Goal: Task Accomplishment & Management: Complete application form

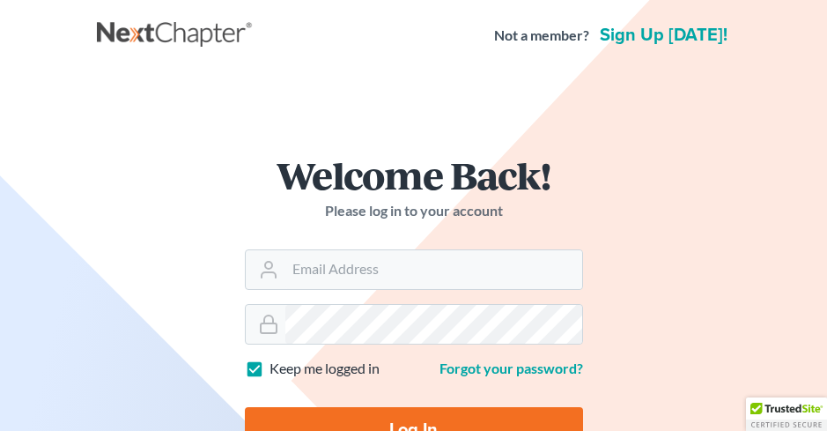
click at [515, 296] on form "Welcome Back! Please log in to your account Email Address Password Keep me logg…" at bounding box center [414, 312] width 423 height 396
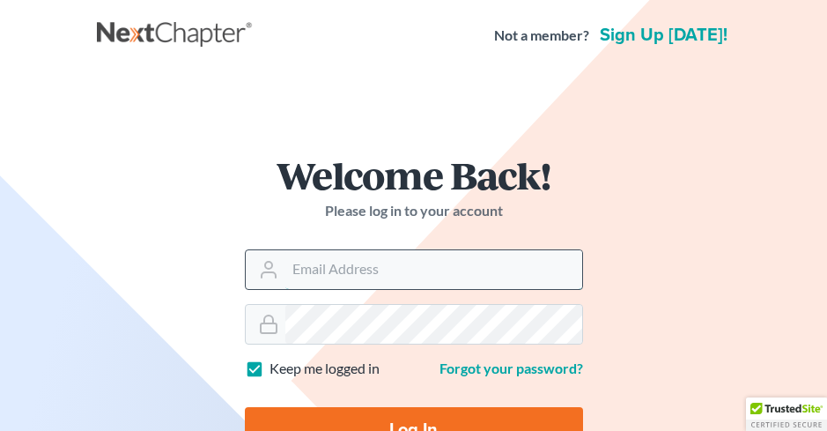
click at [502, 284] on input "Email Address" at bounding box center [433, 269] width 297 height 39
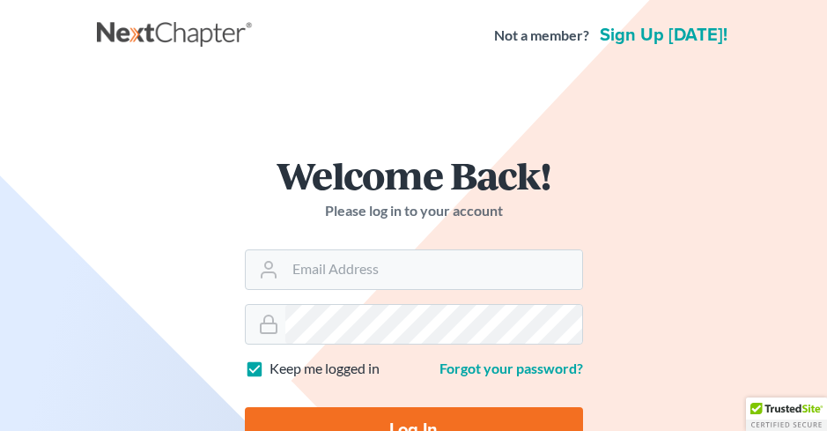
click at [270, 359] on label "Keep me logged in" at bounding box center [325, 369] width 110 height 20
click at [277, 359] on input "Keep me logged in" at bounding box center [282, 364] width 11 height 11
checkbox input "false"
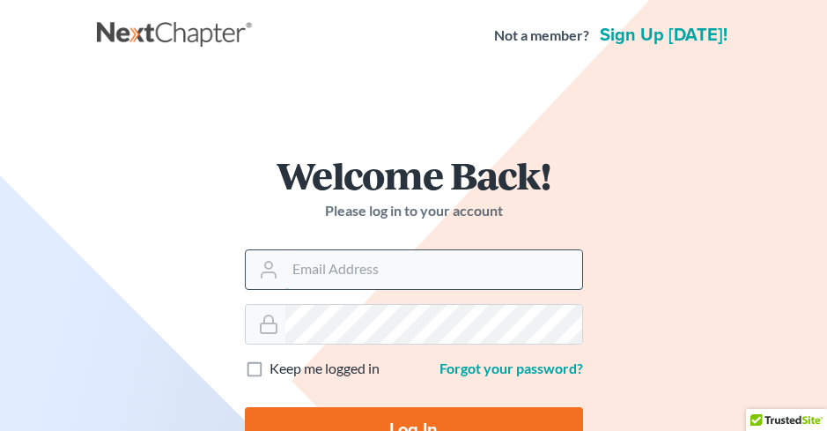
click at [315, 279] on input "Email Address" at bounding box center [433, 269] width 297 height 39
type input "[PERSON_NAME][EMAIL_ADDRESS][DOMAIN_NAME]"
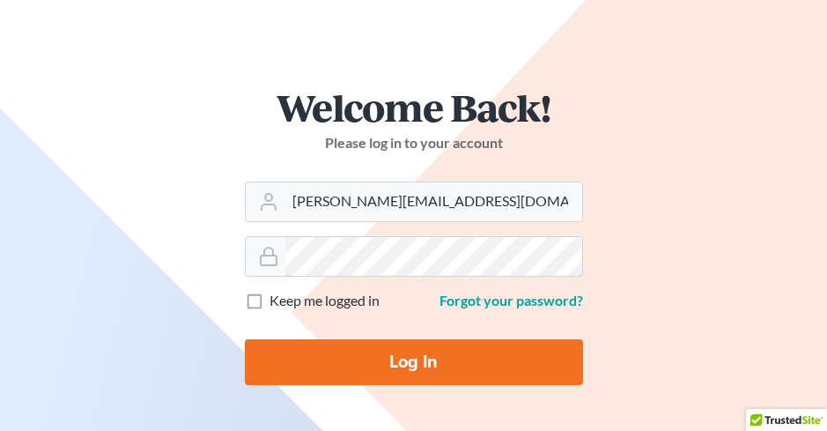
scroll to position [176, 0]
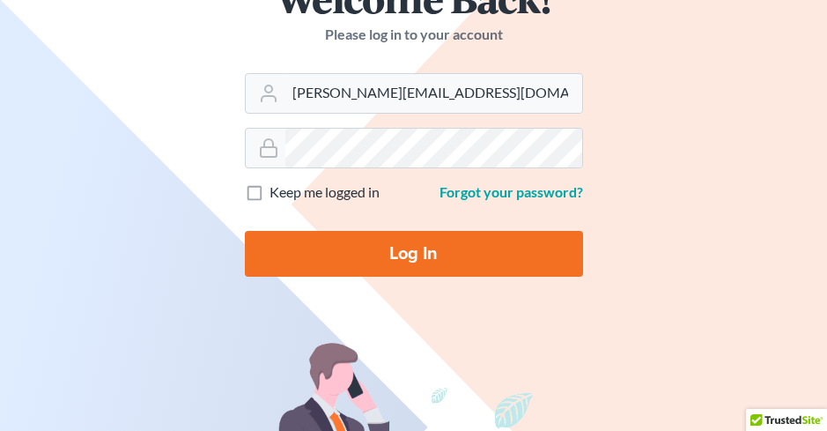
click at [339, 239] on input "Log In" at bounding box center [414, 254] width 338 height 46
type input "Thinking..."
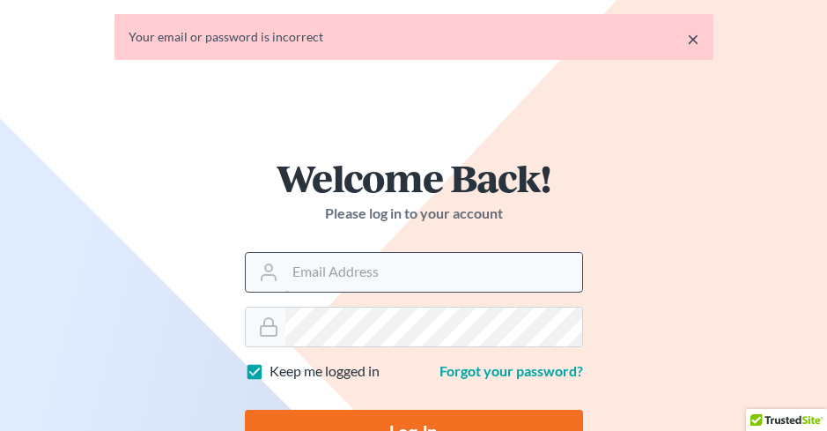
scroll to position [88, 0]
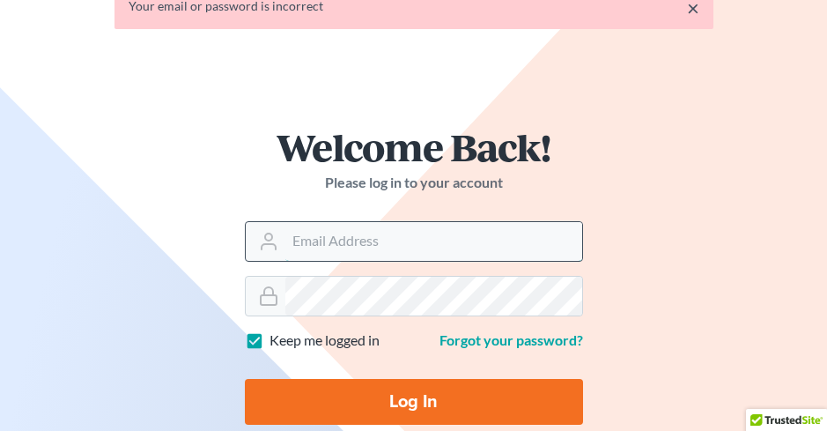
click at [381, 241] on input "Email Address" at bounding box center [433, 241] width 297 height 39
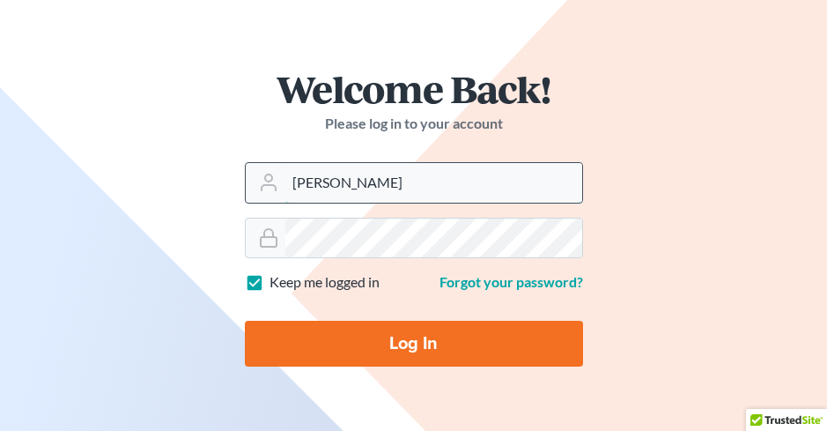
type input "[PERSON_NAME][EMAIL_ADDRESS][DOMAIN_NAME]"
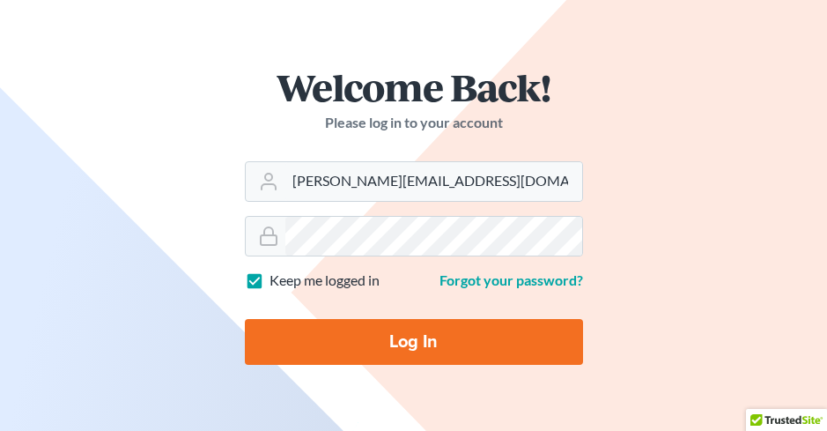
click at [426, 344] on input "Log In" at bounding box center [414, 342] width 338 height 46
type input "Thinking..."
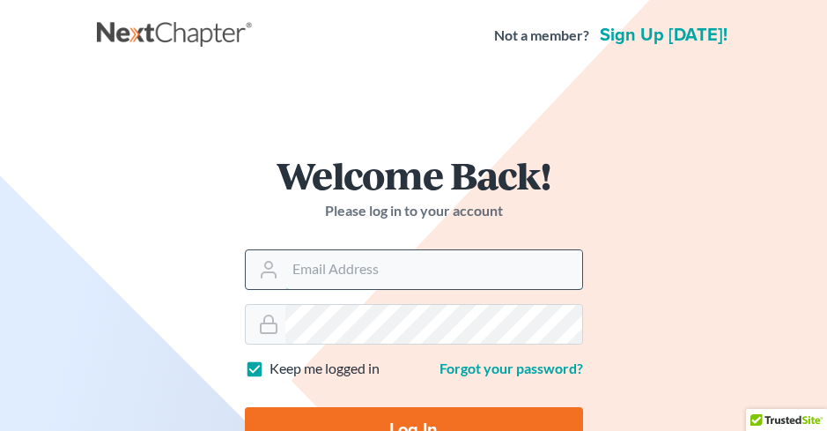
click at [411, 266] on input "Email Address" at bounding box center [433, 269] width 297 height 39
type input "[PERSON_NAME][EMAIL_ADDRESS][DOMAIN_NAME]"
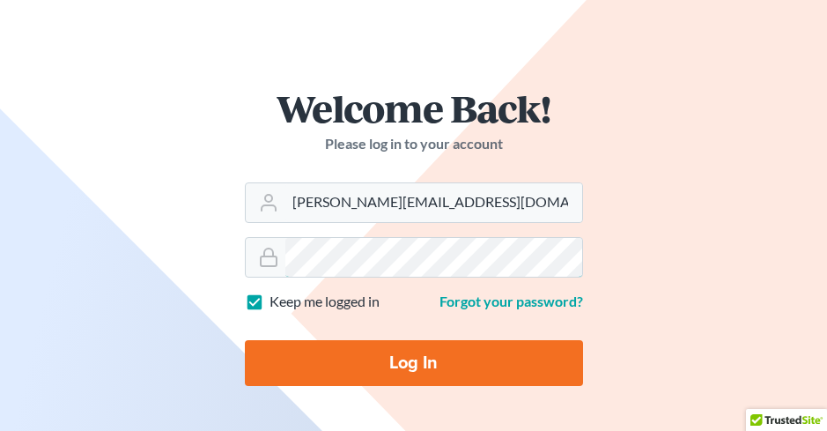
scroll to position [264, 0]
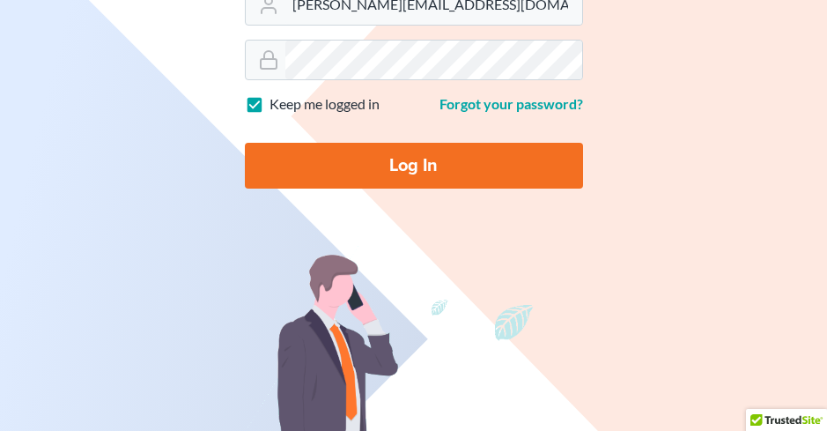
click at [408, 176] on input "Log In" at bounding box center [414, 166] width 338 height 46
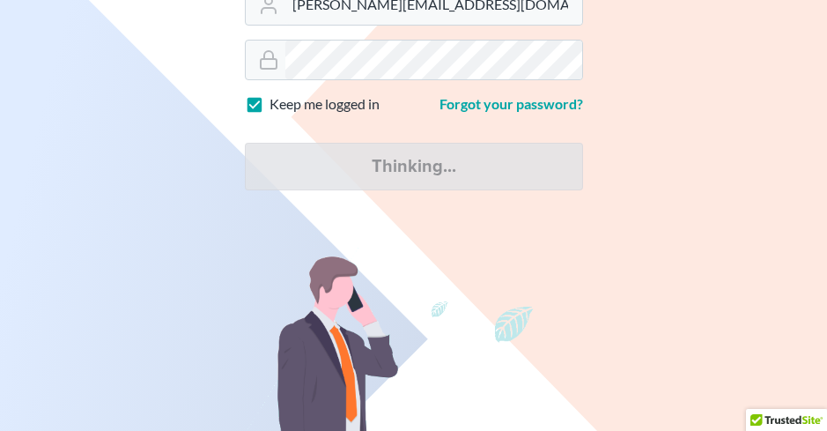
type input "Thinking..."
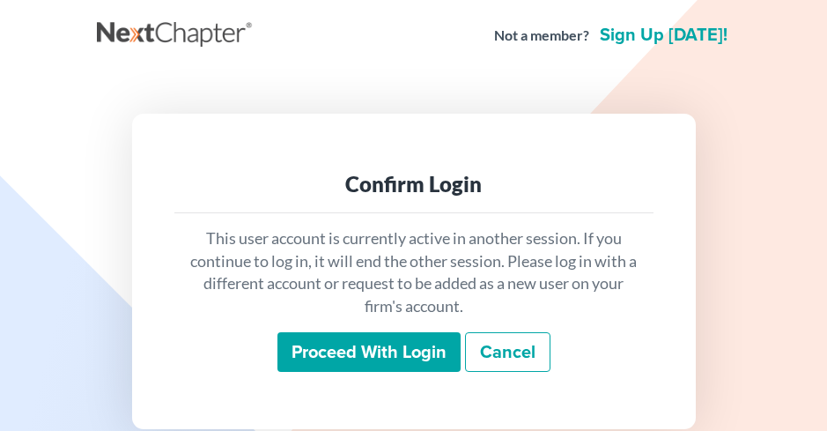
click at [333, 367] on input "Proceed with login" at bounding box center [369, 352] width 183 height 41
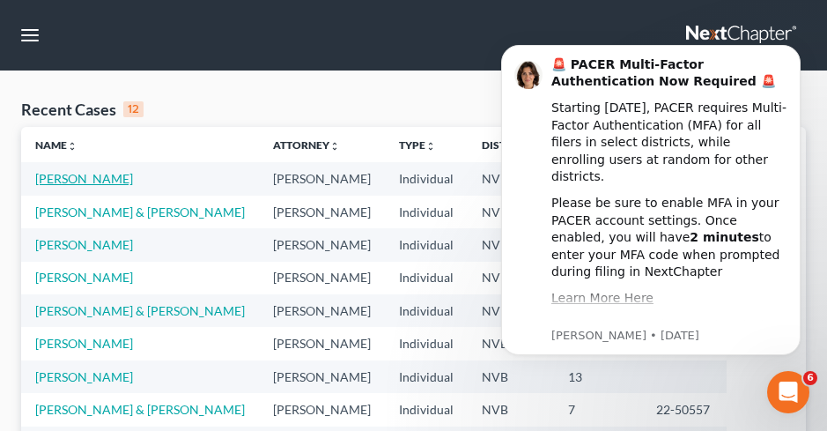
click at [77, 176] on link "[PERSON_NAME]" at bounding box center [84, 178] width 98 height 15
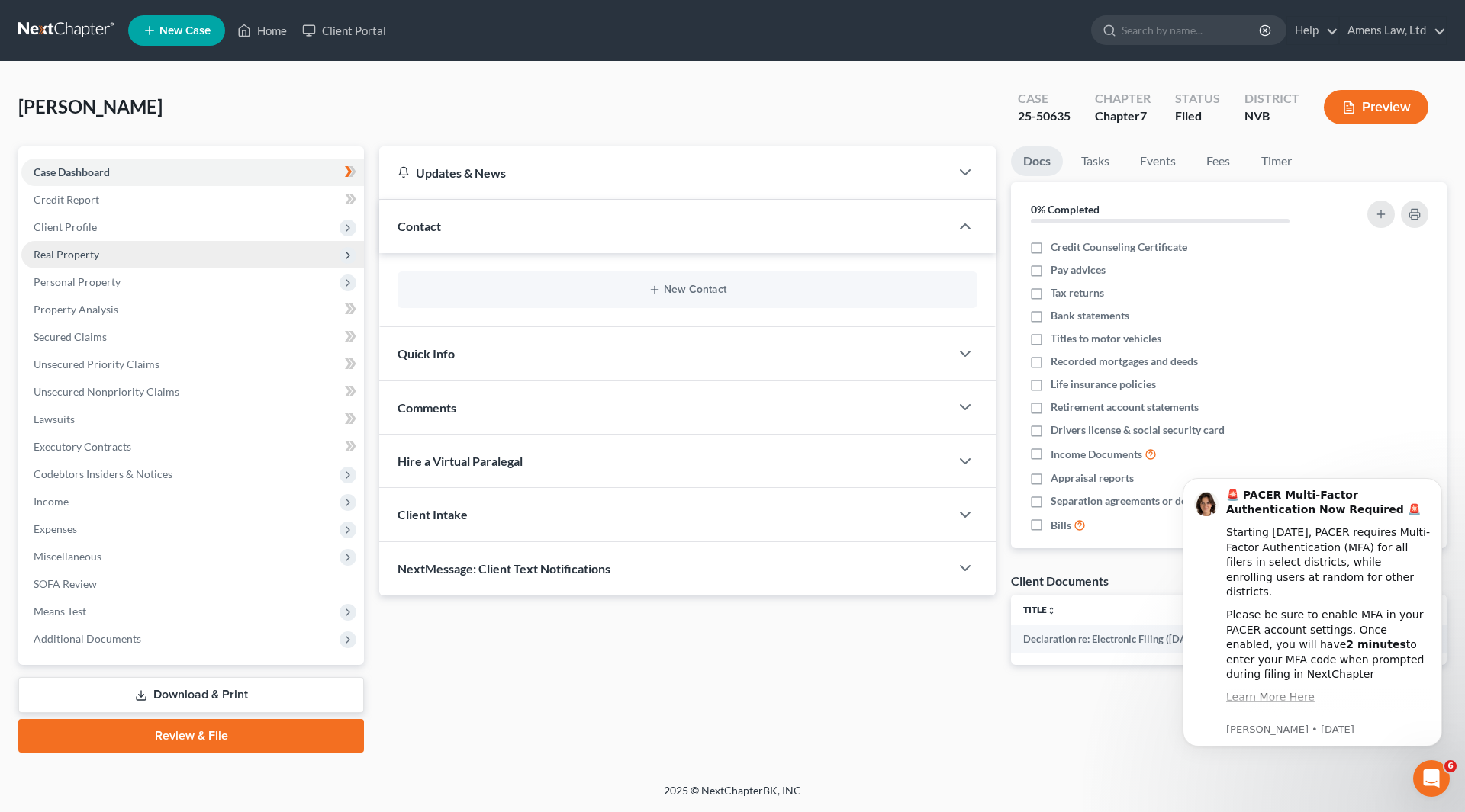
click at [74, 257] on span "Real Property" at bounding box center [67, 254] width 66 height 13
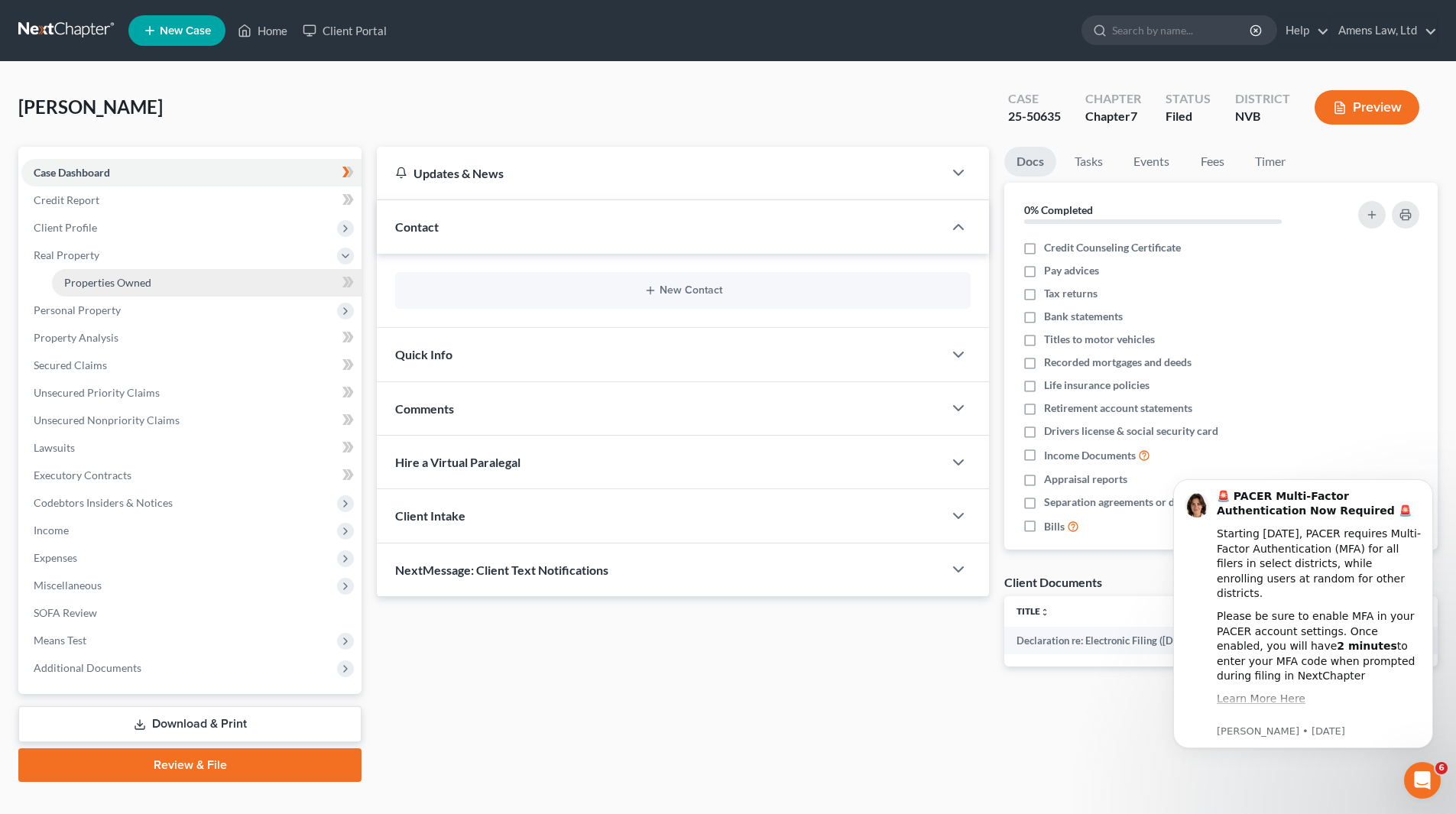
click at [157, 284] on link "Properties Owned" at bounding box center [207, 283] width 310 height 28
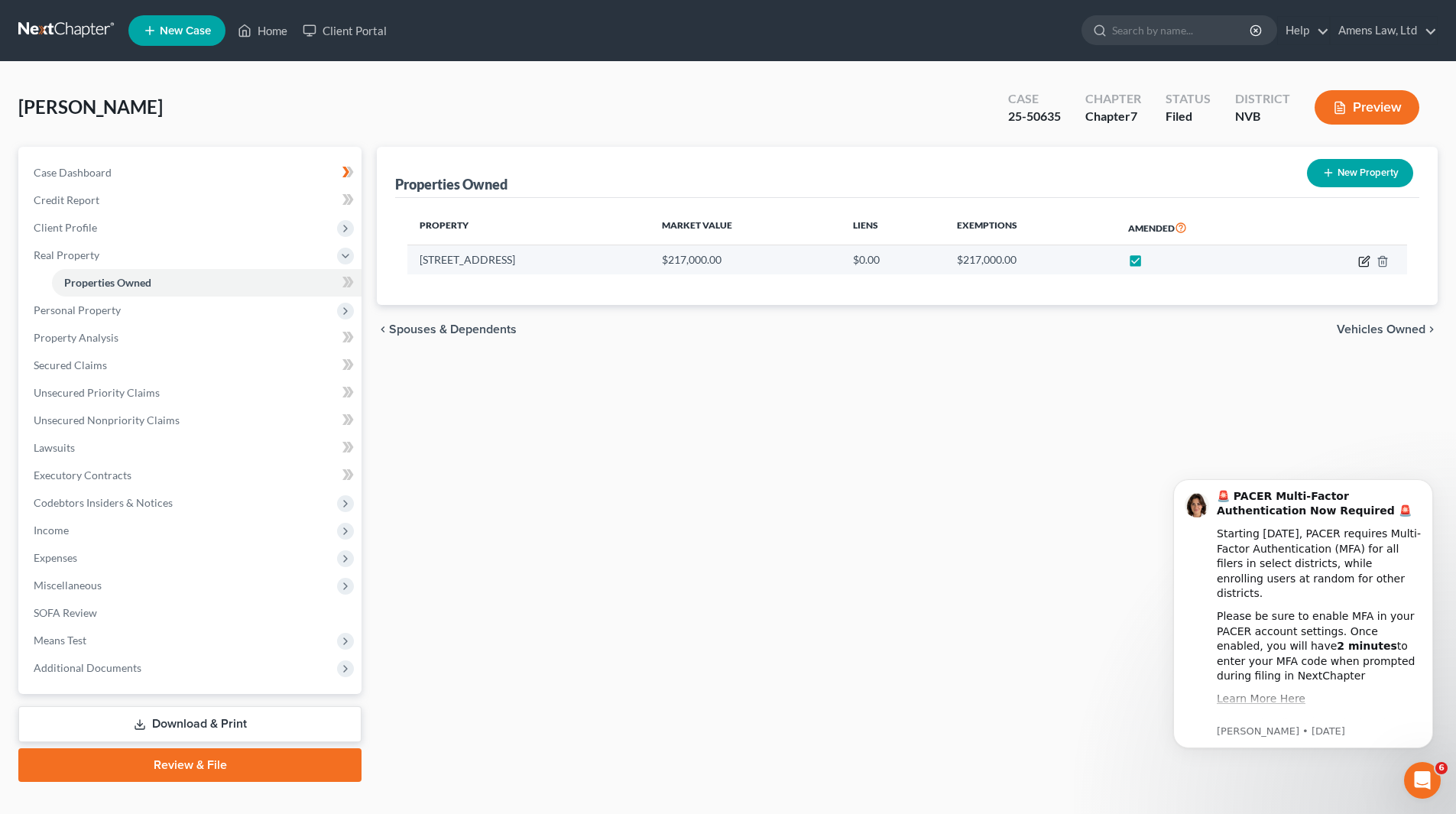
click at [729, 258] on icon "button" at bounding box center [1365, 261] width 12 height 12
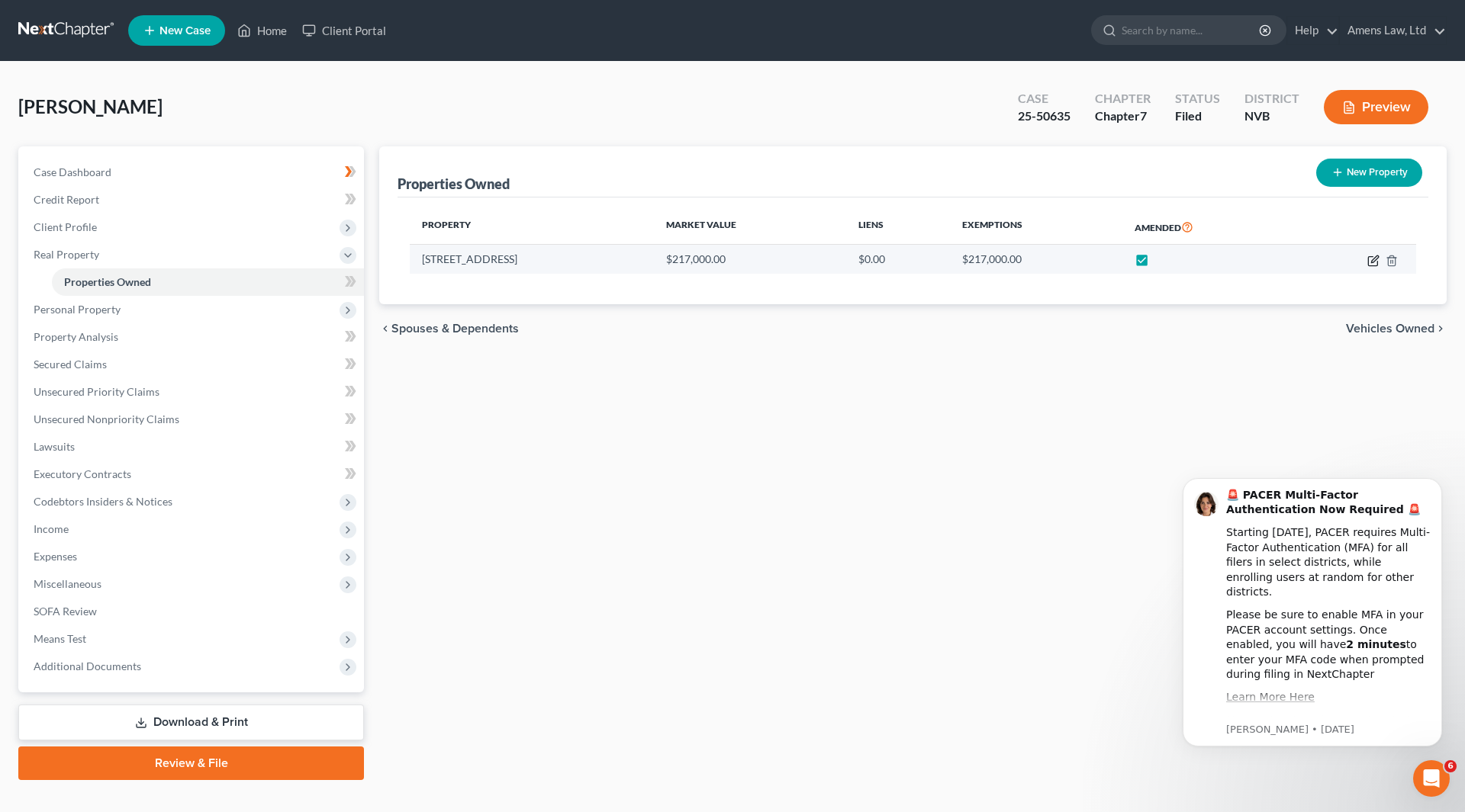
select select "31"
select select "0"
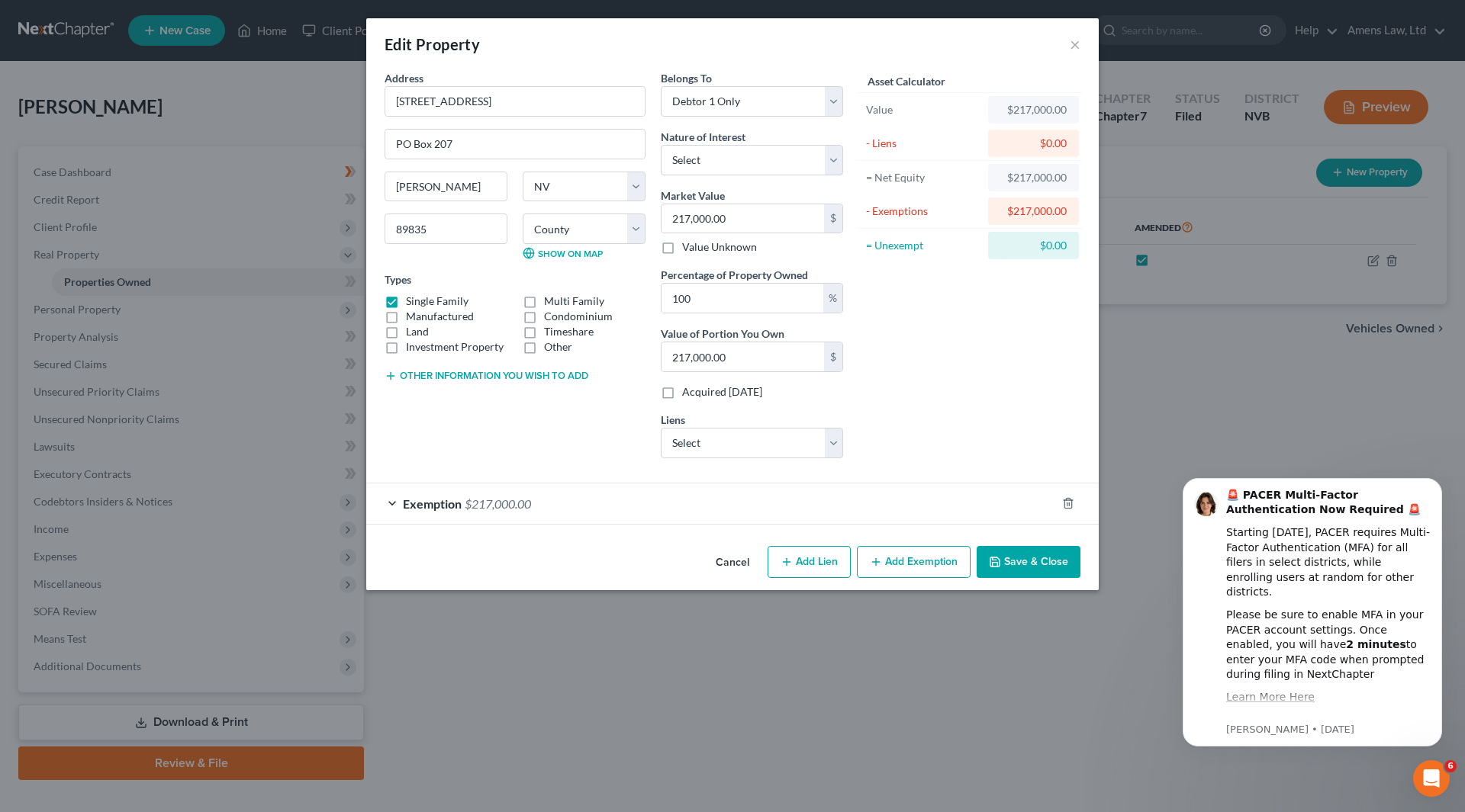
click at [391, 372] on div "Exemption $217,000.00" at bounding box center [711, 504] width 689 height 41
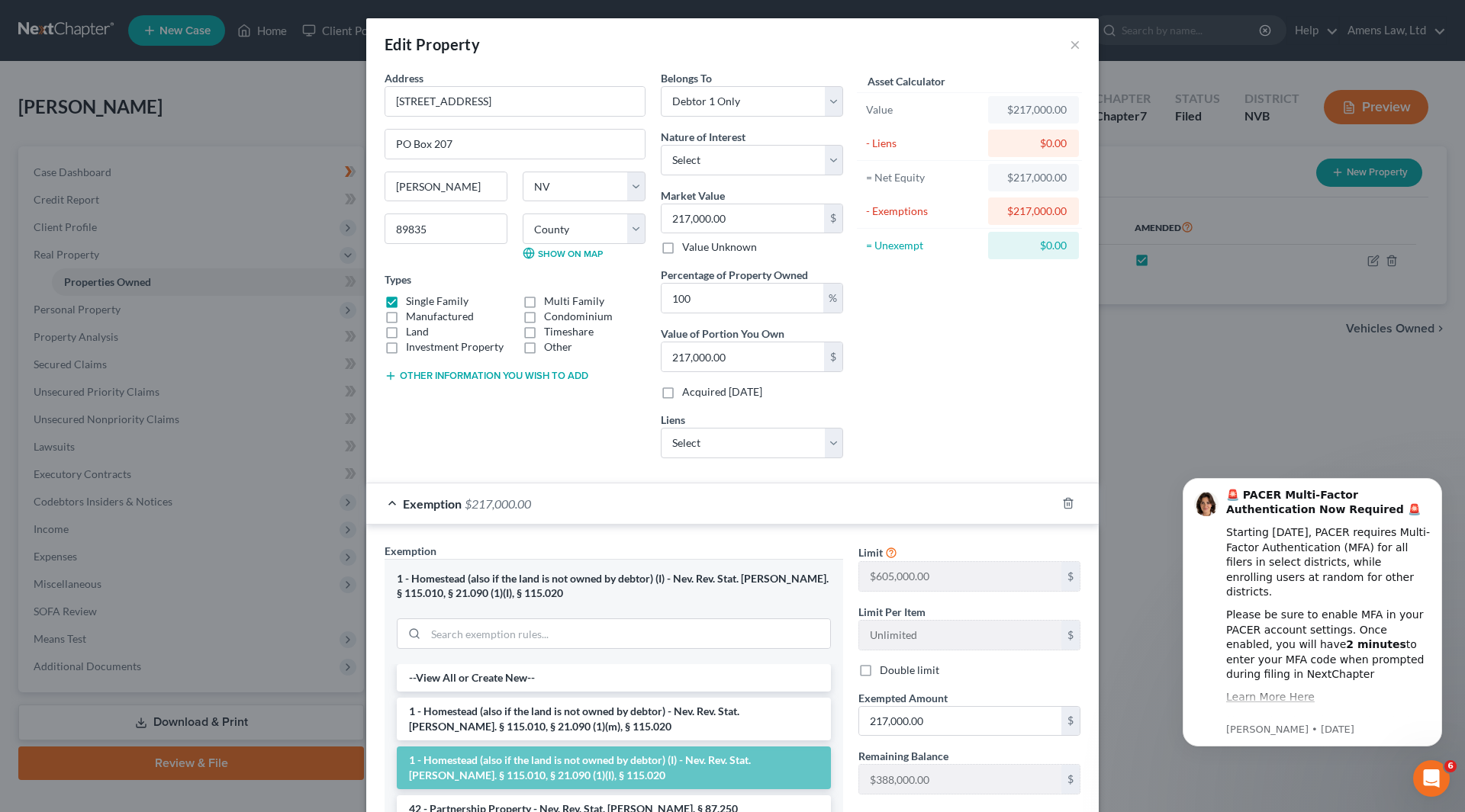
click at [727, 55] on div "Edit Property ×" at bounding box center [732, 44] width 732 height 52
click at [727, 40] on button "×" at bounding box center [1075, 44] width 10 height 18
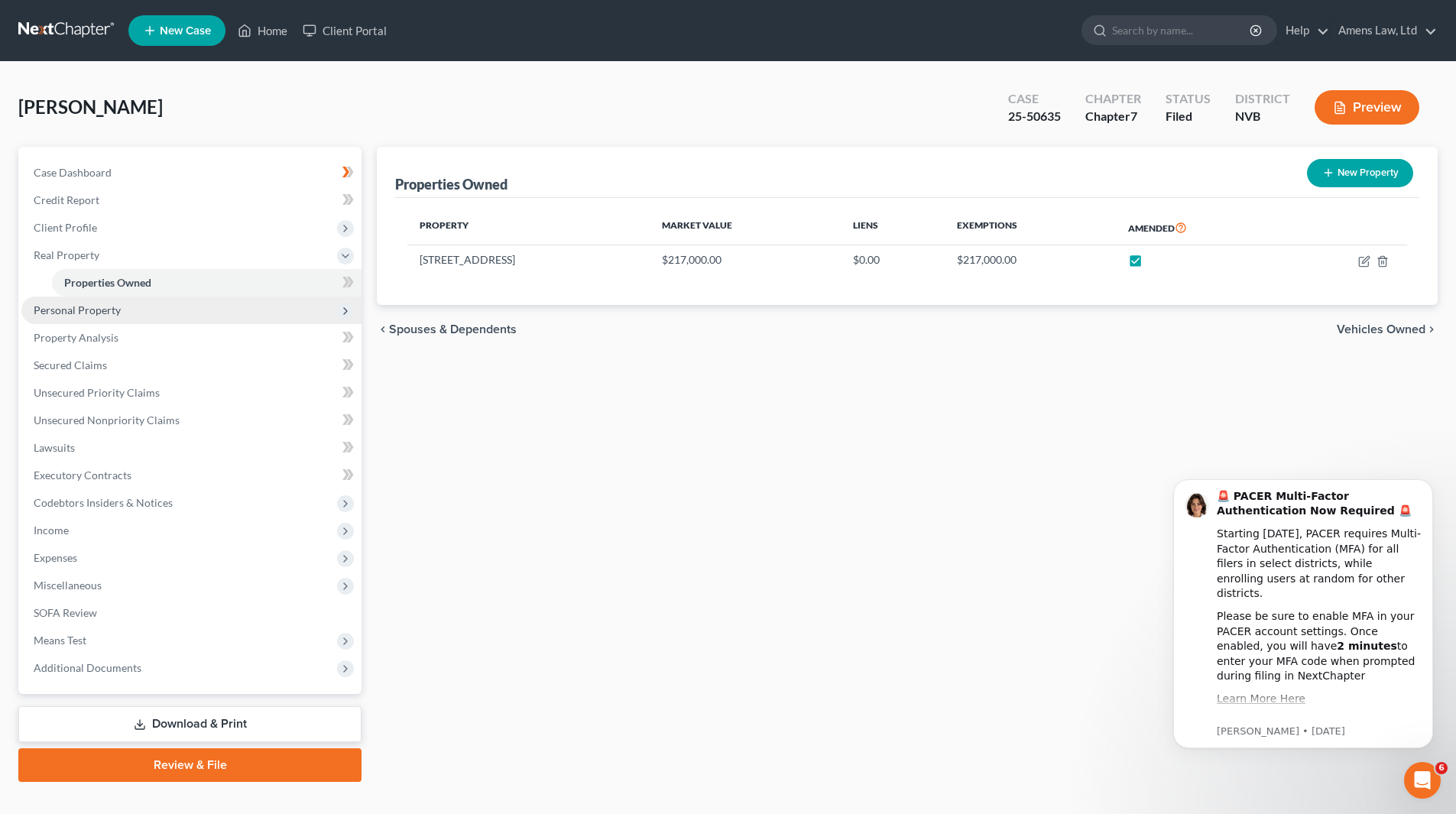
click at [96, 305] on span "Personal Property" at bounding box center [77, 310] width 87 height 13
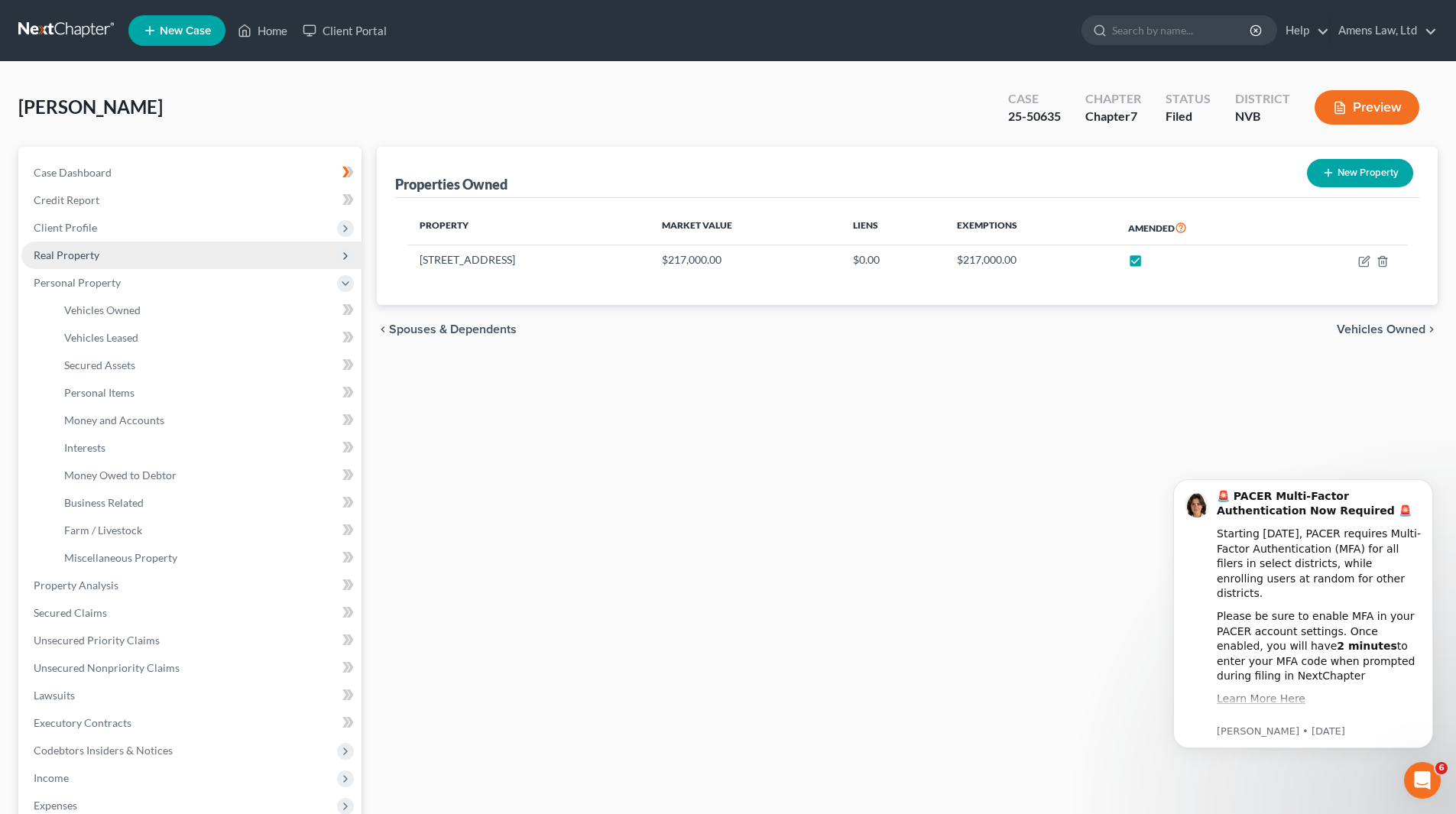
click at [84, 250] on span "Real Property" at bounding box center [67, 254] width 66 height 13
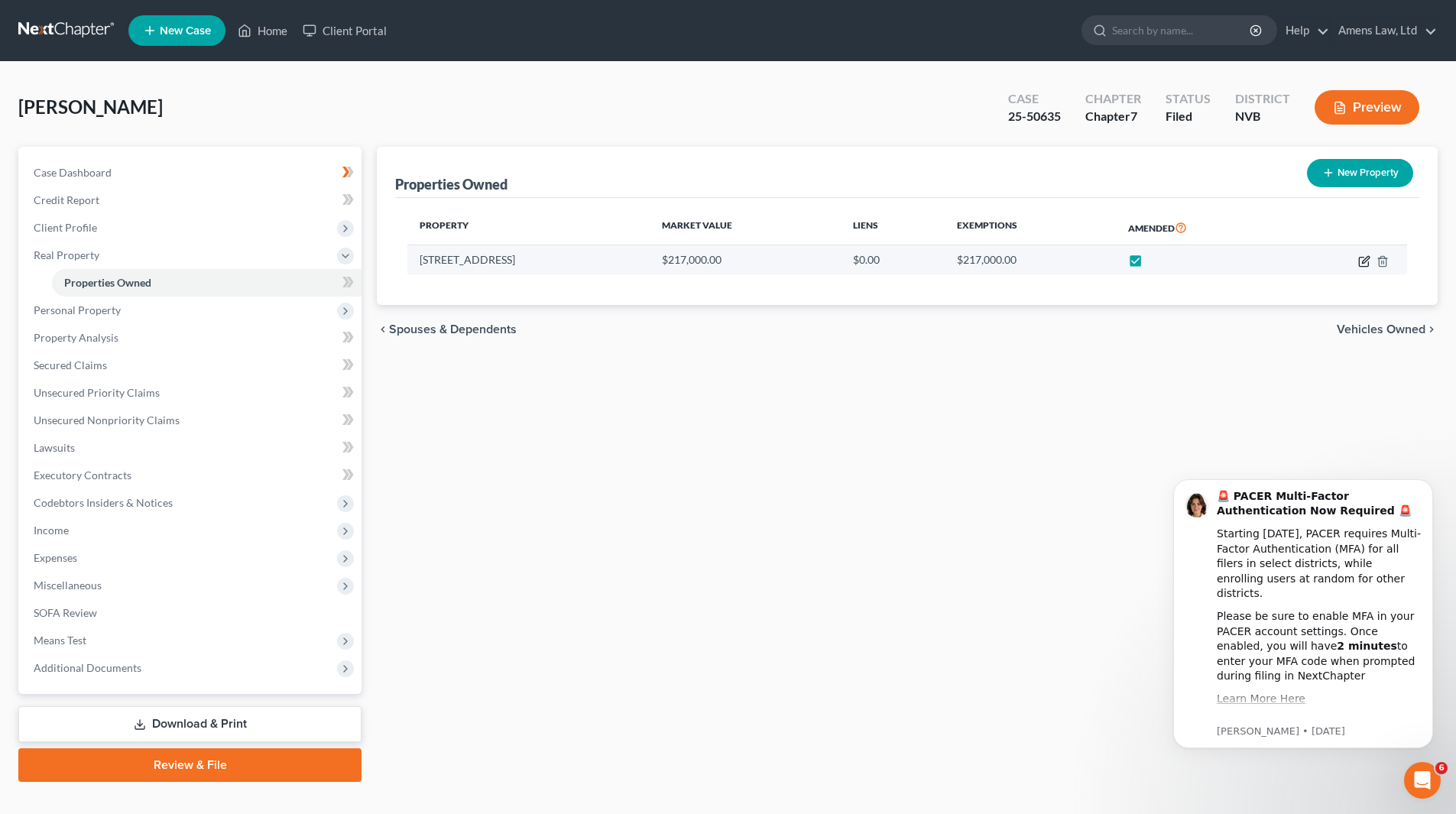
click at [729, 260] on icon "button" at bounding box center [1365, 261] width 12 height 12
select select "31"
select select "4"
select select "0"
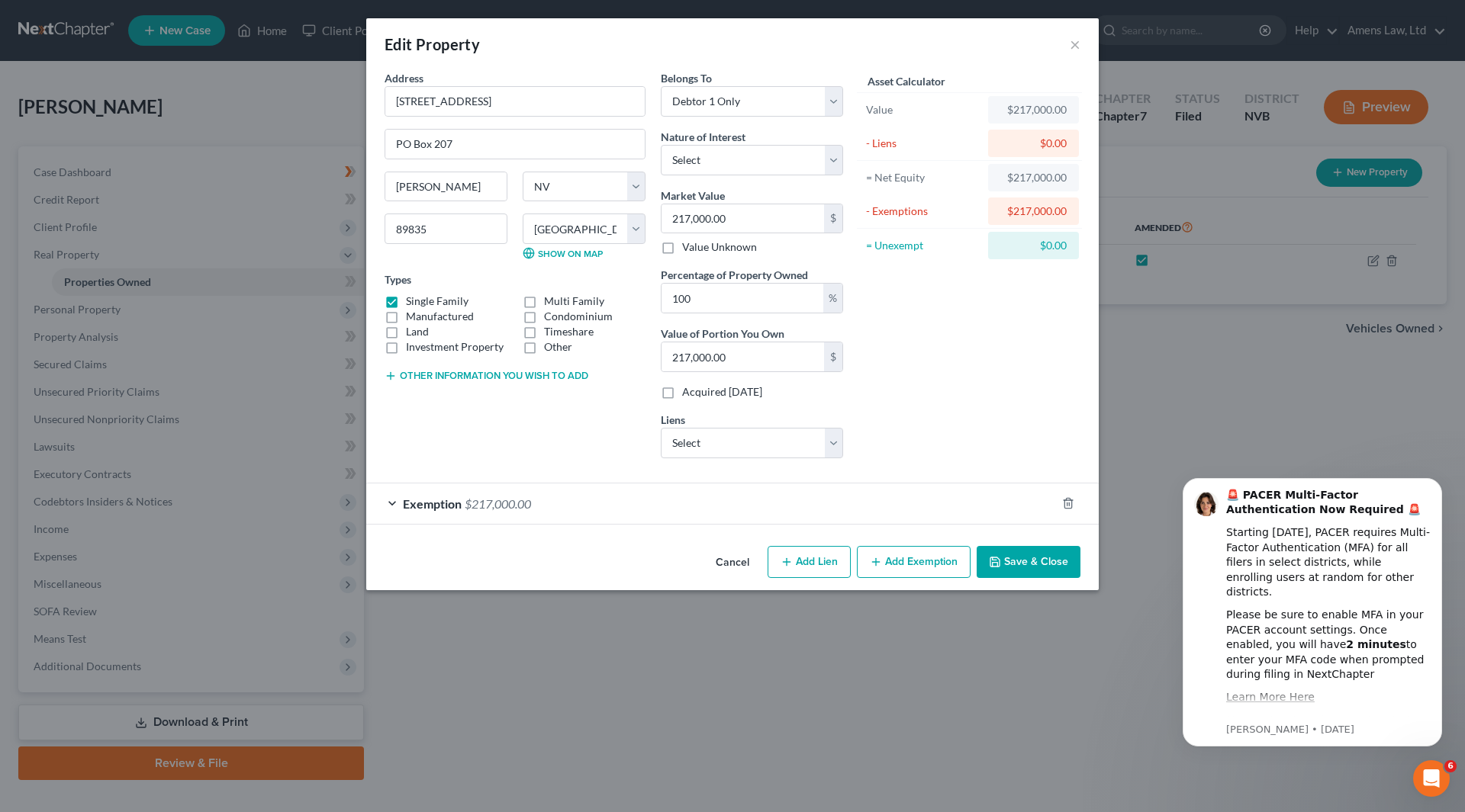
click at [392, 372] on div "Exemption $217,000.00" at bounding box center [711, 504] width 689 height 41
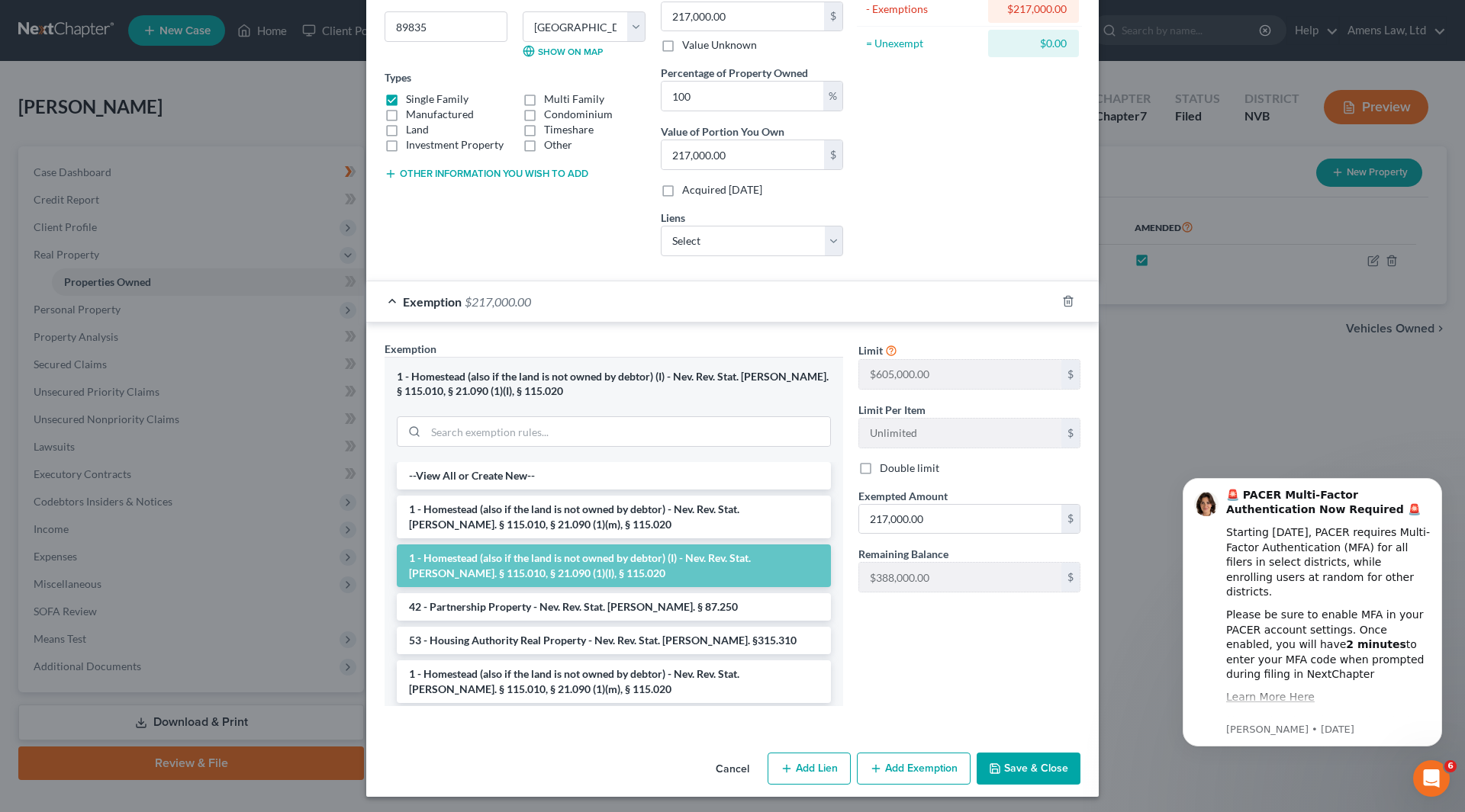
scroll to position [205, 0]
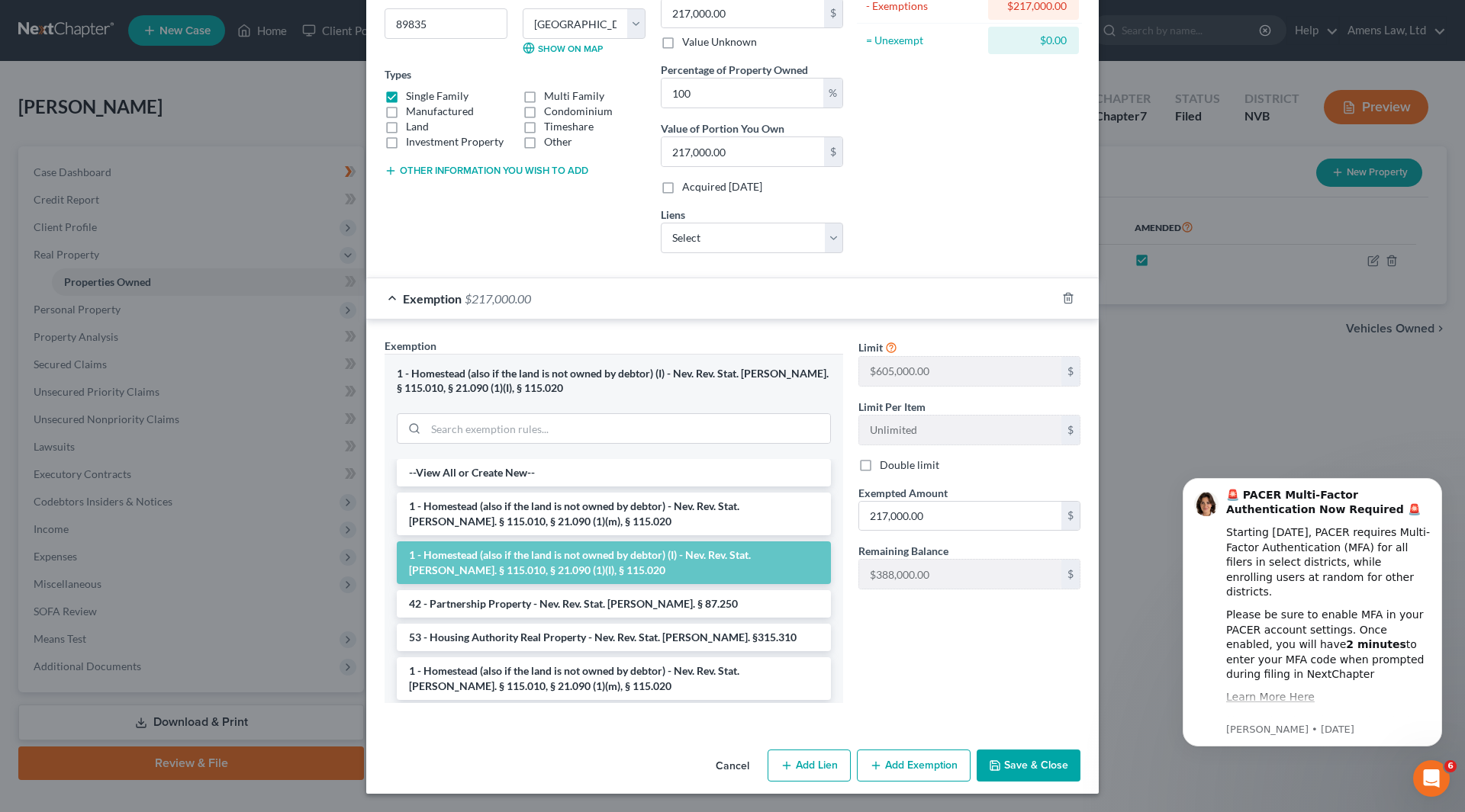
click at [430, 372] on li "1 - Homestead (also if the land is not owned by debtor) (I) - Nev. Rev. Stat. A…" at bounding box center [613, 563] width 434 height 42
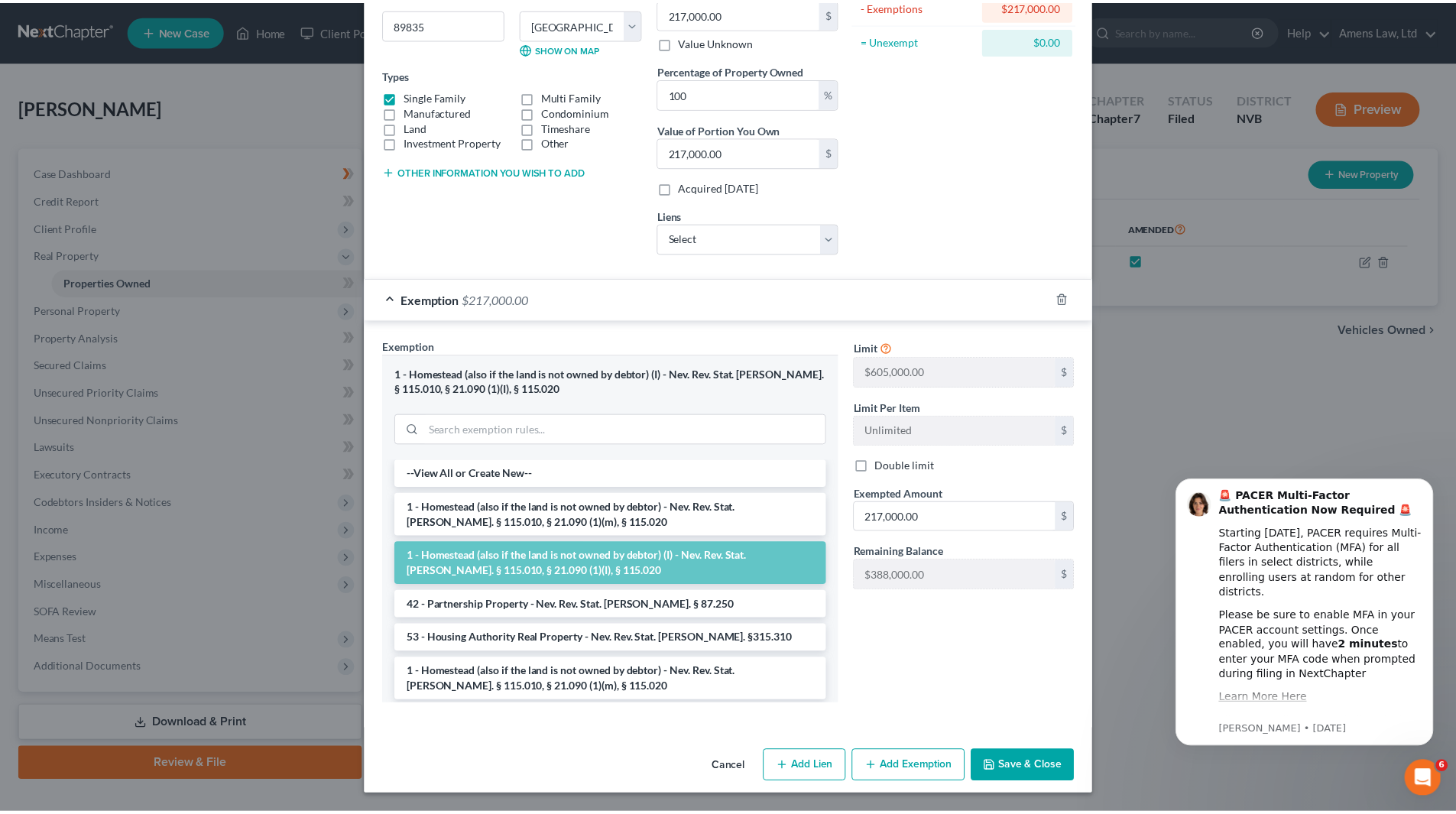
scroll to position [92, 0]
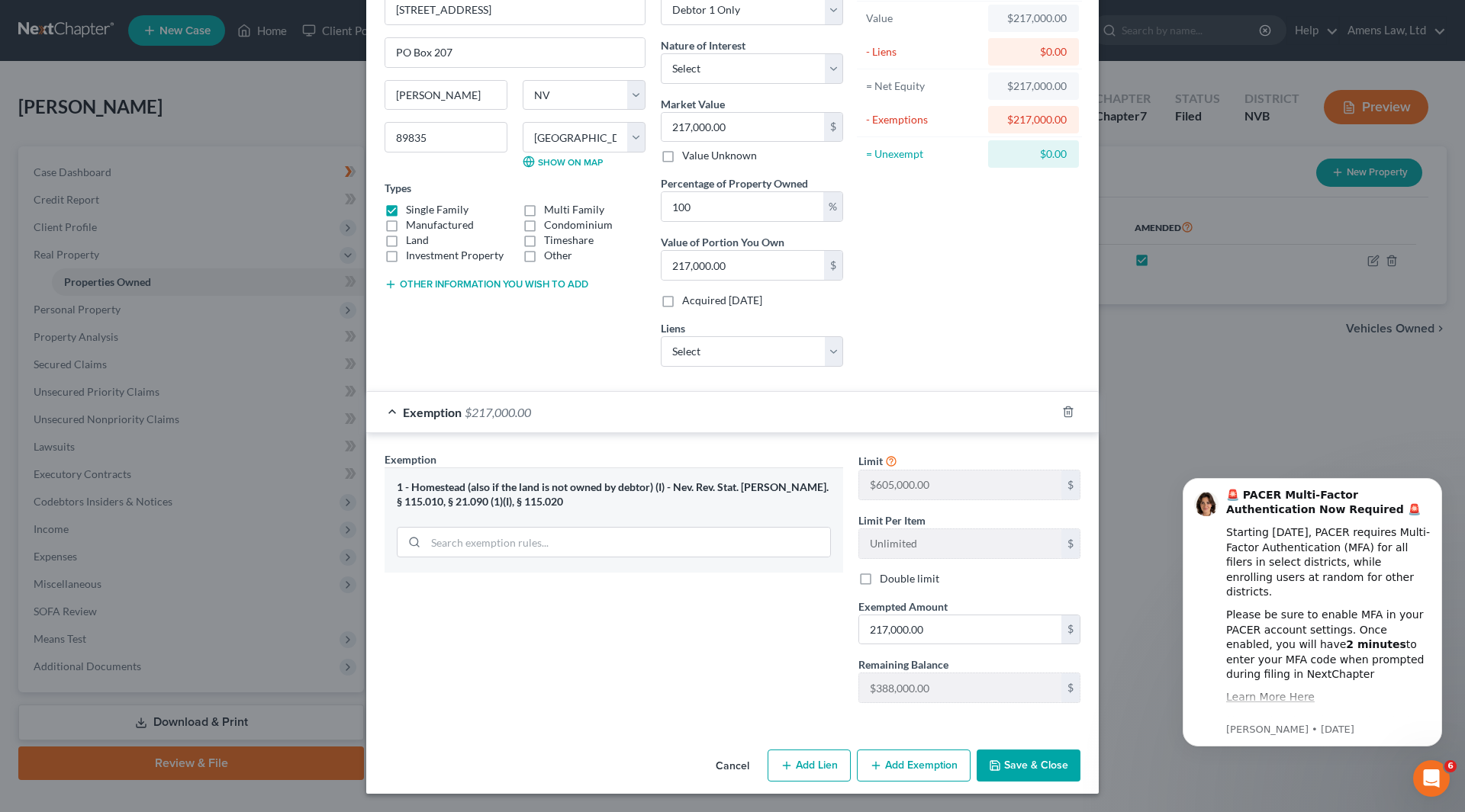
click at [727, 372] on button "Save & Close" at bounding box center [1029, 765] width 104 height 32
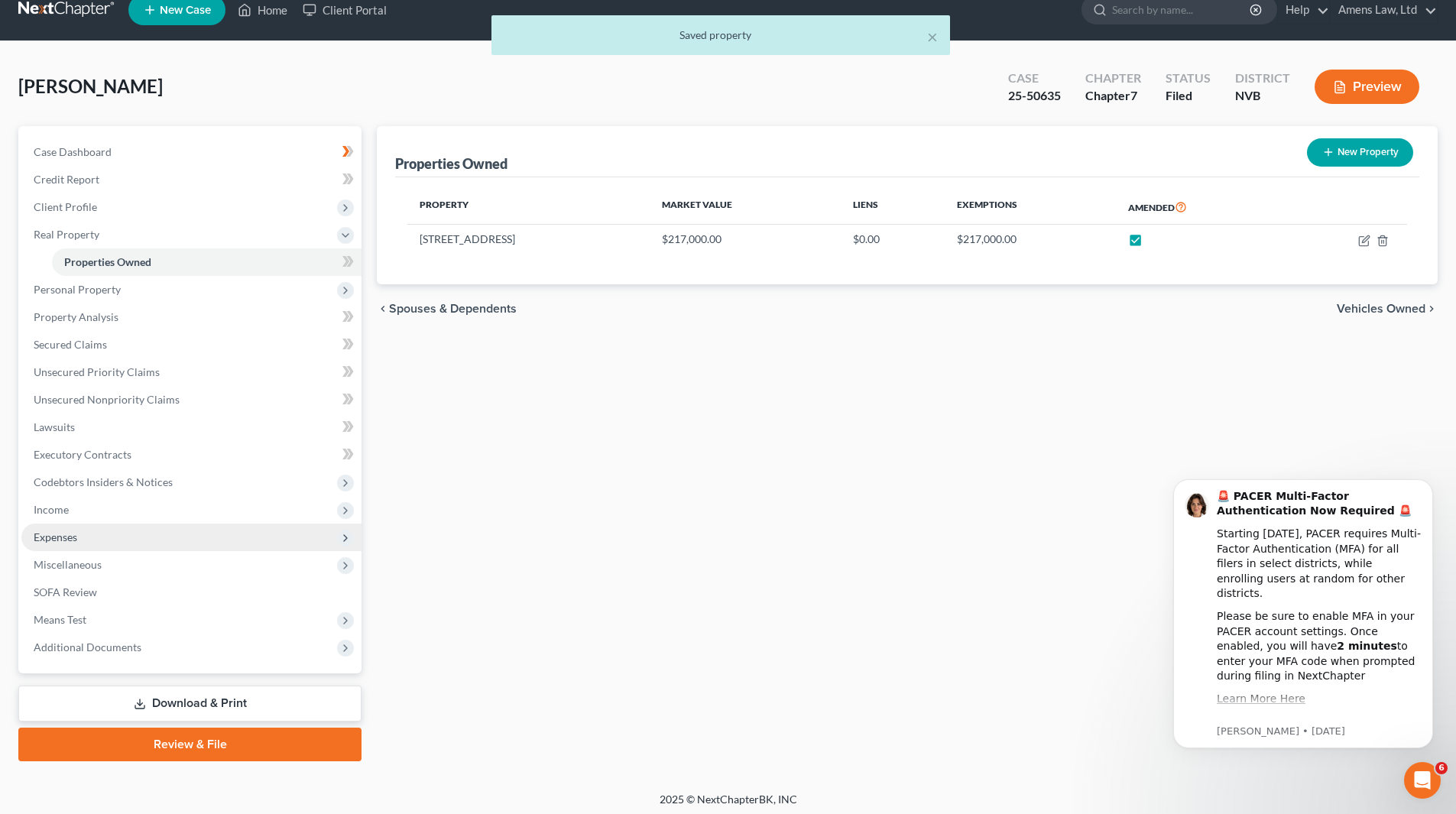
scroll to position [26, 0]
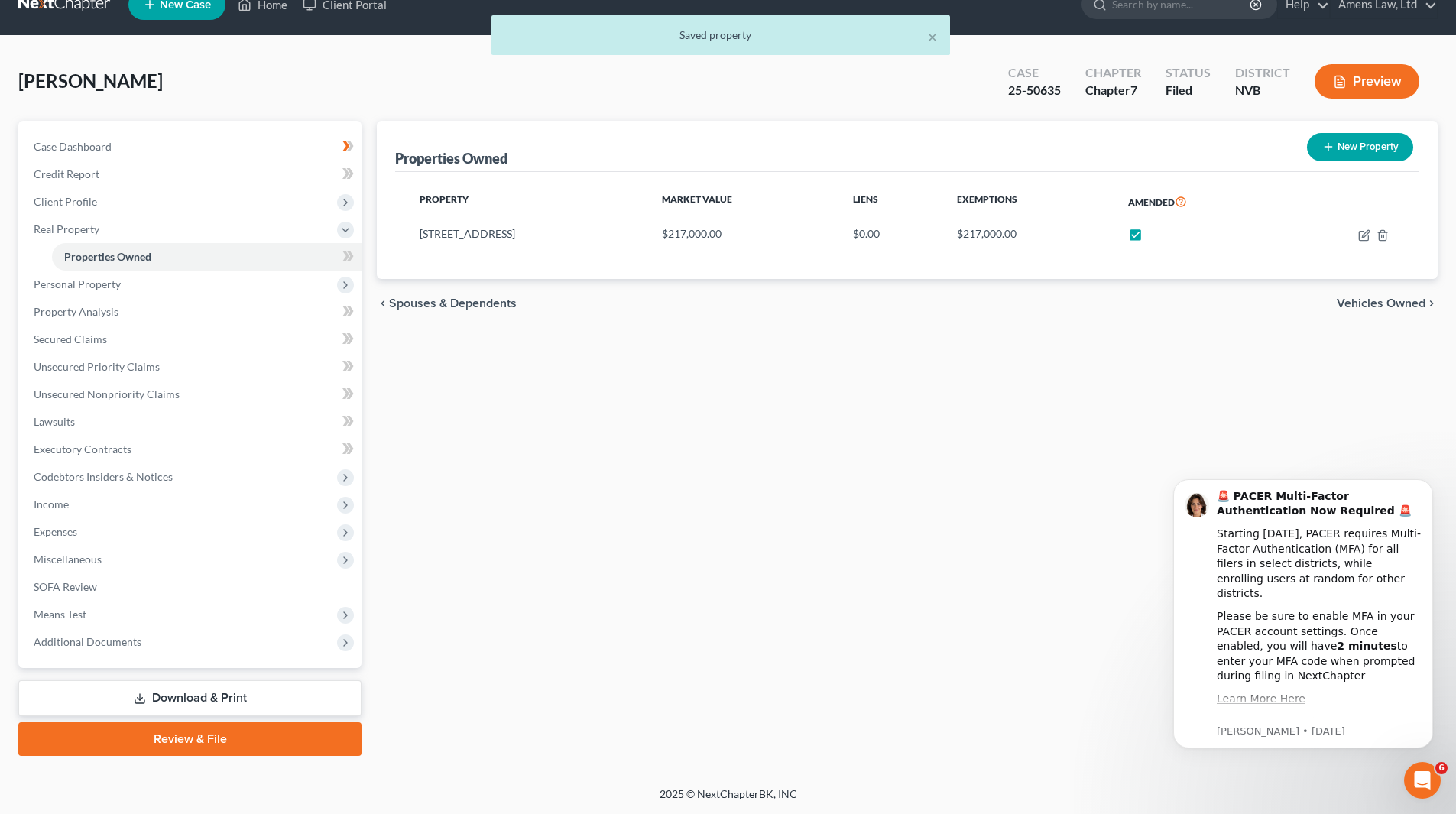
click at [156, 373] on link "Download & Print" at bounding box center [190, 698] width 344 height 36
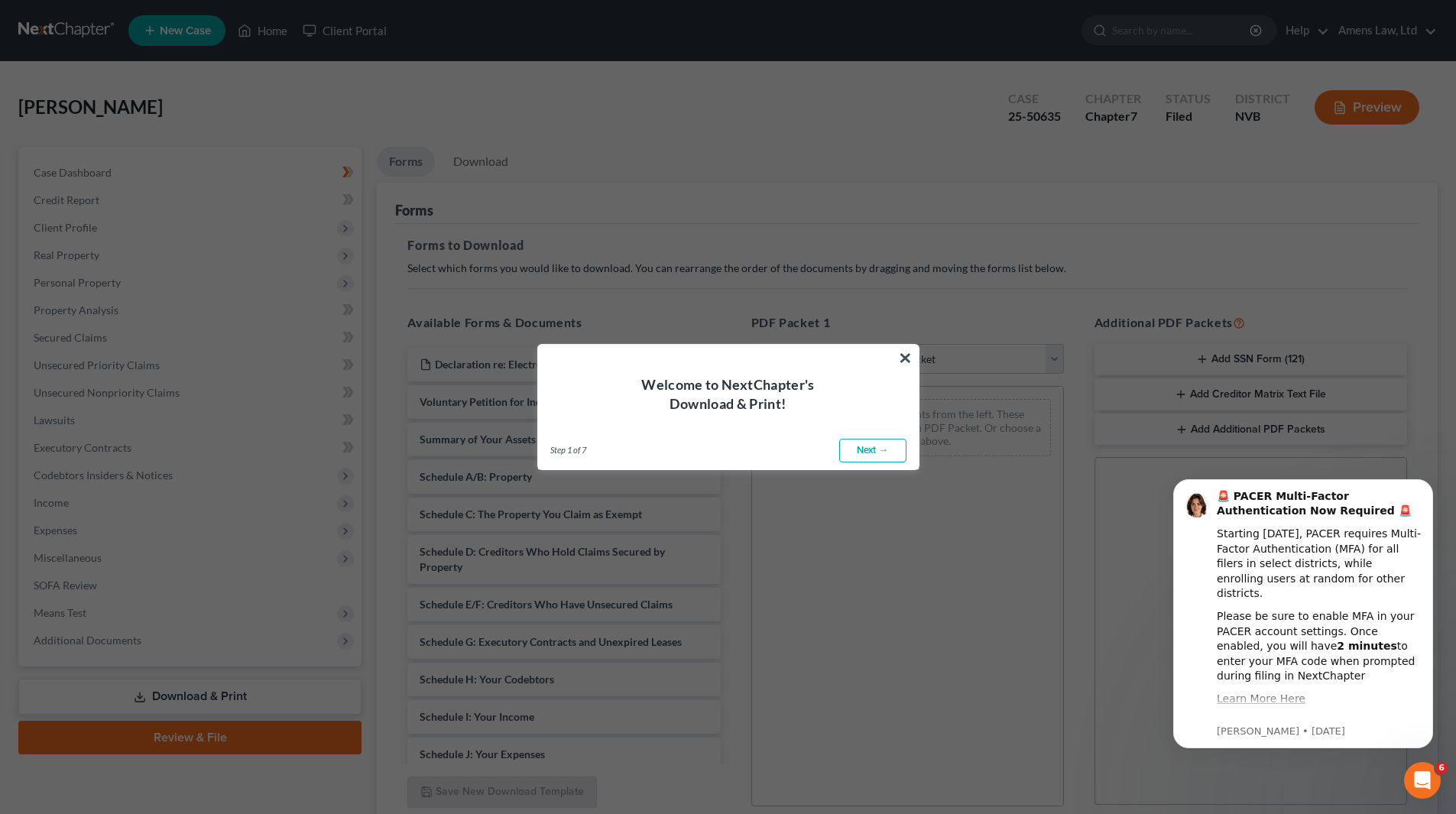
click at [729, 373] on link "Next →" at bounding box center [873, 451] width 68 height 24
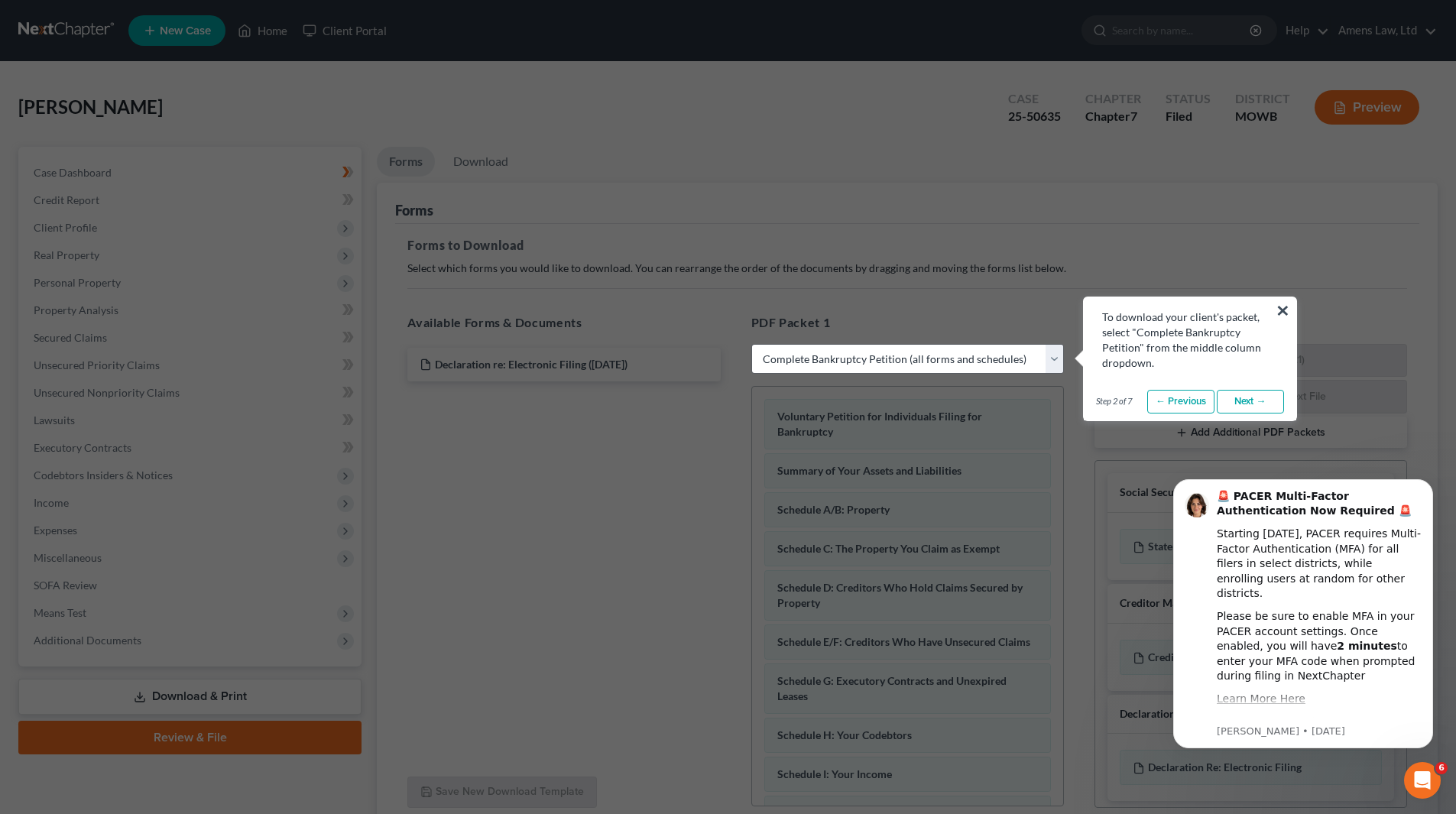
click at [729, 373] on link "Next →" at bounding box center [1251, 402] width 68 height 24
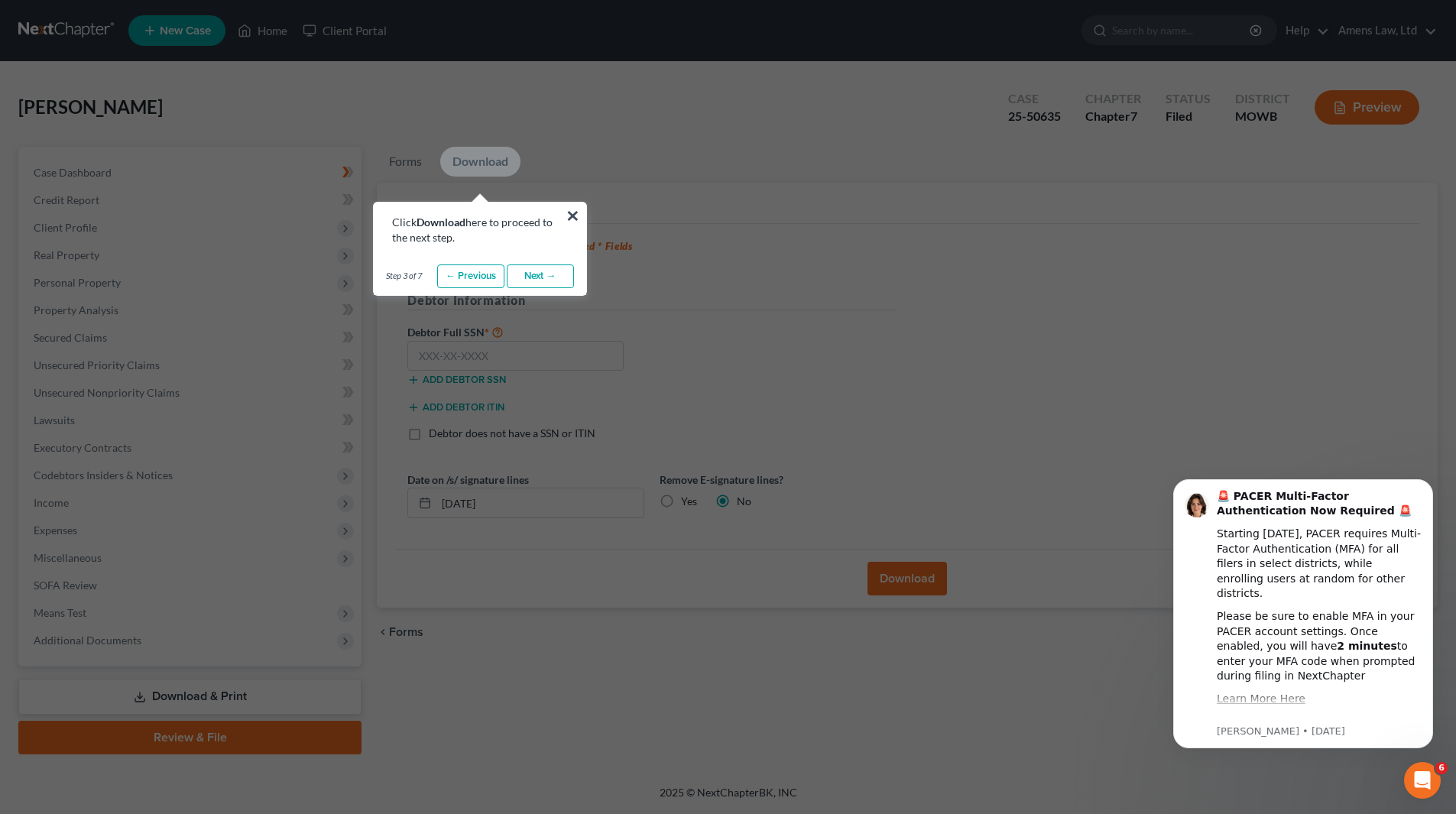
click at [543, 279] on link "Next →" at bounding box center [541, 277] width 68 height 24
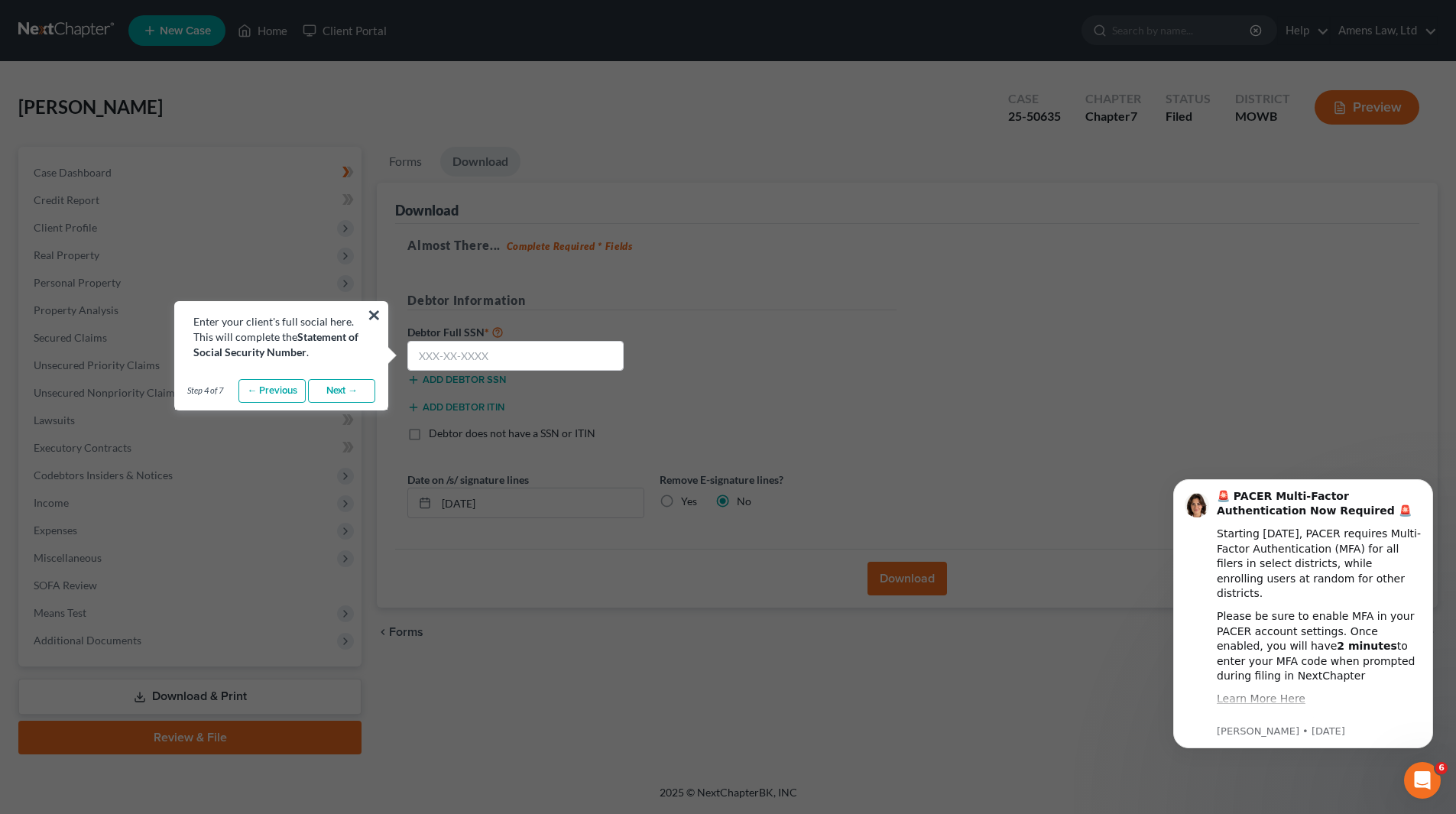
click at [356, 373] on link "Next →" at bounding box center [342, 391] width 68 height 24
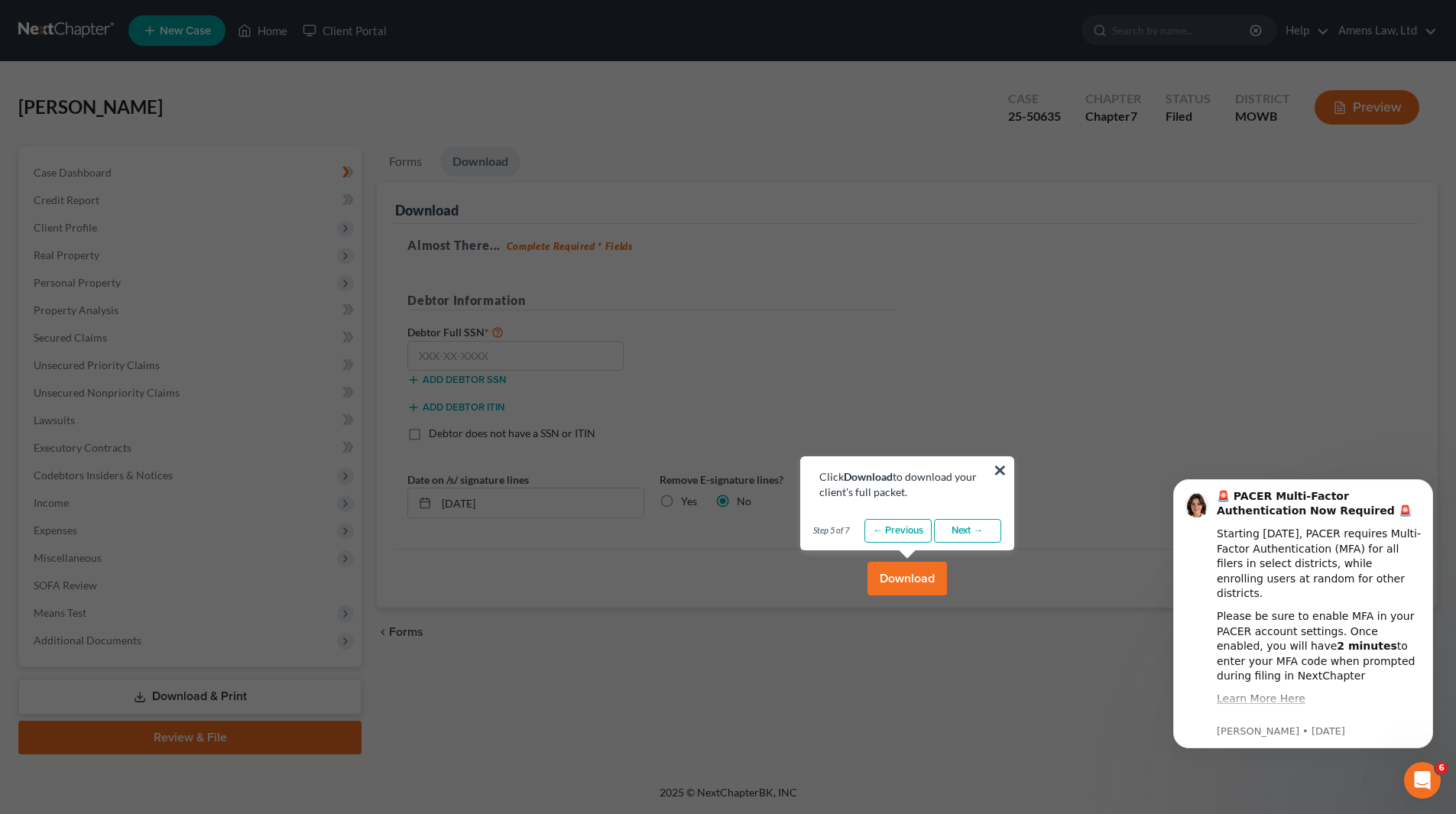
click at [729, 373] on link "Next →" at bounding box center [968, 531] width 68 height 24
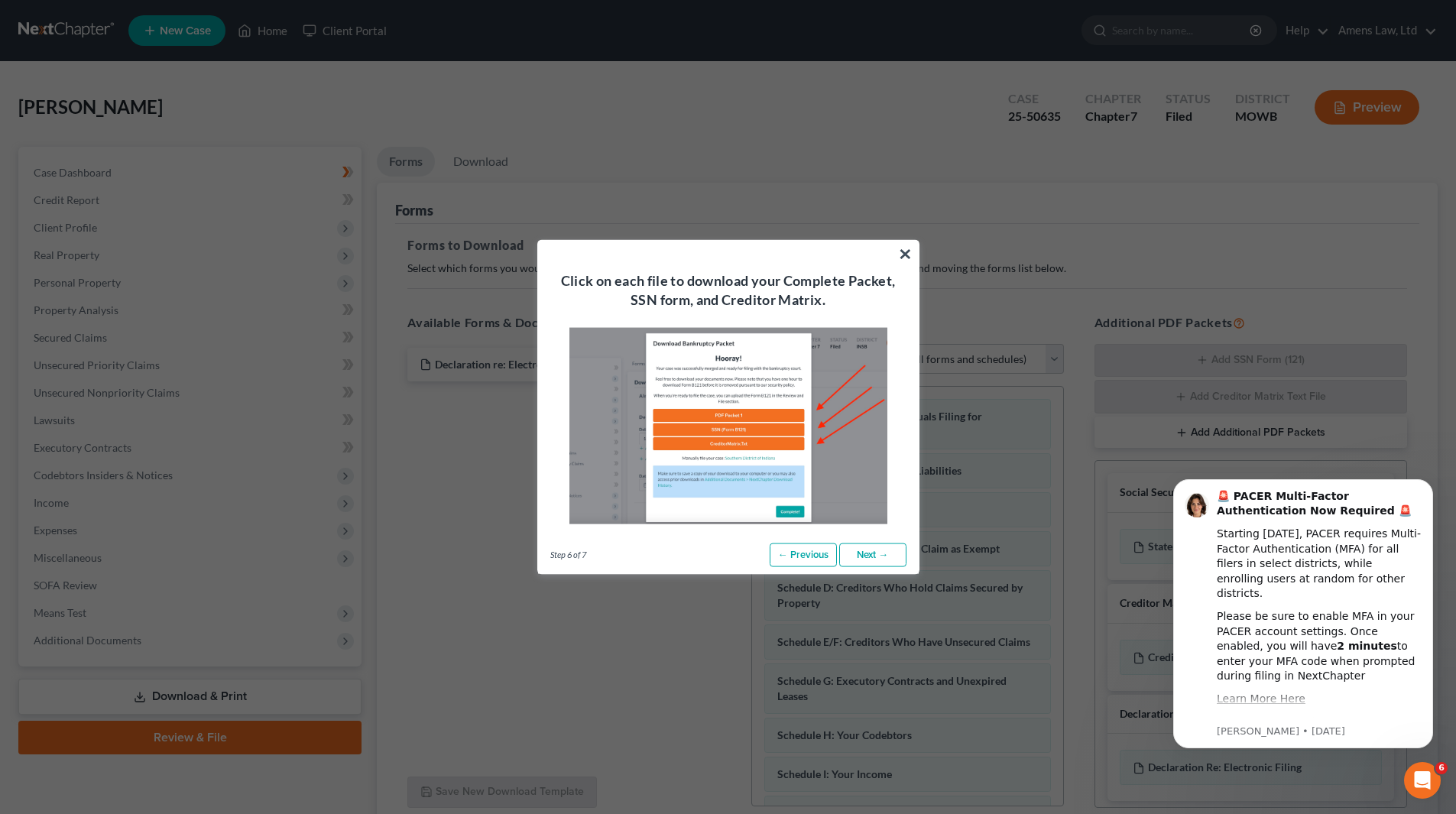
click at [729, 373] on link "Next →" at bounding box center [873, 555] width 68 height 24
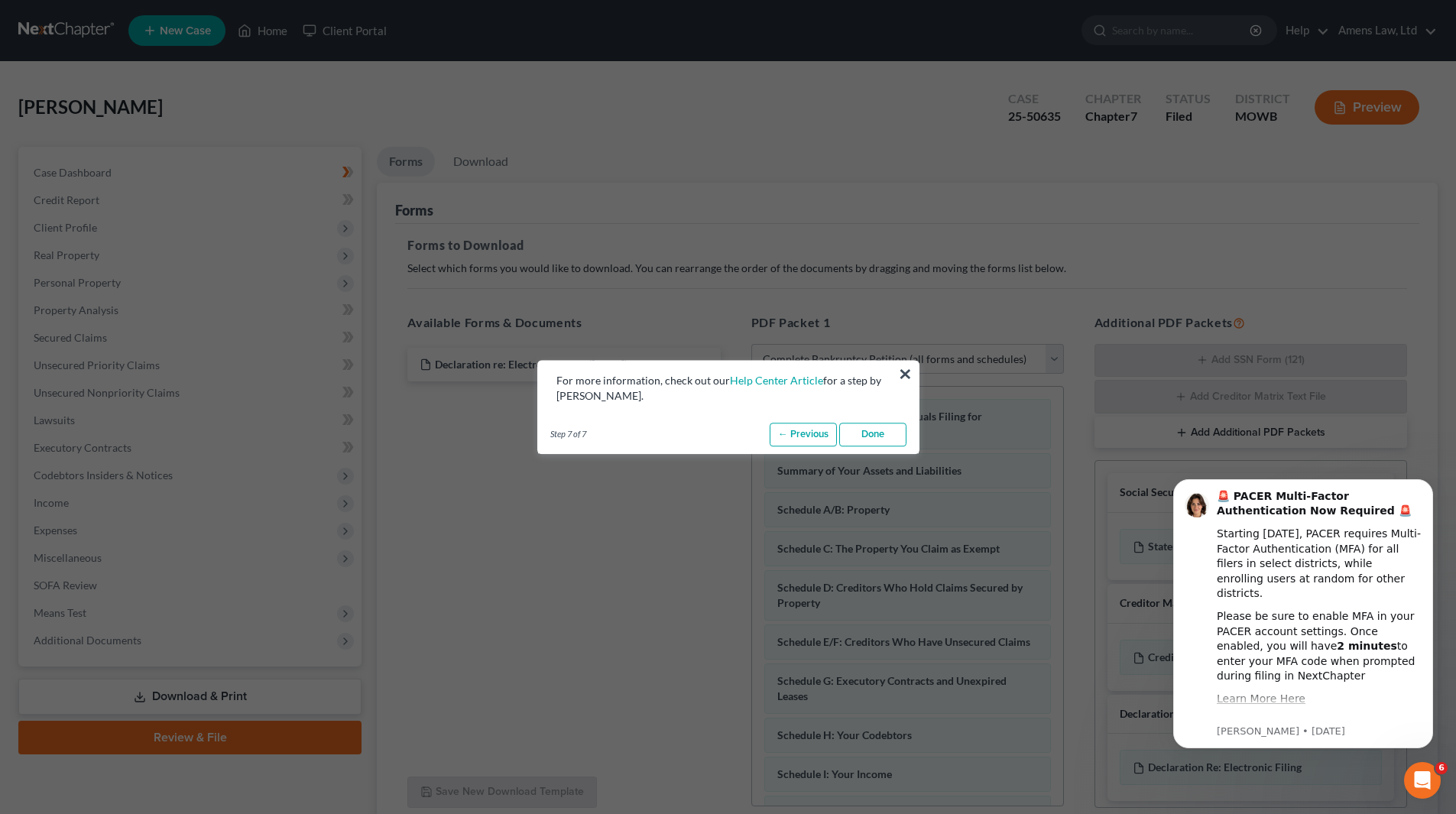
click at [729, 373] on link "Done" at bounding box center [873, 435] width 68 height 24
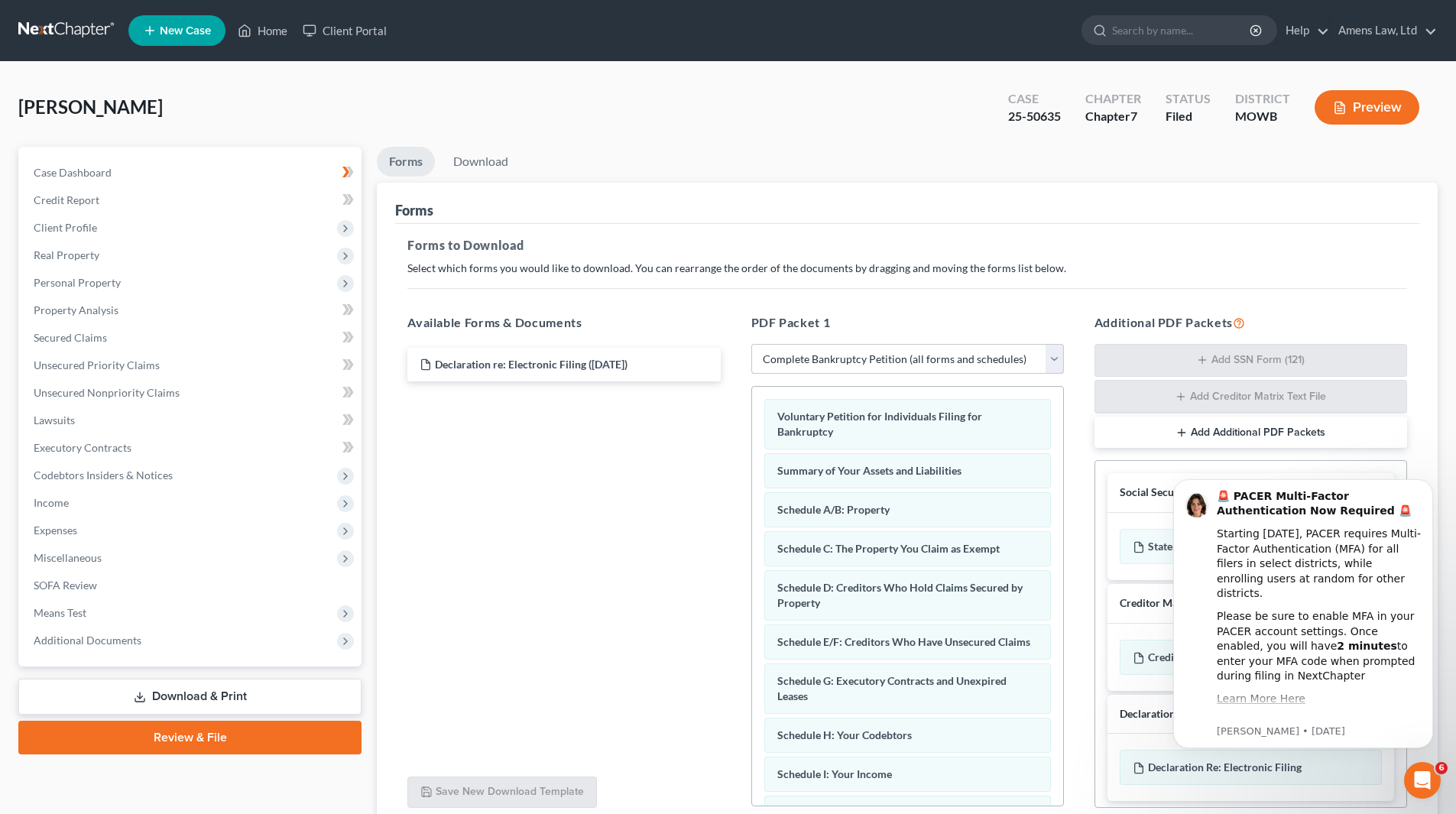
click at [729, 370] on select "Choose Default Petition PDF Packet Complete Bankruptcy Petition (all forms and …" at bounding box center [908, 358] width 312 height 30
select select "2"
click at [729, 344] on select "Choose Default Petition PDF Packet Complete Bankruptcy Petition (all forms and …" at bounding box center [908, 358] width 312 height 30
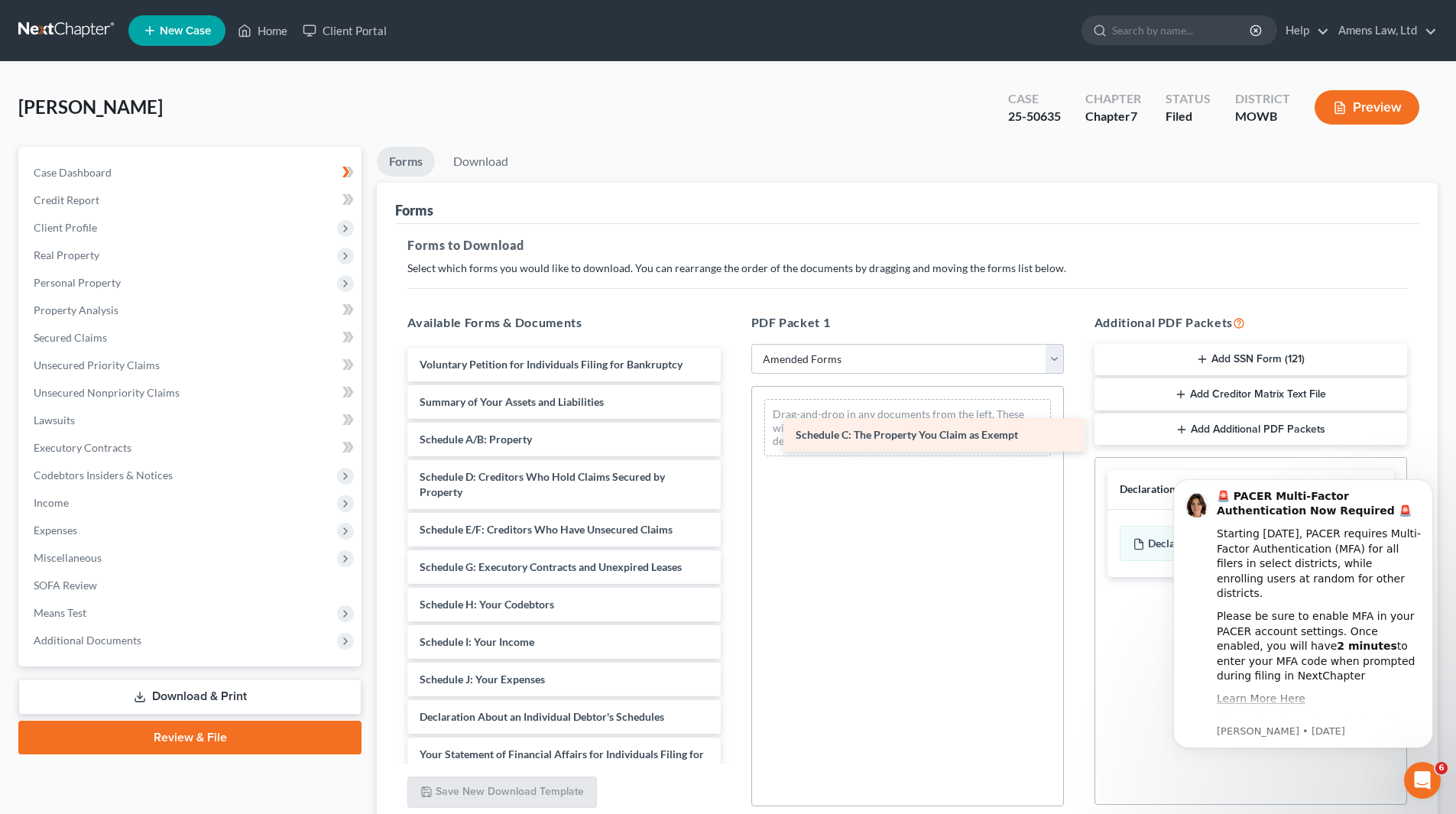
drag, startPoint x: 496, startPoint y: 475, endPoint x: 874, endPoint y: 429, distance: 380.8
click at [729, 373] on div "Schedule C: The Property You Claim as Exempt Voluntary Petition for Individuals…" at bounding box center [563, 695] width 338 height 694
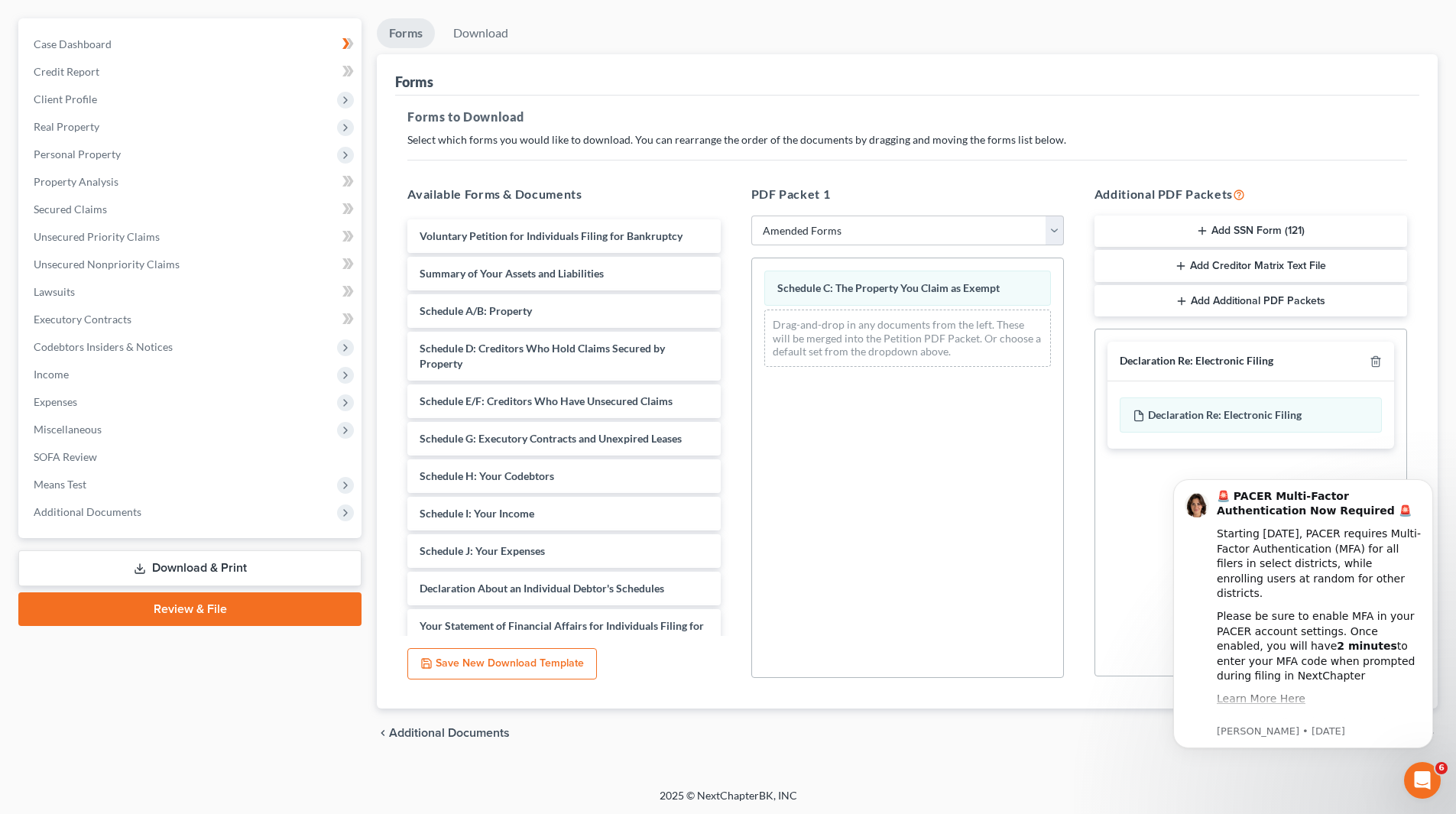
scroll to position [130, 0]
click at [729, 373] on div "Additional PDF Packets Add SSN Form (121) Add Creditor Matrix Text File Add Add…" at bounding box center [1251, 430] width 344 height 518
click at [729, 373] on icon "Dismiss notification" at bounding box center [1429, 483] width 9 height 9
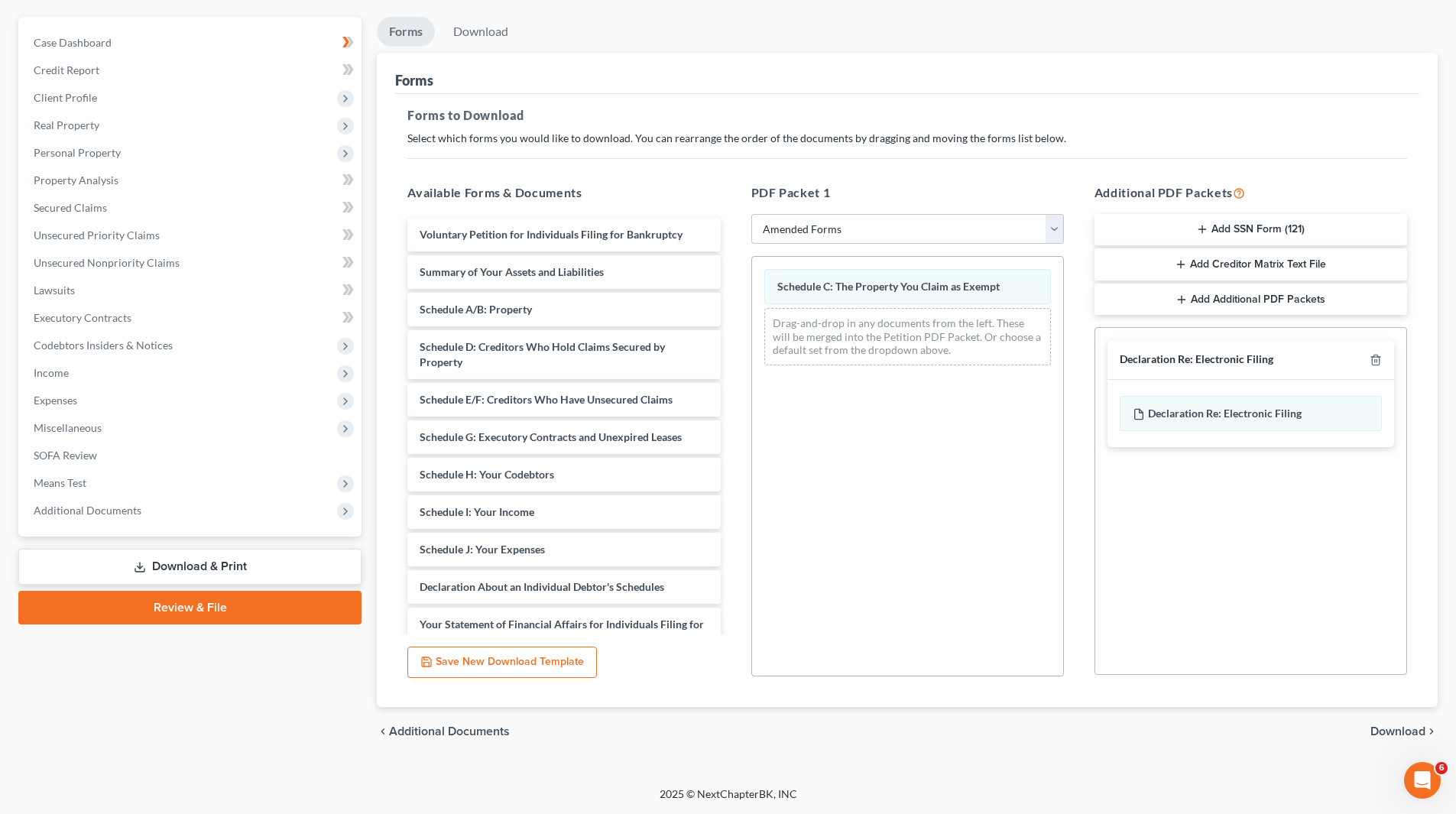
click at [729, 373] on span "Download" at bounding box center [1398, 732] width 55 height 12
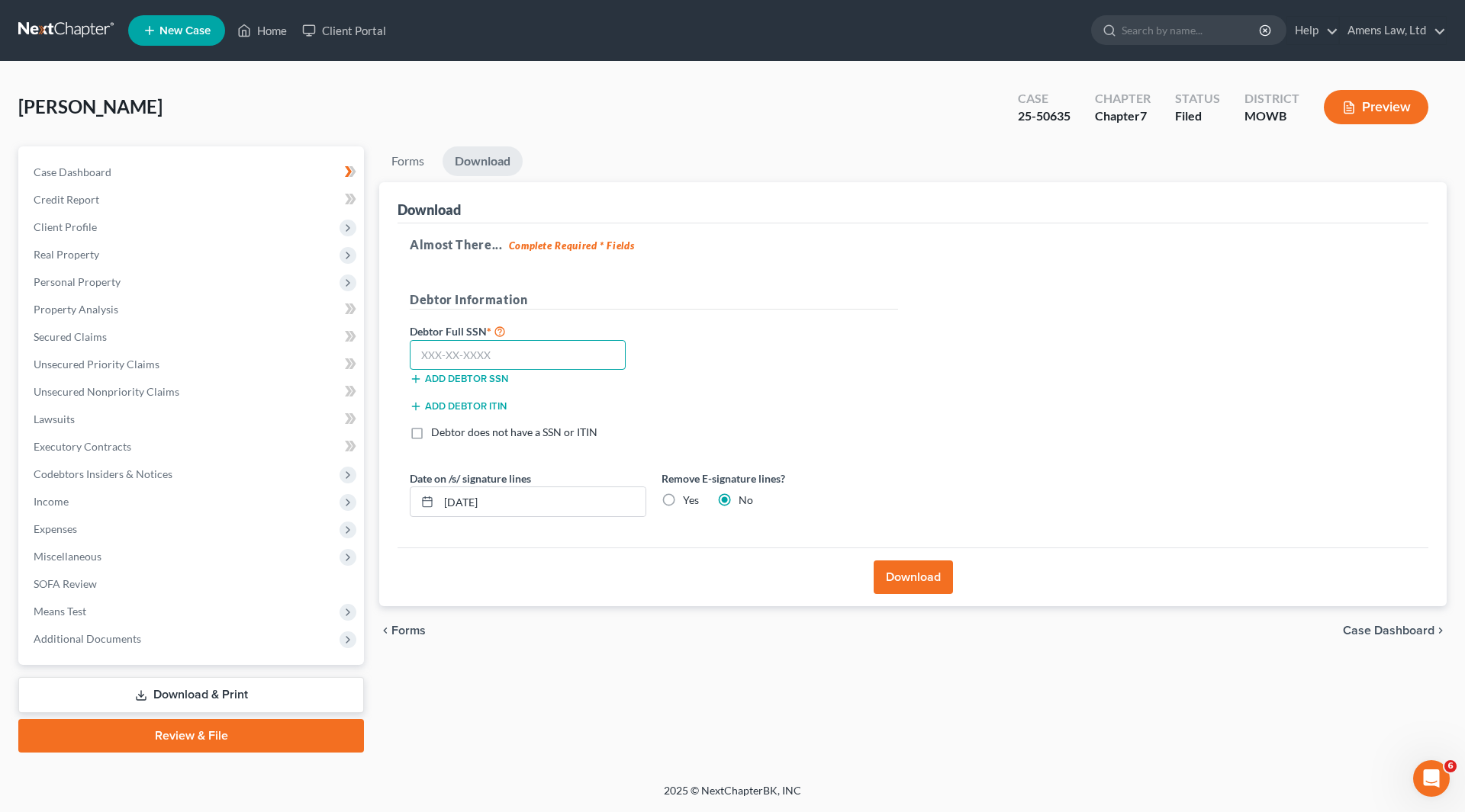
click at [446, 345] on input "text" at bounding box center [517, 355] width 216 height 30
click at [458, 346] on input "text" at bounding box center [517, 355] width 216 height 30
click at [456, 353] on input "text" at bounding box center [517, 355] width 216 height 30
type input "528-72-1541"
click at [727, 372] on button "Download" at bounding box center [913, 577] width 80 height 34
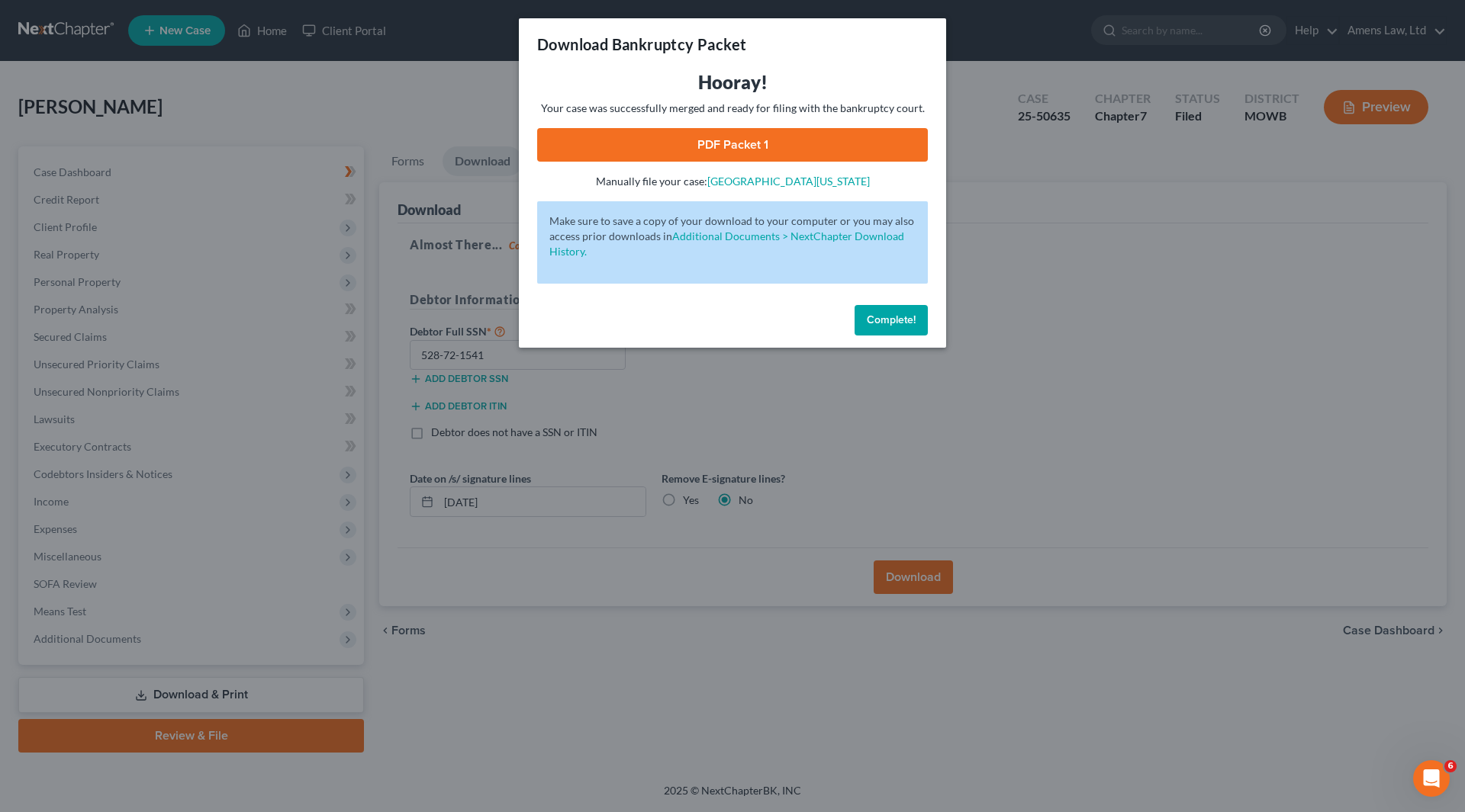
click at [727, 319] on span "Complete!" at bounding box center [891, 319] width 48 height 13
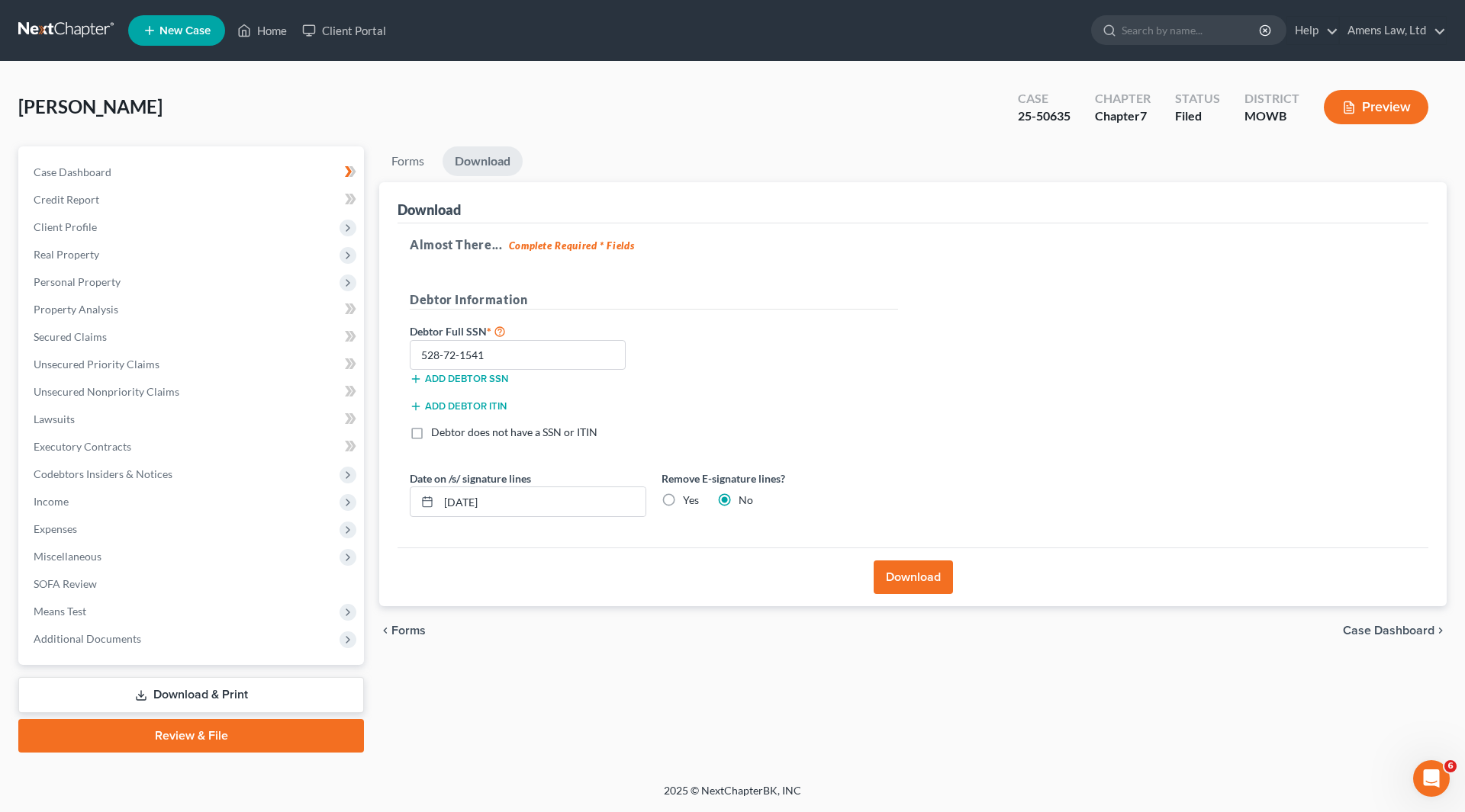
click at [251, 372] on link "Review & File" at bounding box center [190, 736] width 345 height 34
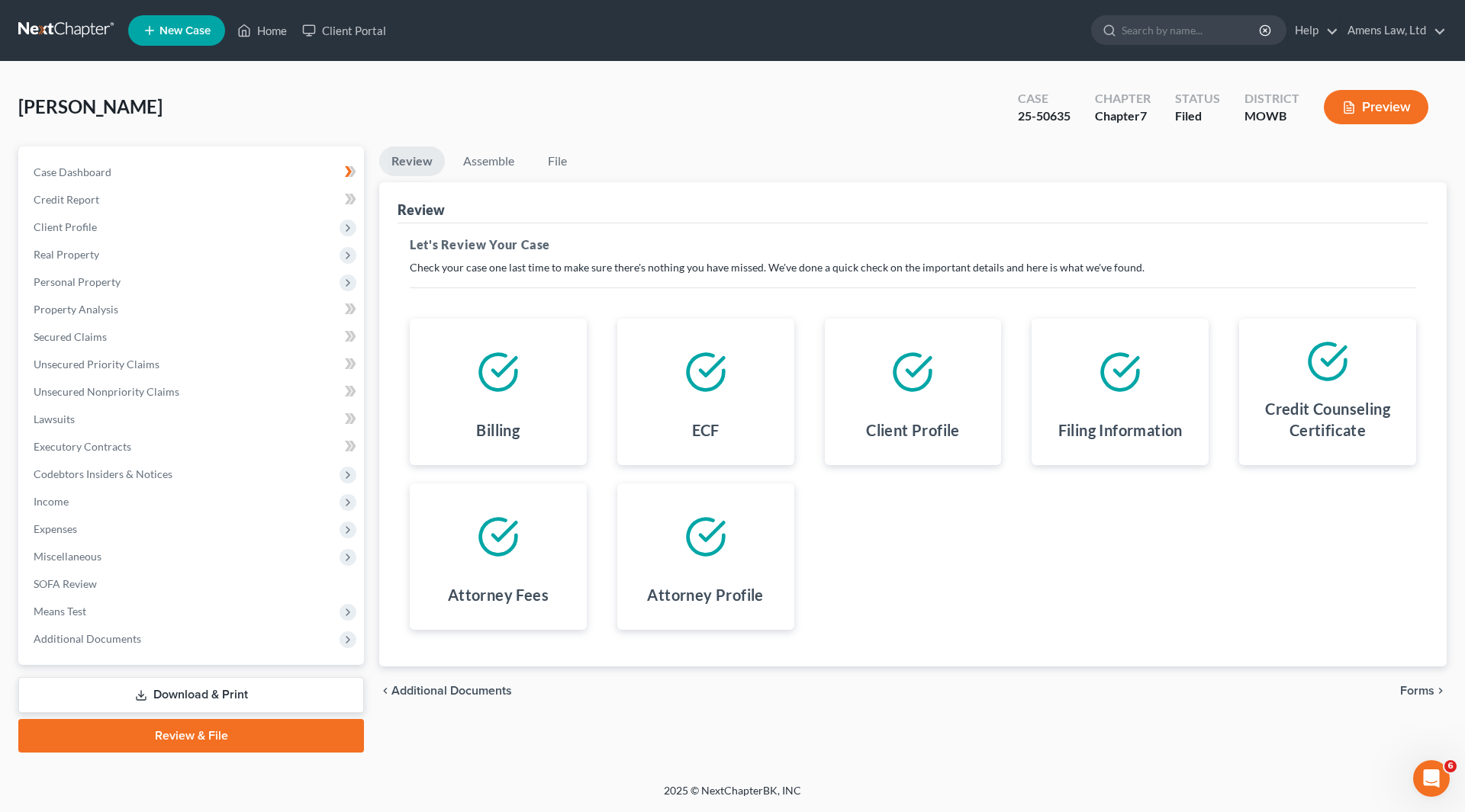
click at [727, 372] on span "Forms" at bounding box center [1417, 691] width 35 height 12
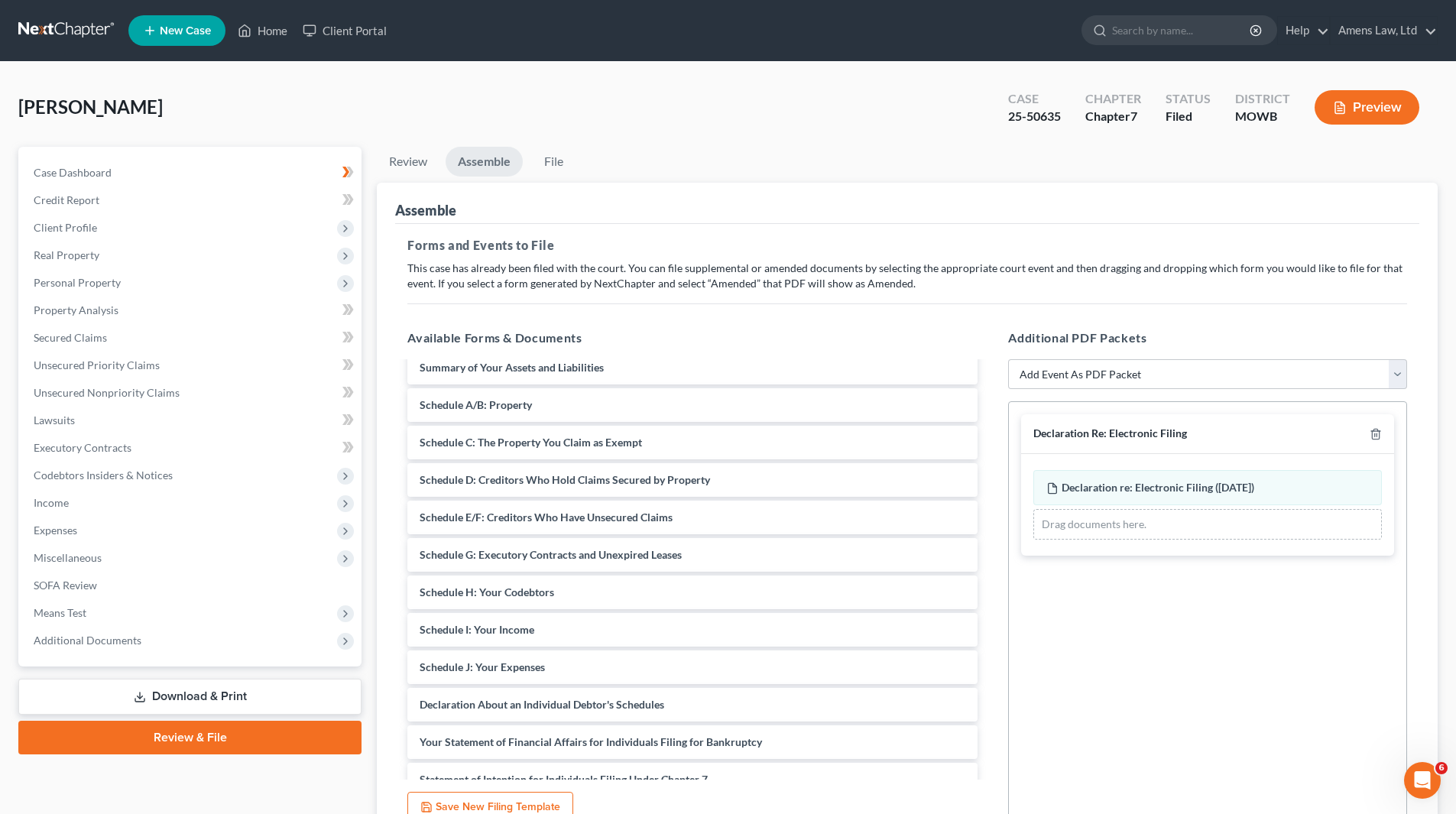
scroll to position [76, 0]
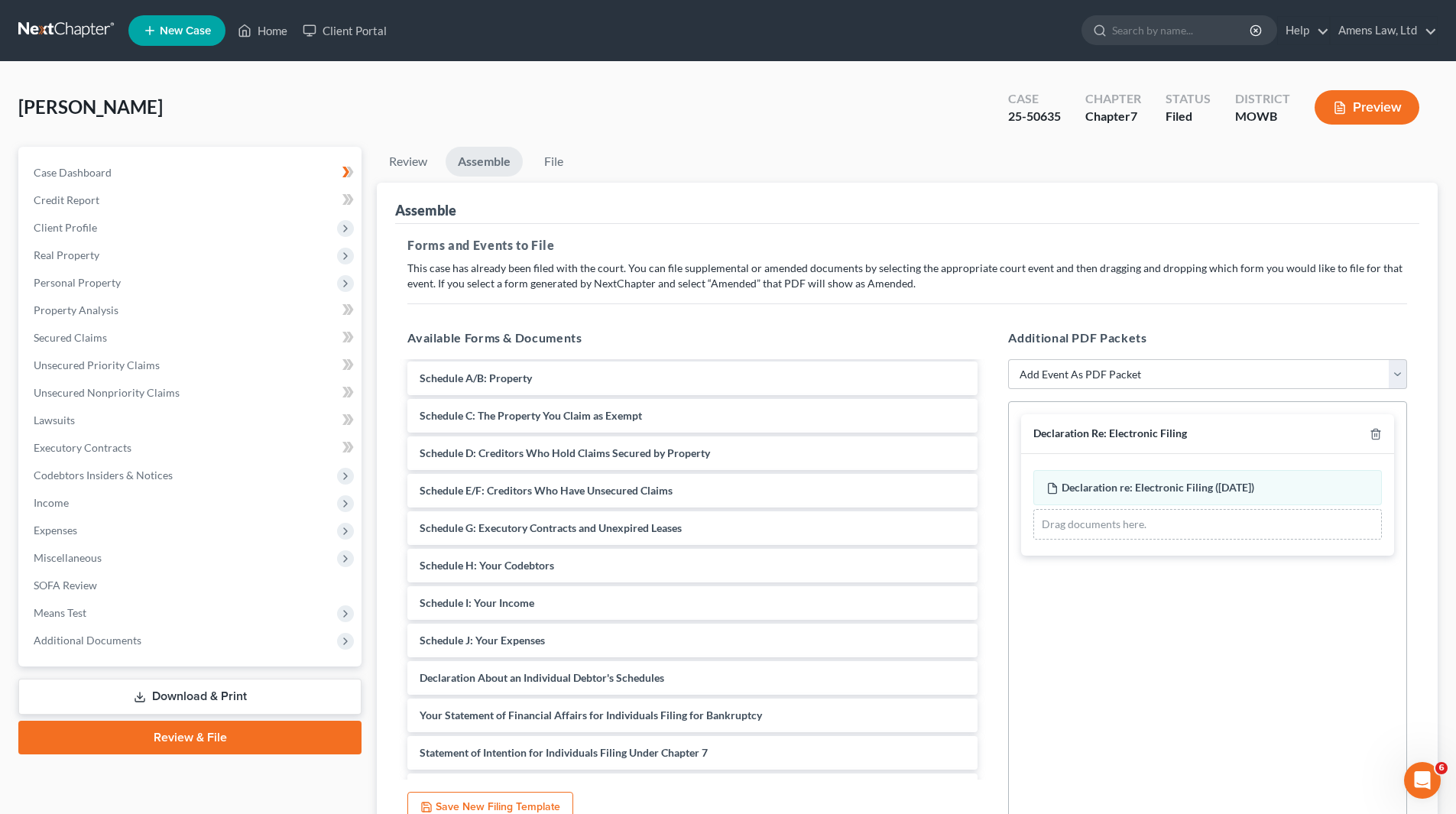
click at [156, 373] on link "Download & Print" at bounding box center [190, 696] width 344 height 36
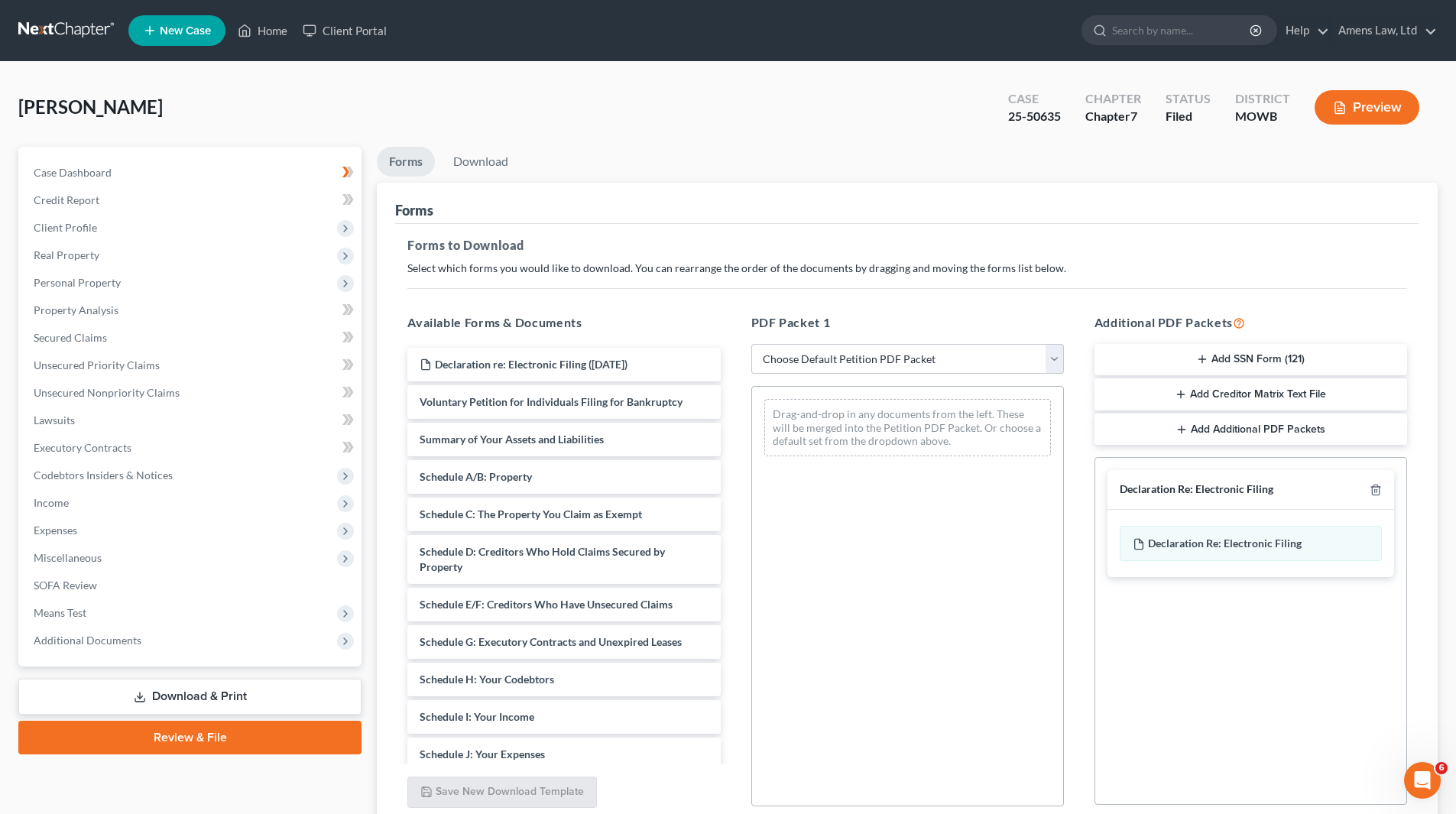
click at [205, 373] on link "Review & File" at bounding box center [190, 738] width 344 height 34
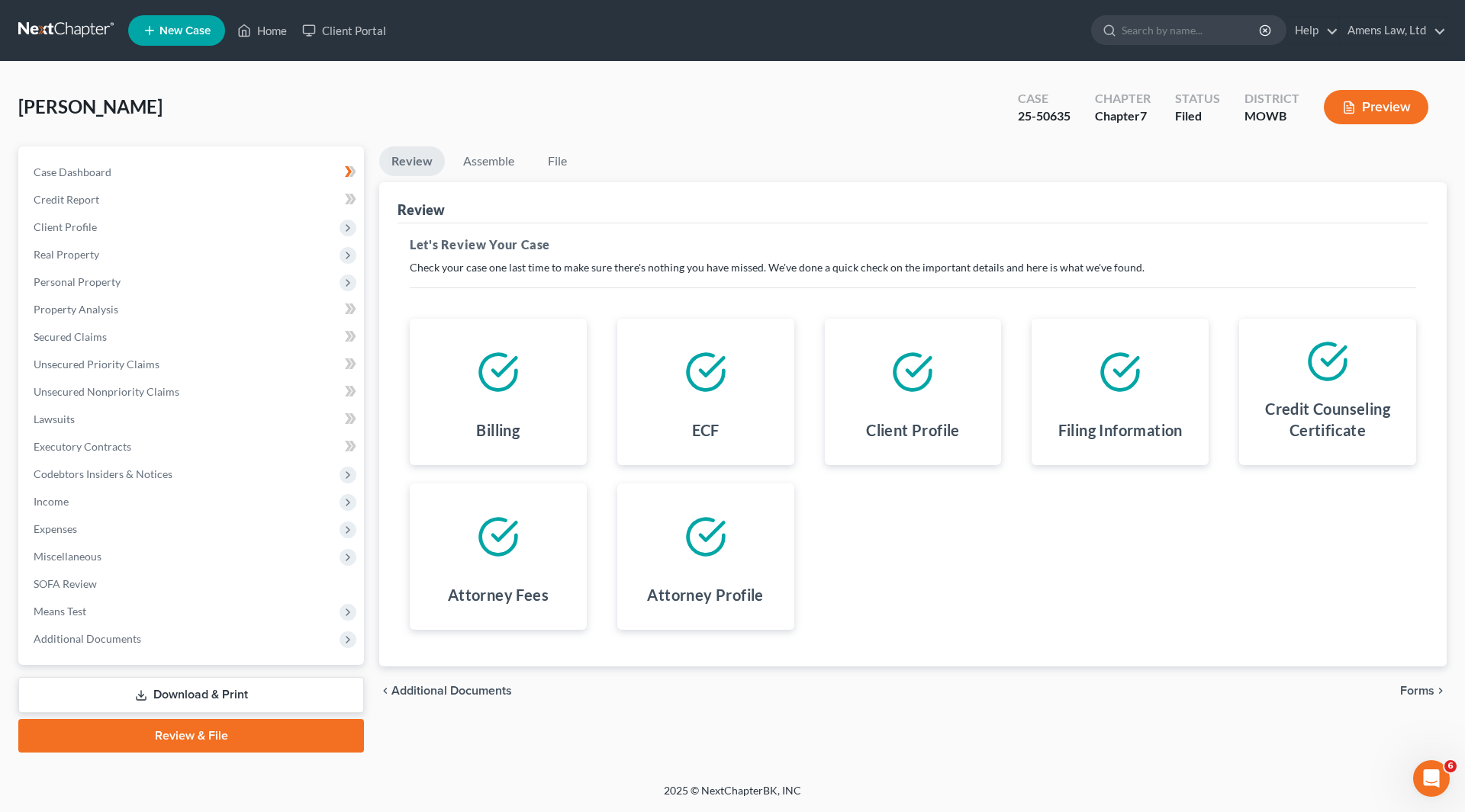
click at [727, 372] on div "chevron_left Additional Documents Forms chevron_right" at bounding box center [913, 691] width 1068 height 48
click at [727, 372] on span "Forms" at bounding box center [1417, 691] width 35 height 12
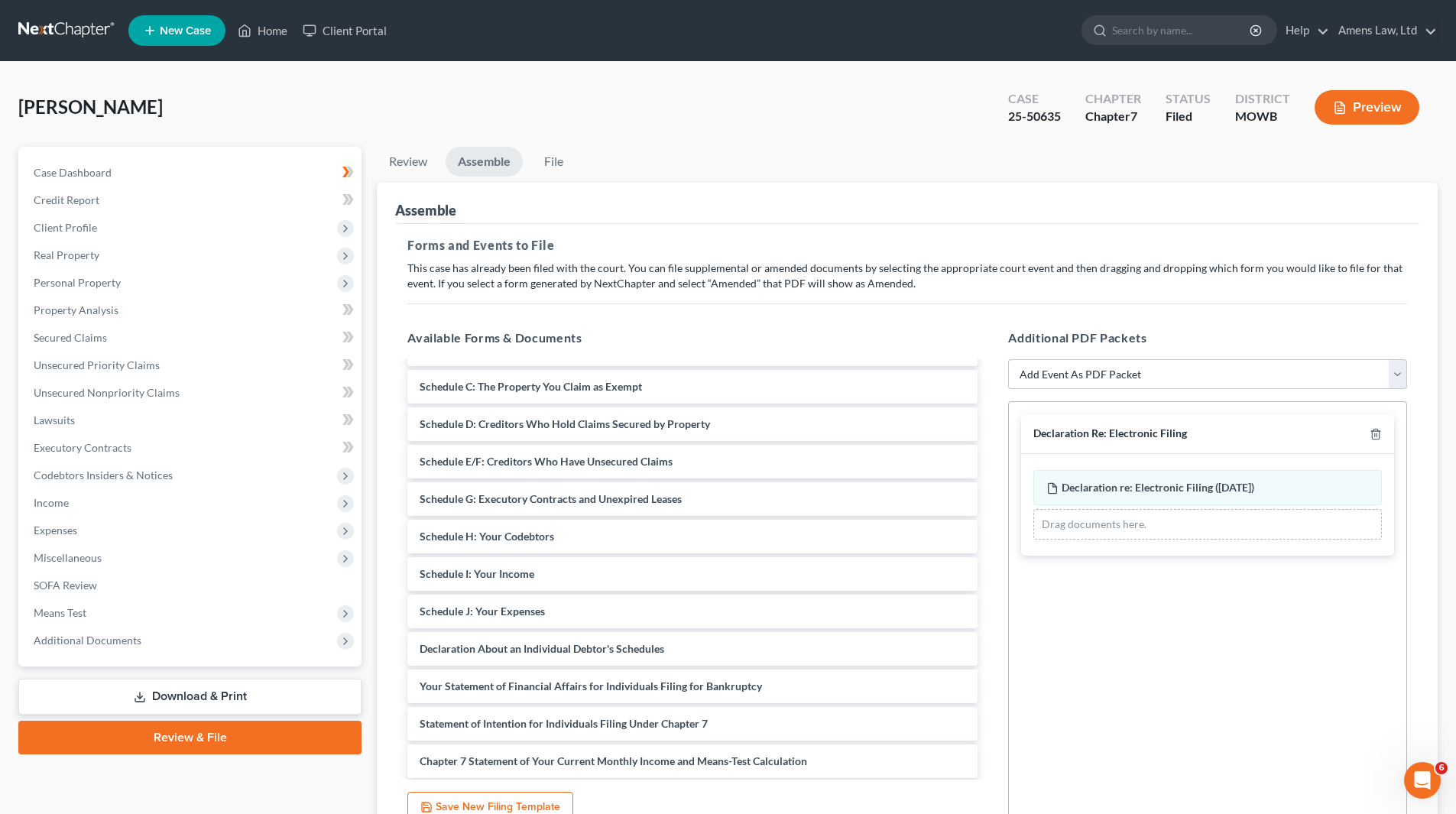
scroll to position [105, 0]
click at [119, 373] on span "Additional Documents" at bounding box center [88, 640] width 108 height 13
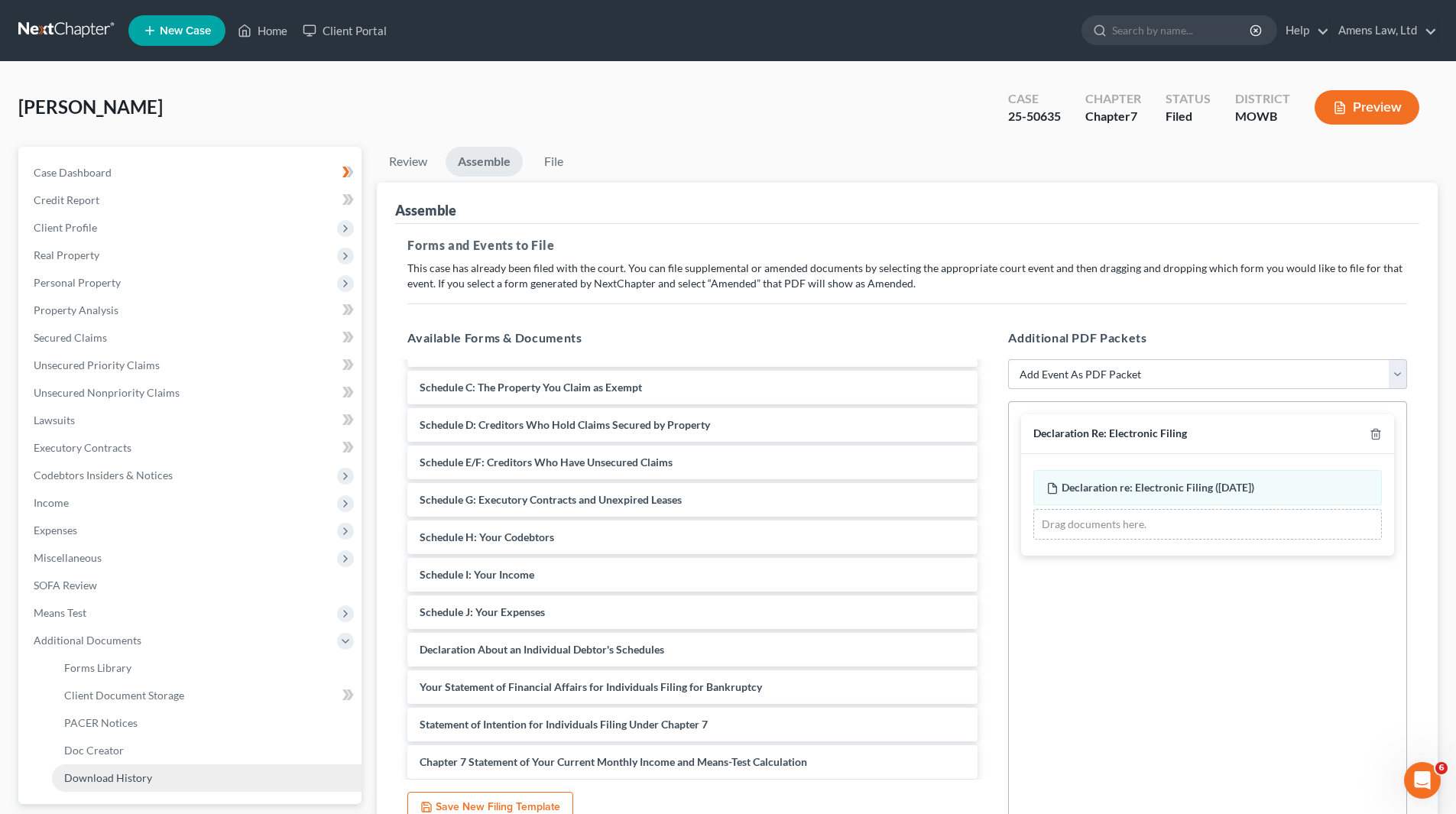
click at [121, 373] on span "Download History" at bounding box center [108, 778] width 88 height 13
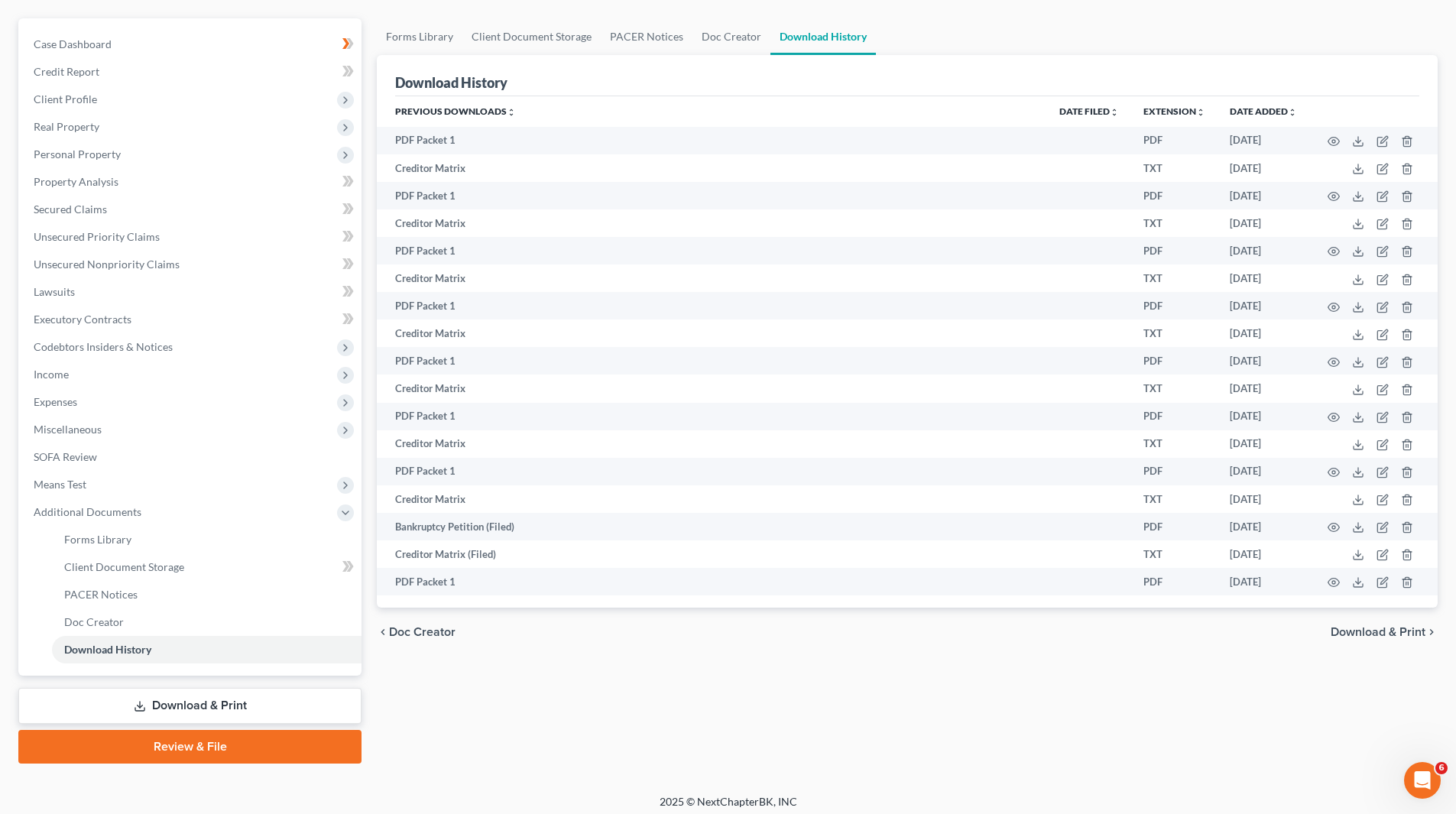
scroll to position [136, 0]
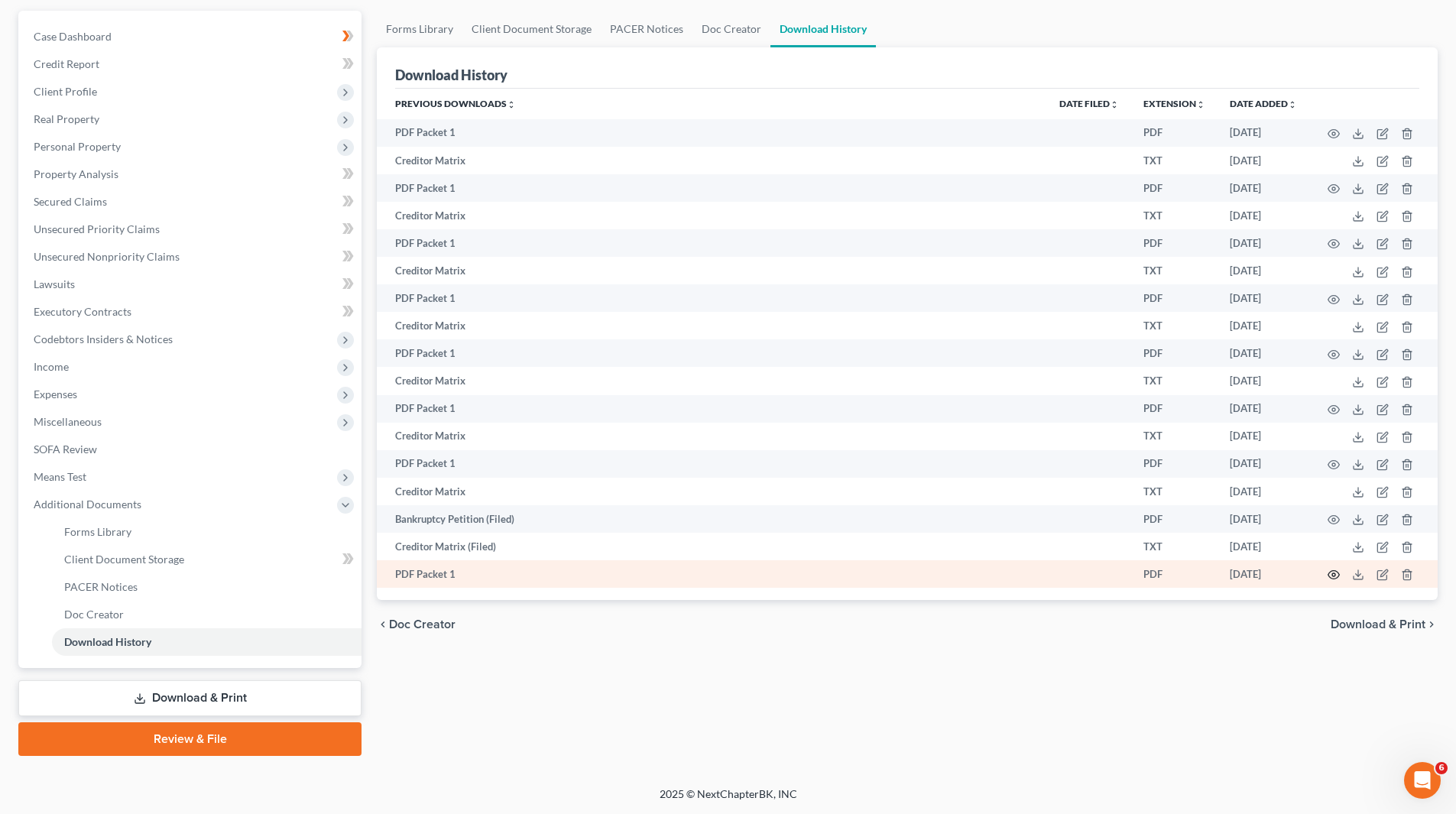
click at [729, 373] on icon "button" at bounding box center [1334, 574] width 12 height 12
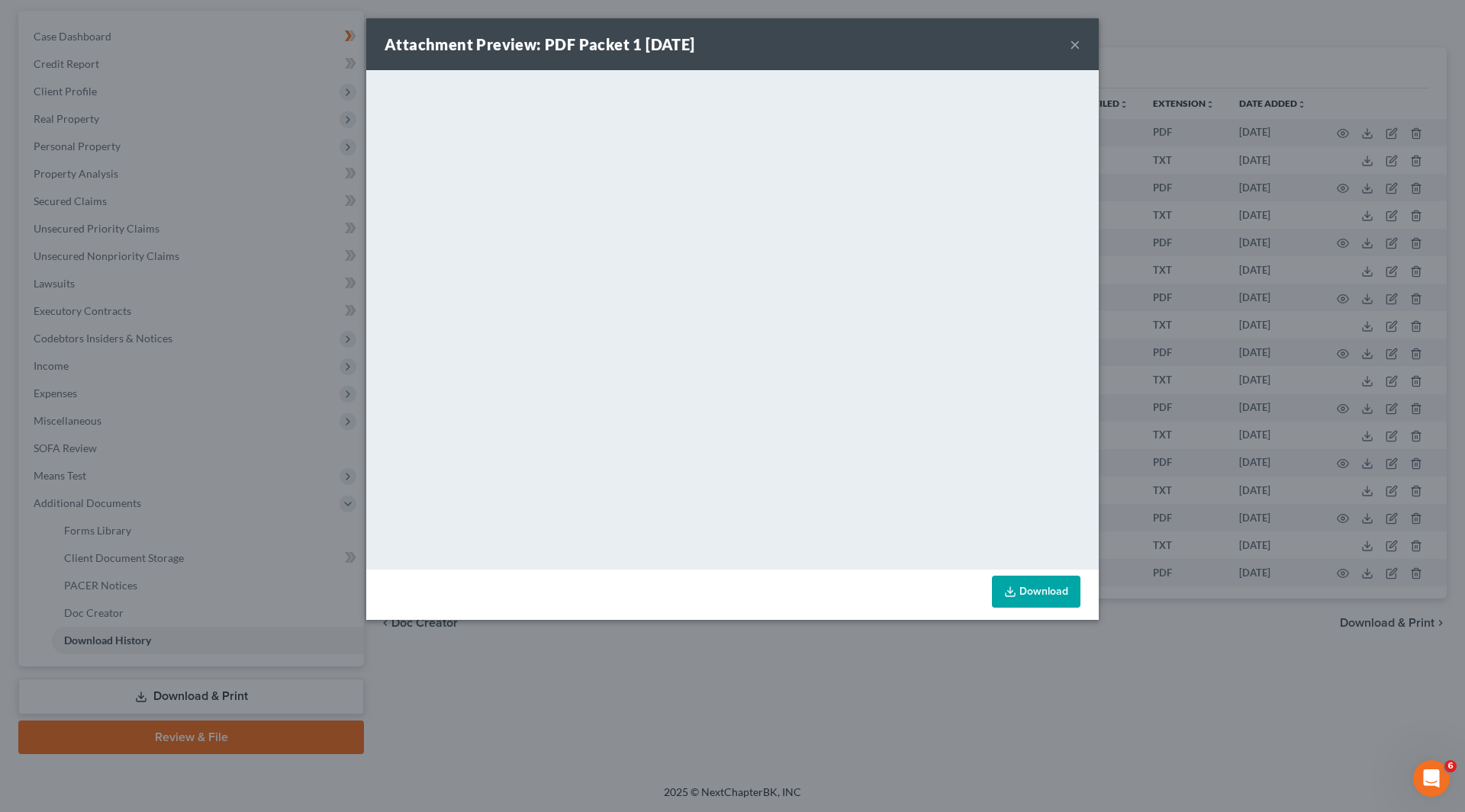
click at [727, 372] on icon at bounding box center [1010, 592] width 12 height 12
click at [727, 41] on button "×" at bounding box center [1075, 44] width 10 height 18
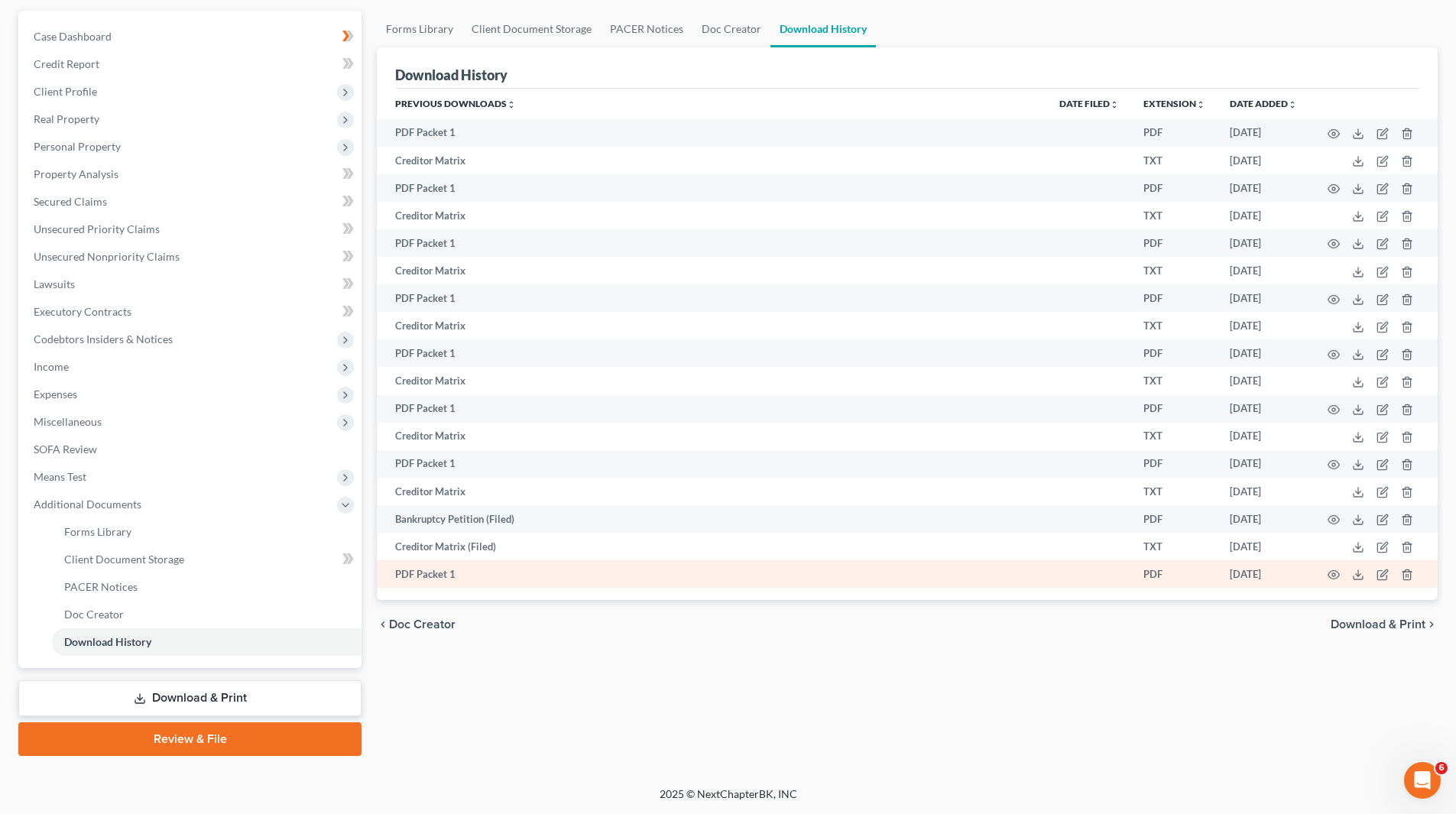
click at [415, 373] on td "PDF Packet 1" at bounding box center [712, 574] width 671 height 28
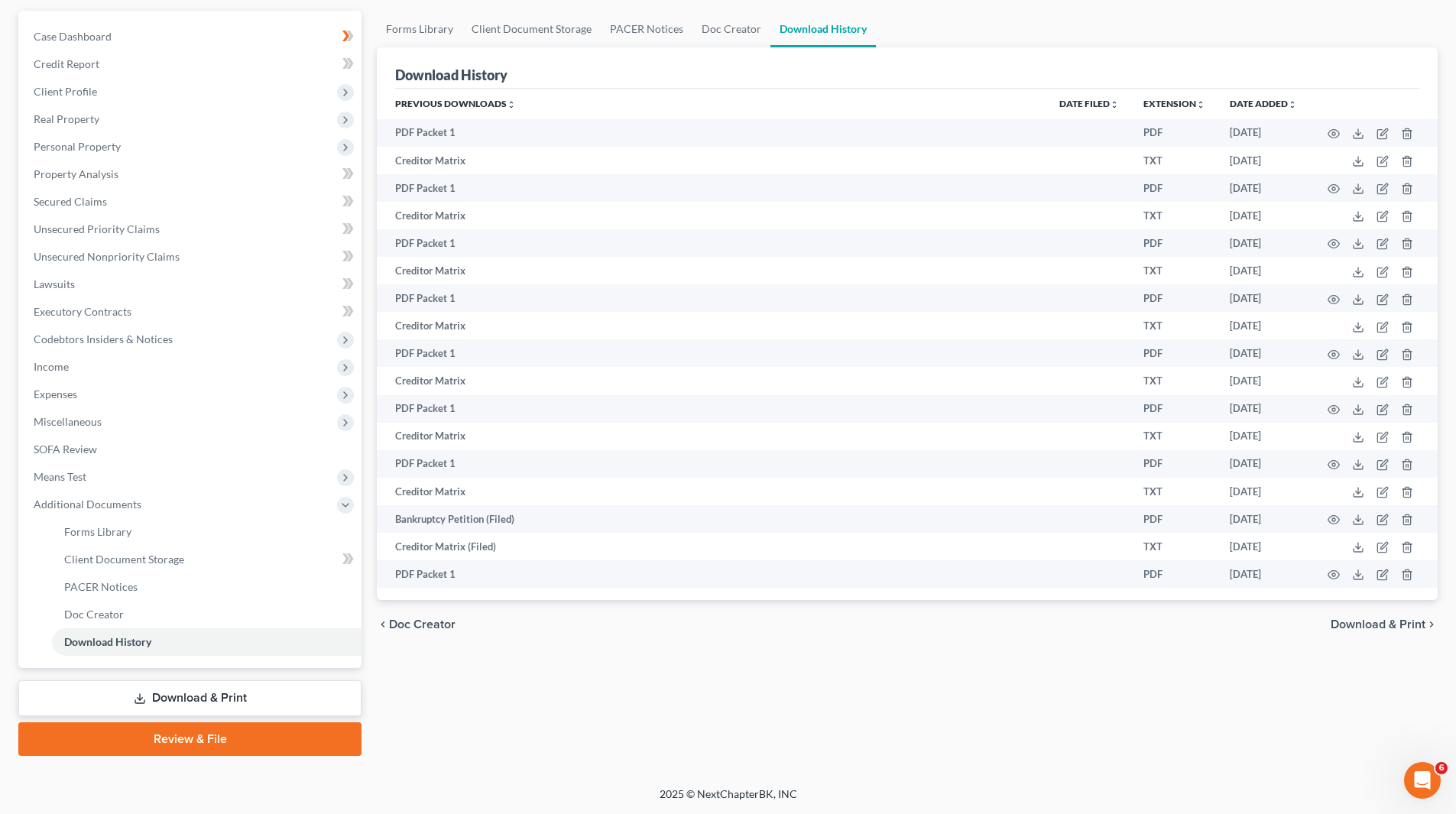
click at [729, 373] on span "Download & Print" at bounding box center [1378, 625] width 95 height 12
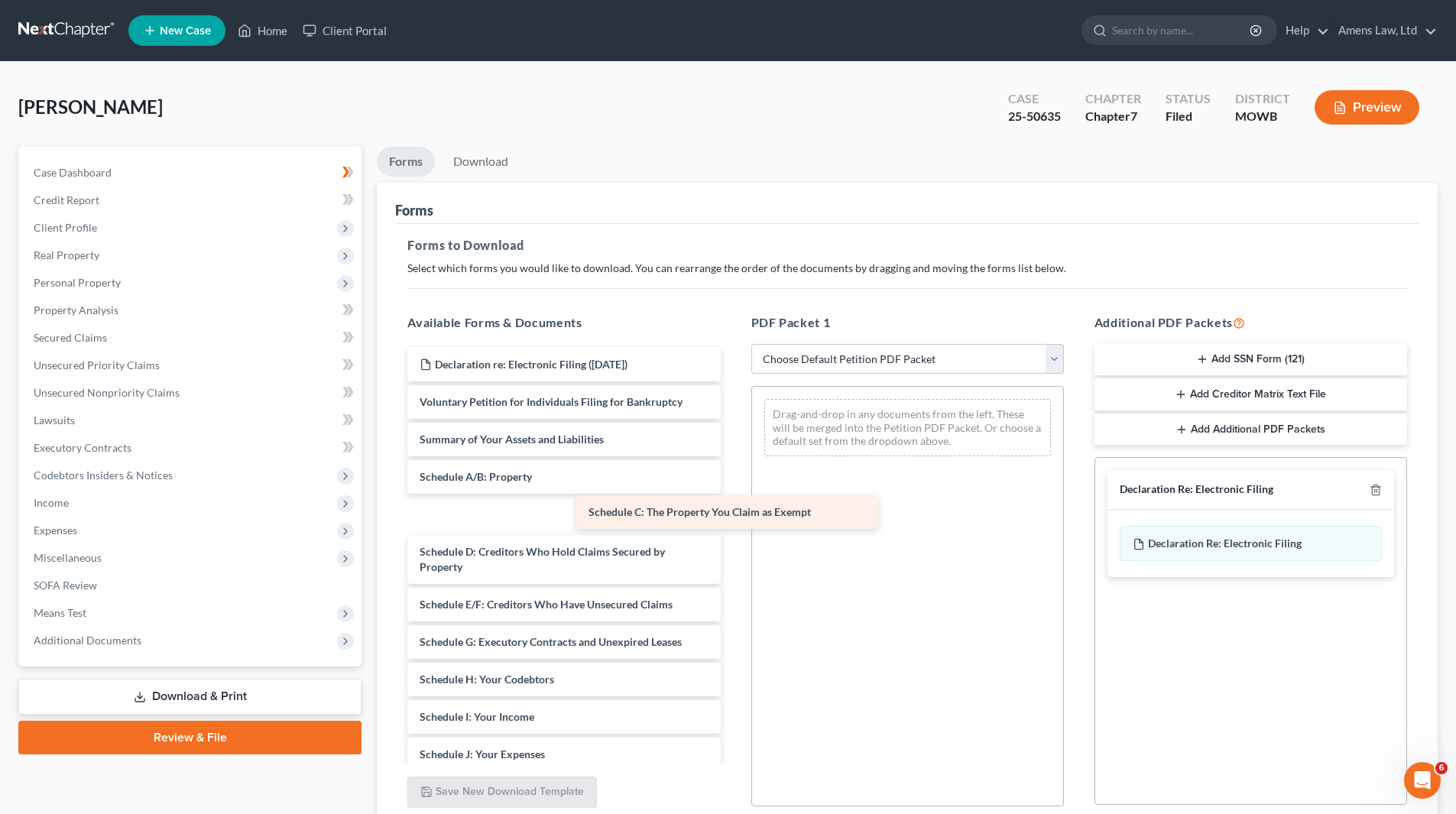
drag, startPoint x: 498, startPoint y: 514, endPoint x: 888, endPoint y: 511, distance: 390.0
click at [729, 373] on div "Schedule C: The Property You Claim as Exempt Declaration re: Electronic Filing …" at bounding box center [563, 732] width 338 height 769
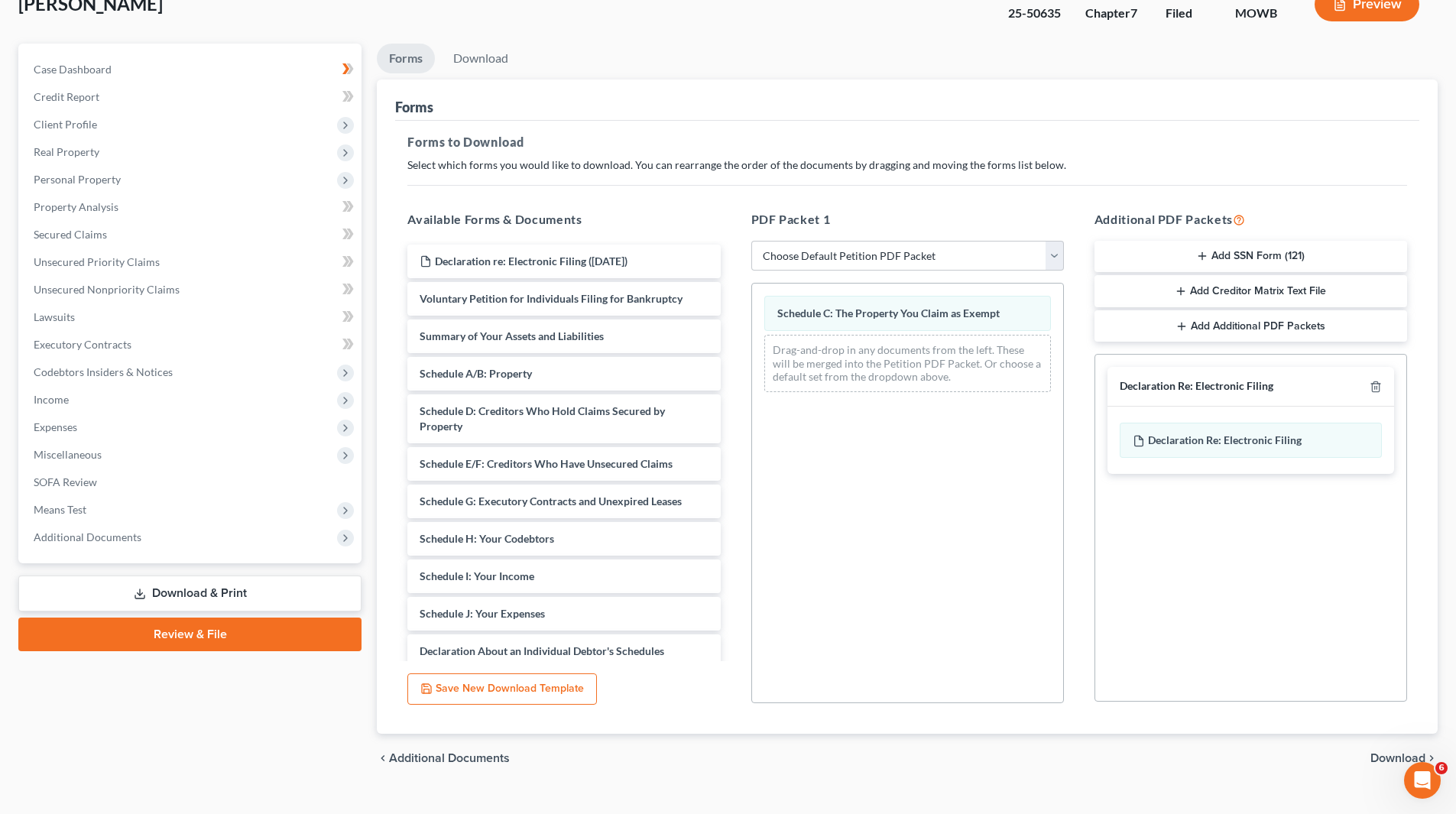
scroll to position [130, 0]
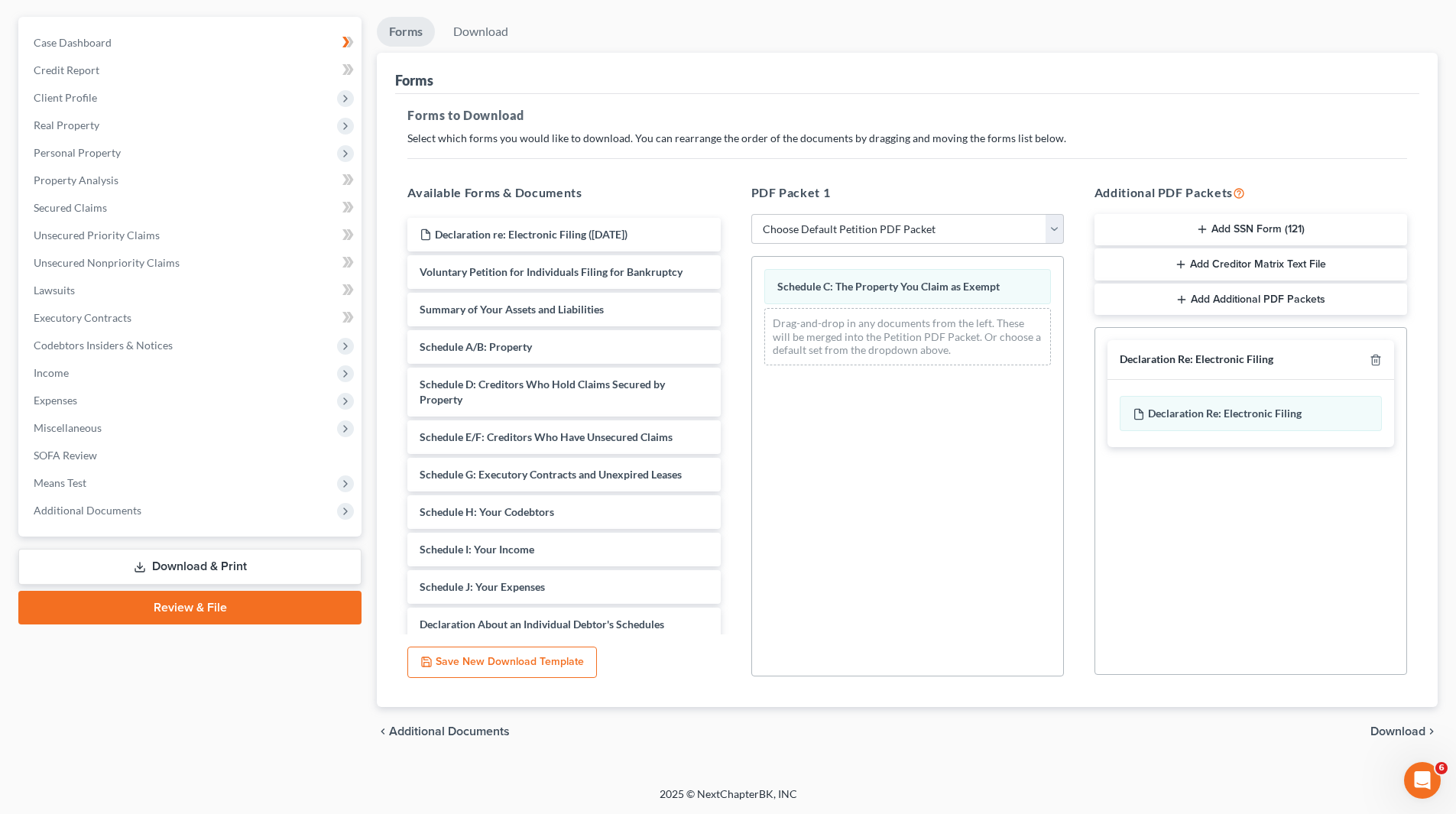
click at [729, 373] on div "chevron_left Additional Documents Download chevron_right" at bounding box center [907, 732] width 1061 height 49
click at [729, 373] on span "Download" at bounding box center [1398, 732] width 55 height 12
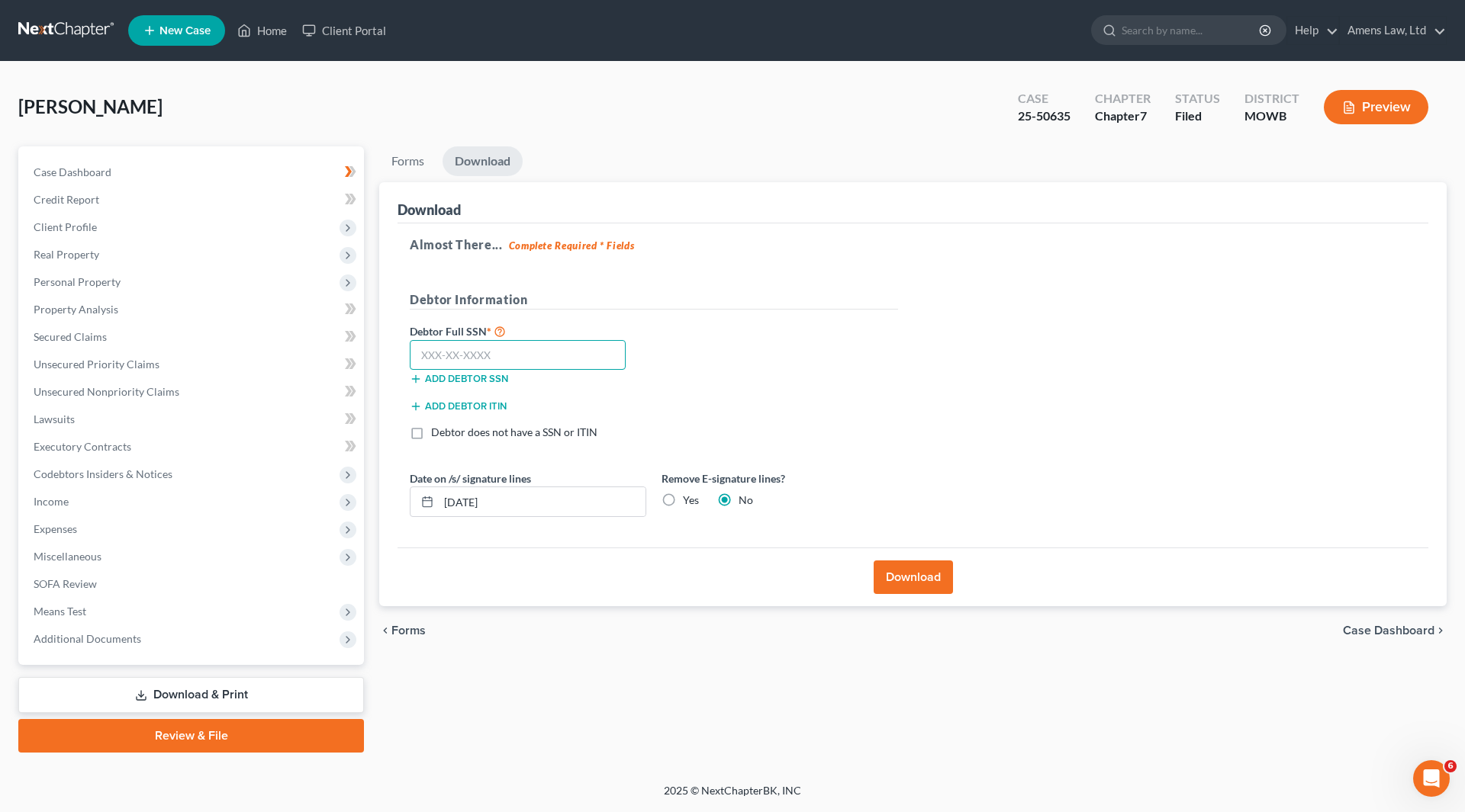
click at [442, 349] on input "text" at bounding box center [517, 355] width 216 height 30
click at [244, 372] on link "Review & File" at bounding box center [190, 736] width 345 height 34
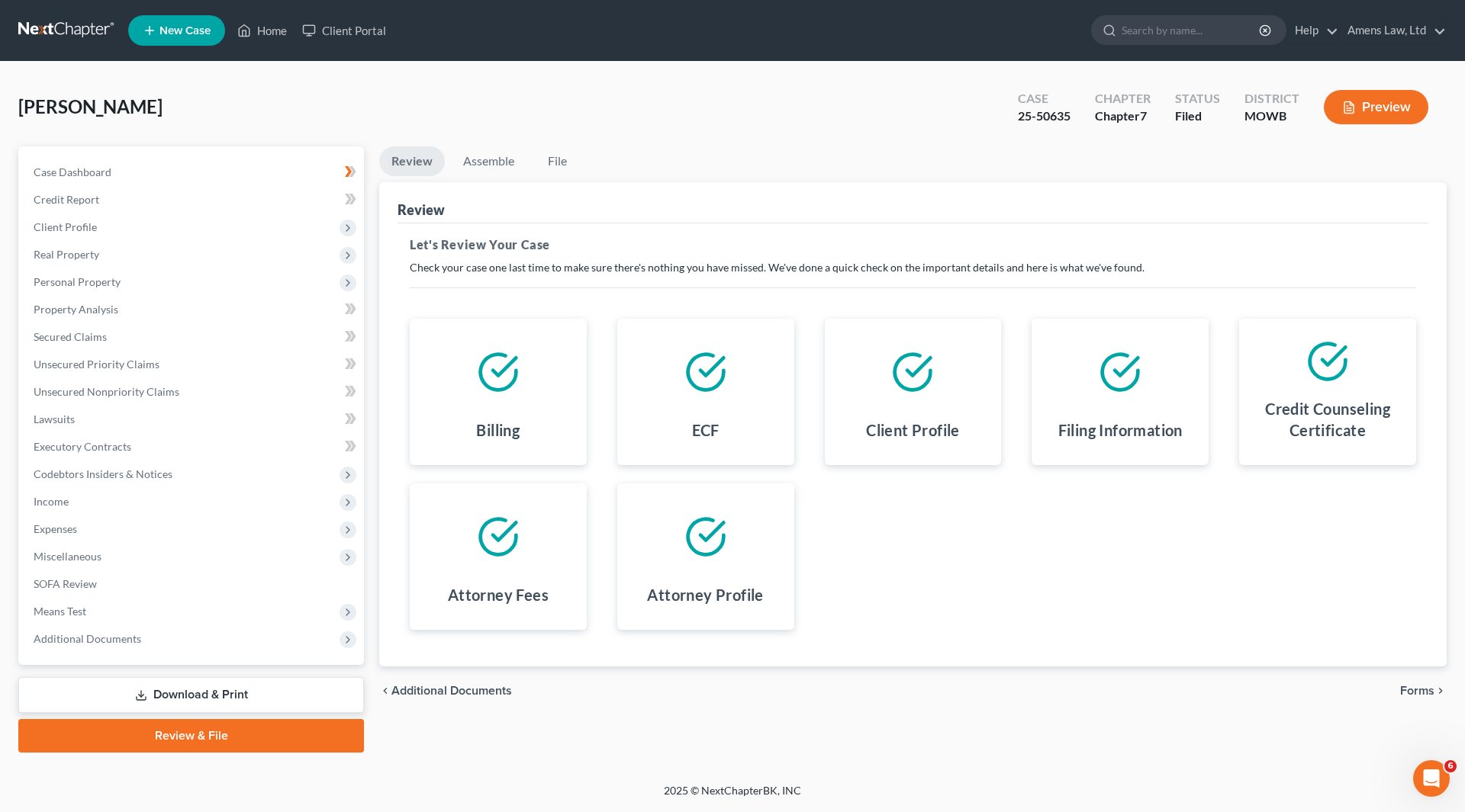
click at [727, 372] on span "Forms" at bounding box center [1417, 691] width 35 height 12
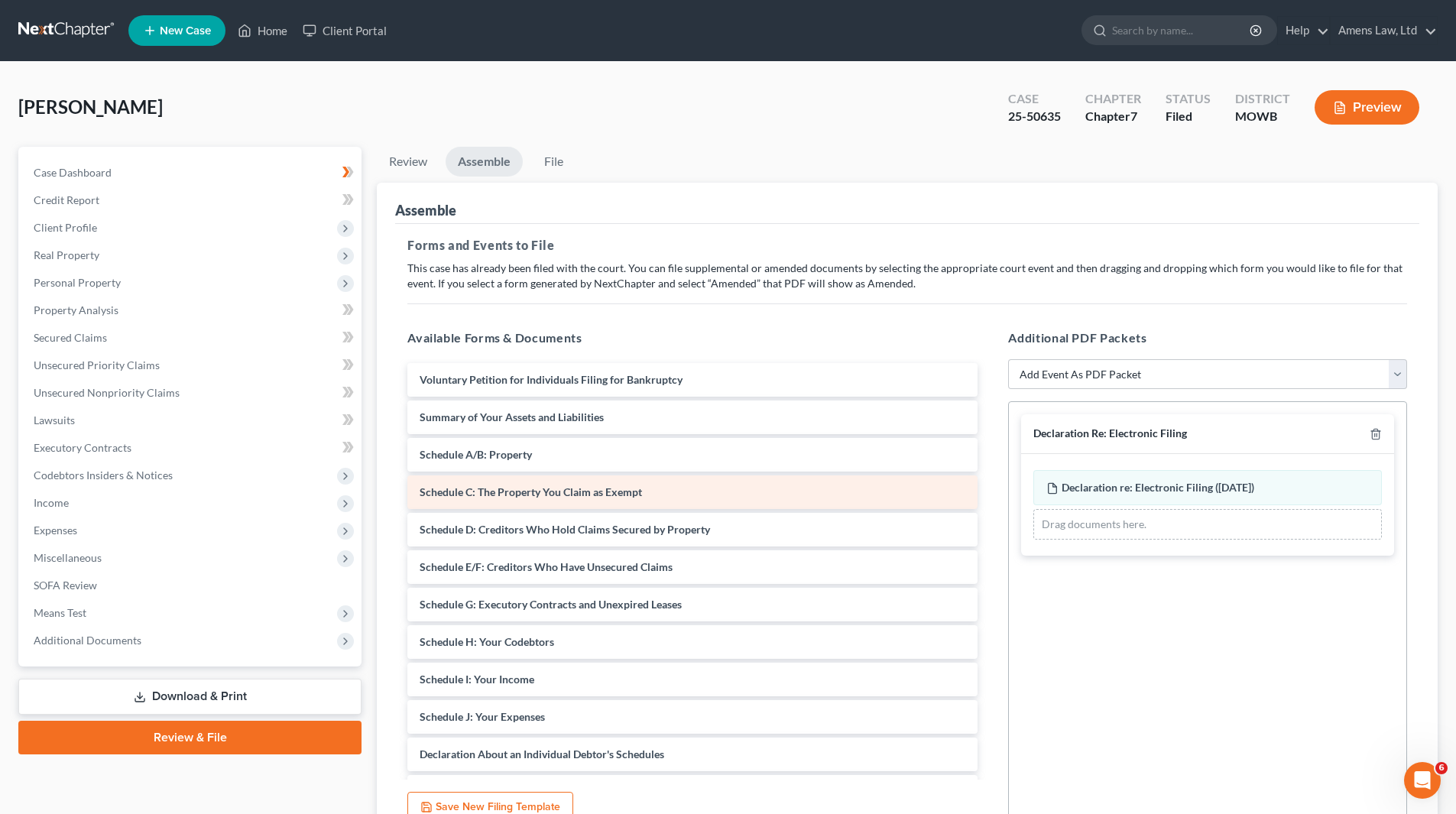
click at [485, 373] on span "Schedule C: The Property You Claim as Exempt" at bounding box center [531, 491] width 222 height 13
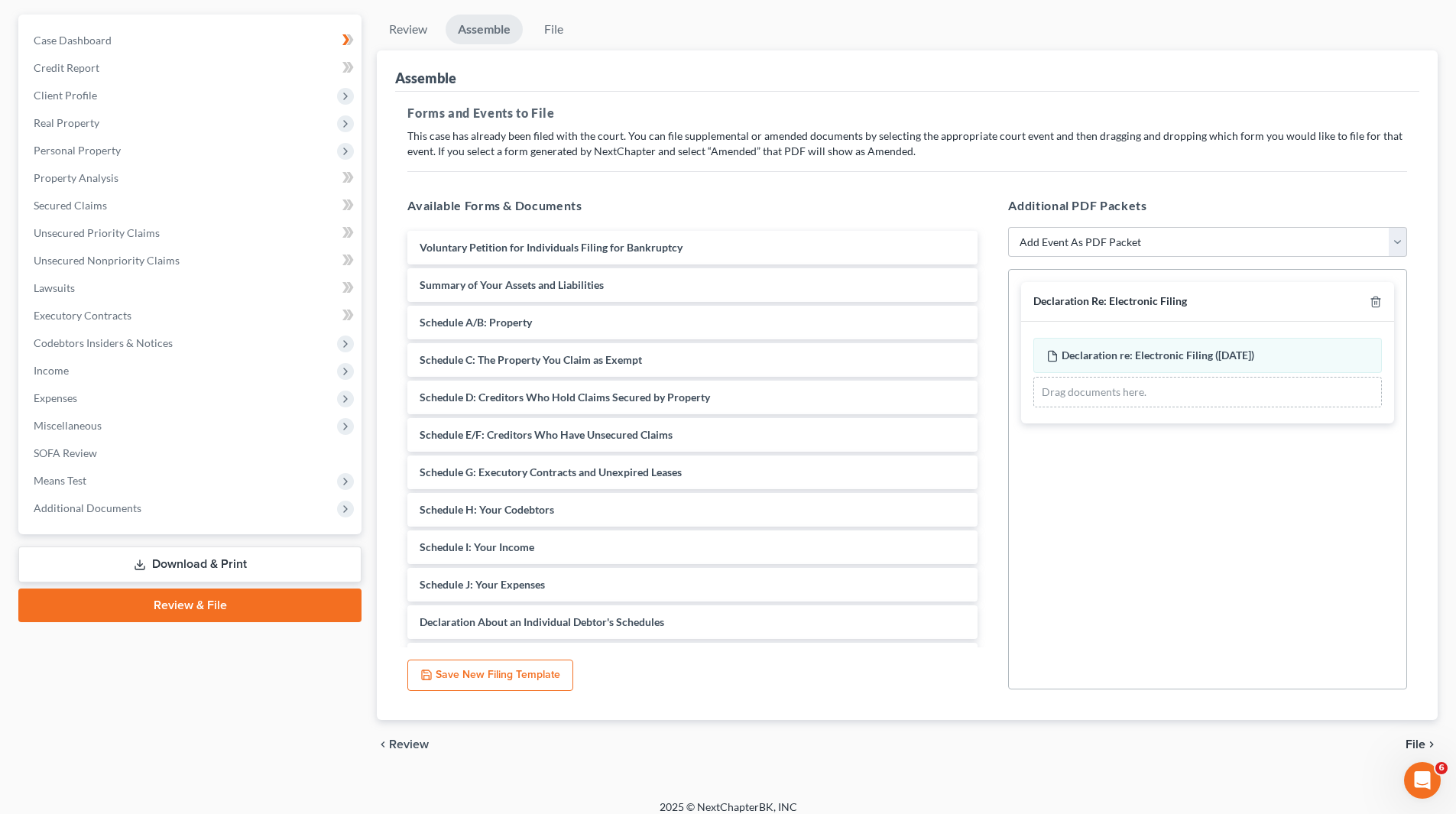
scroll to position [145, 0]
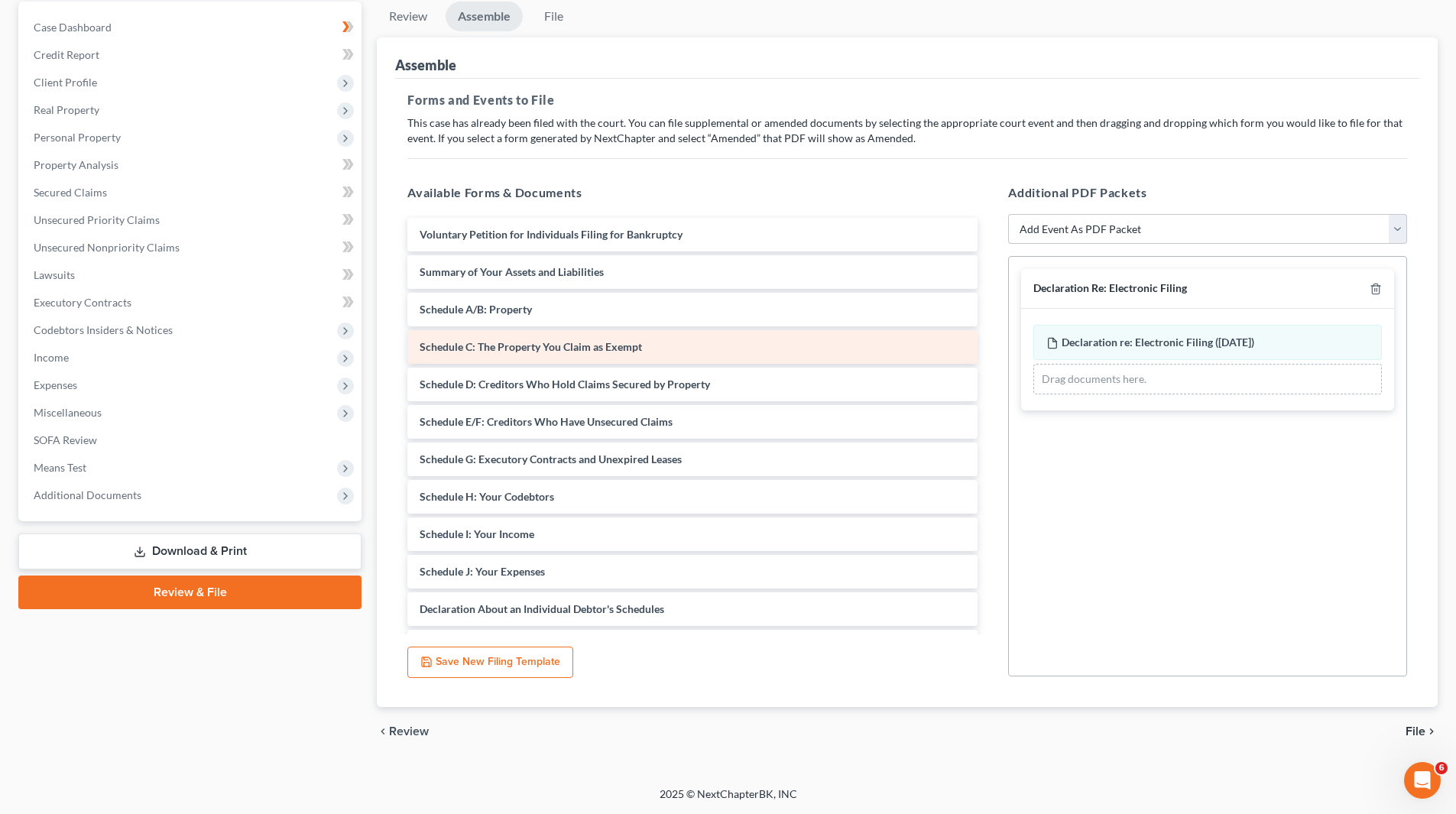
click at [535, 347] on span "Schedule C: The Property You Claim as Exempt" at bounding box center [531, 346] width 222 height 13
click at [729, 373] on span "File" at bounding box center [1415, 732] width 20 height 12
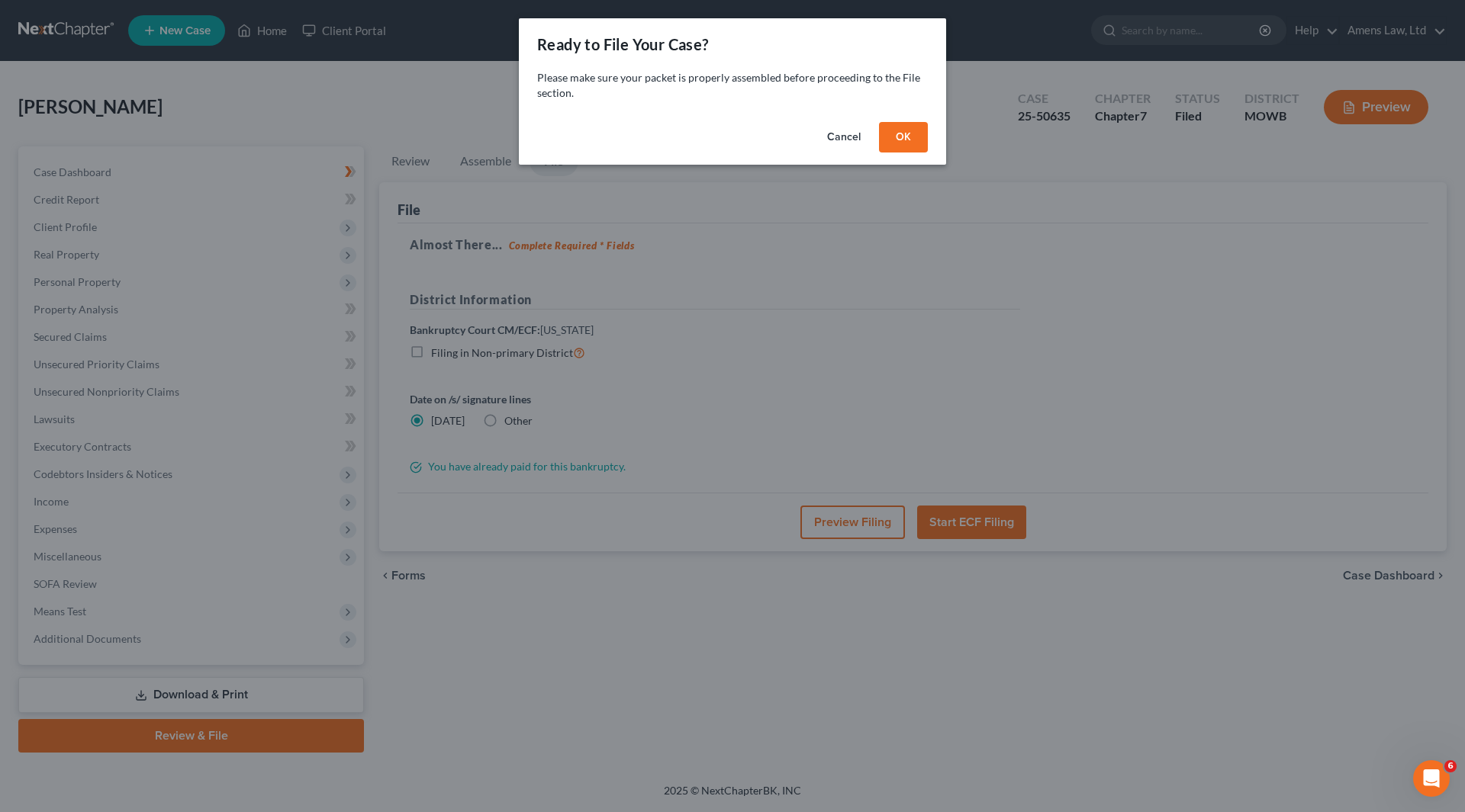
click at [727, 135] on button "OK" at bounding box center [903, 137] width 48 height 30
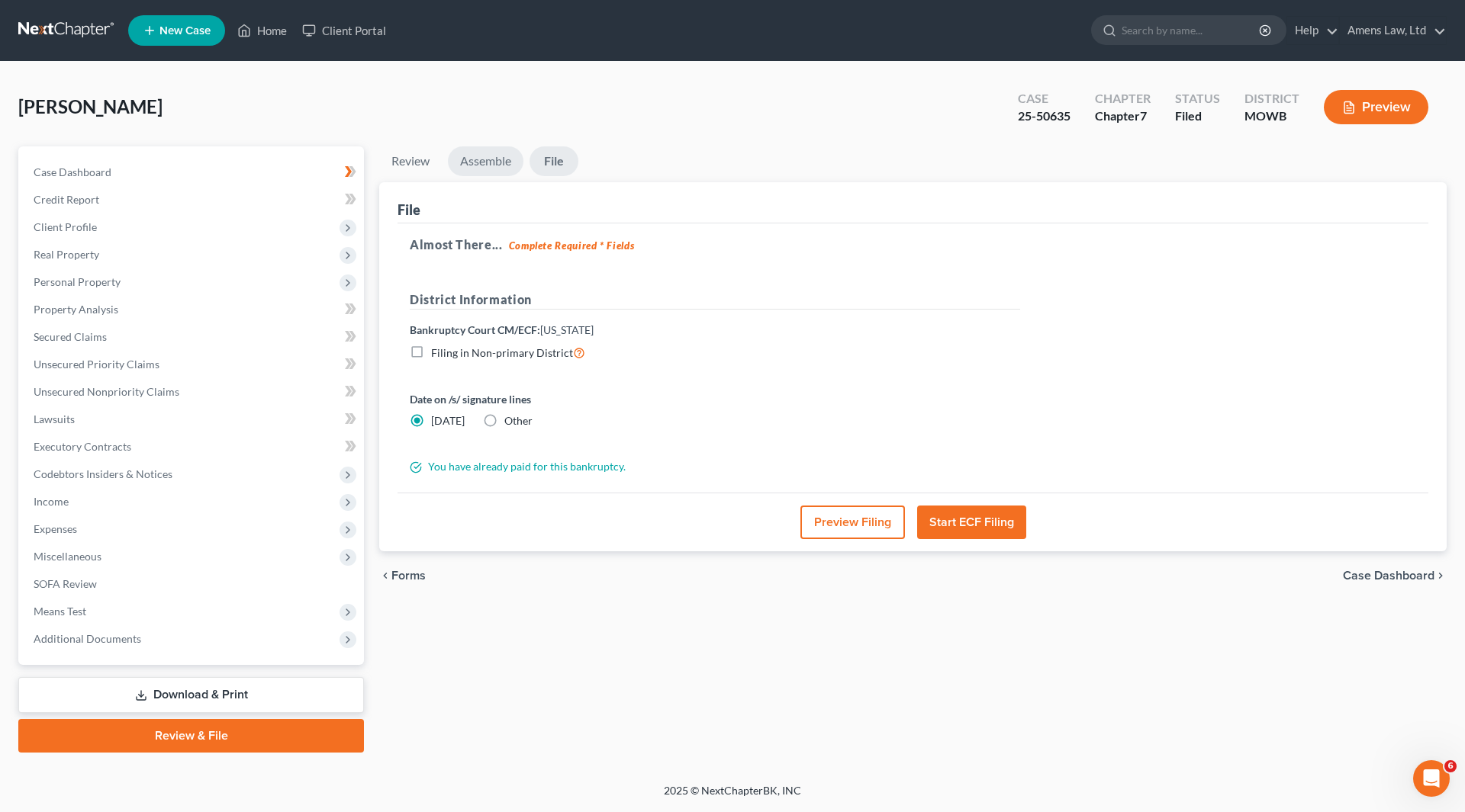
click at [472, 158] on link "Assemble" at bounding box center [485, 161] width 75 height 29
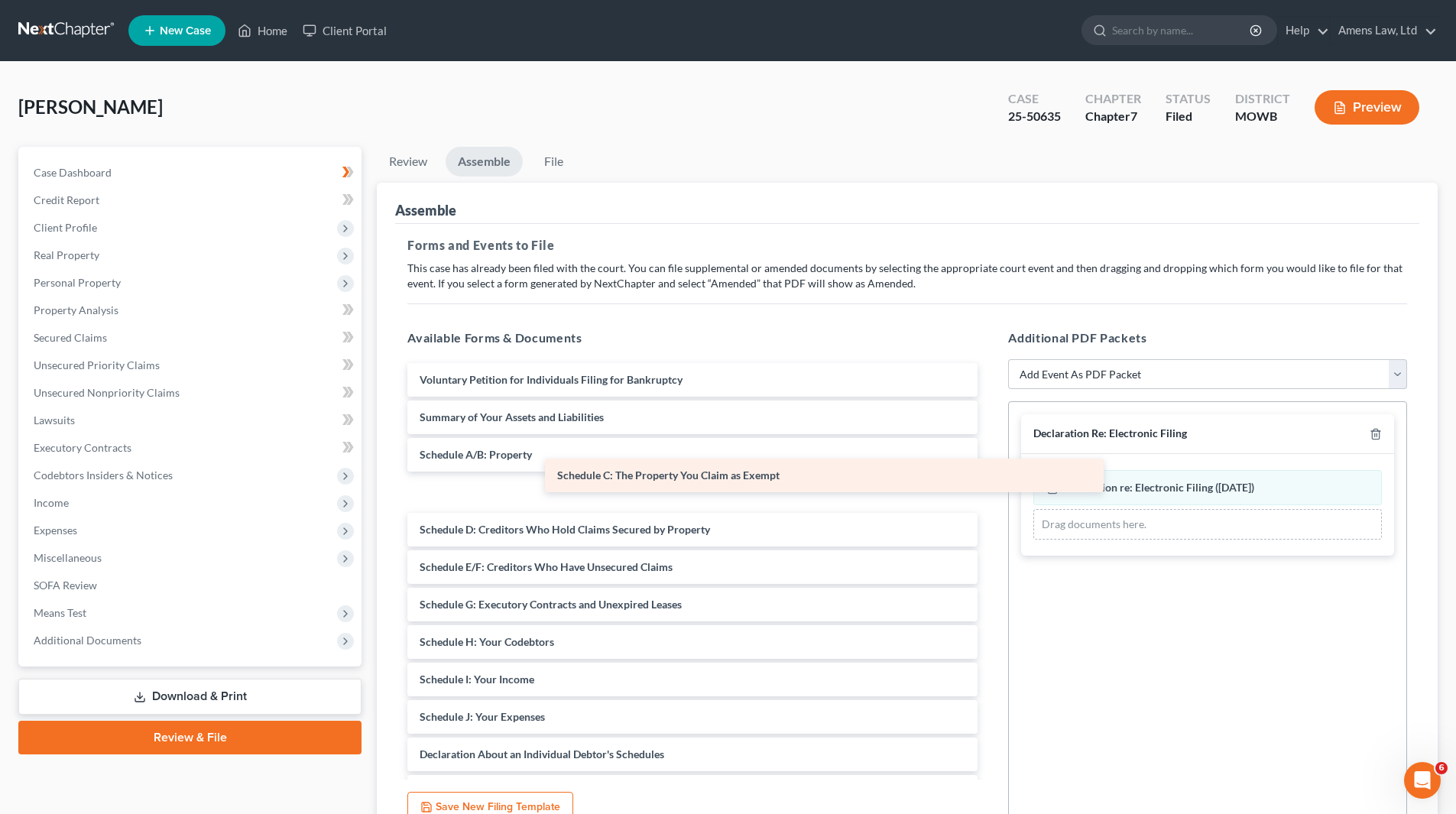
drag, startPoint x: 491, startPoint y: 495, endPoint x: 628, endPoint y: 478, distance: 138.1
click at [628, 373] on div "Schedule C: The Property You Claim as Exempt Voluntary Petition for Individuals…" at bounding box center [692, 698] width 594 height 671
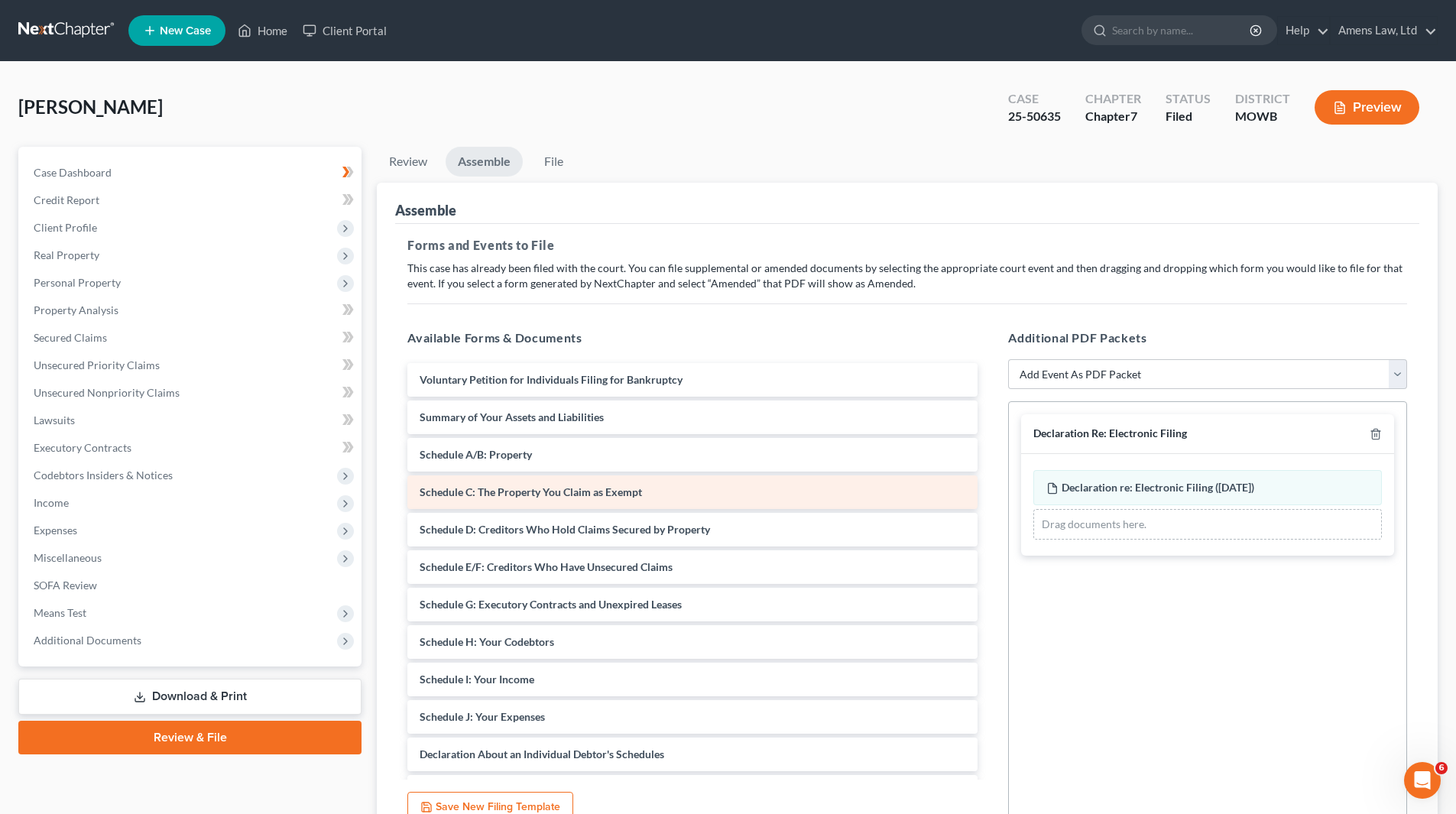
click at [618, 373] on span "Schedule C: The Property You Claim as Exempt" at bounding box center [531, 491] width 222 height 13
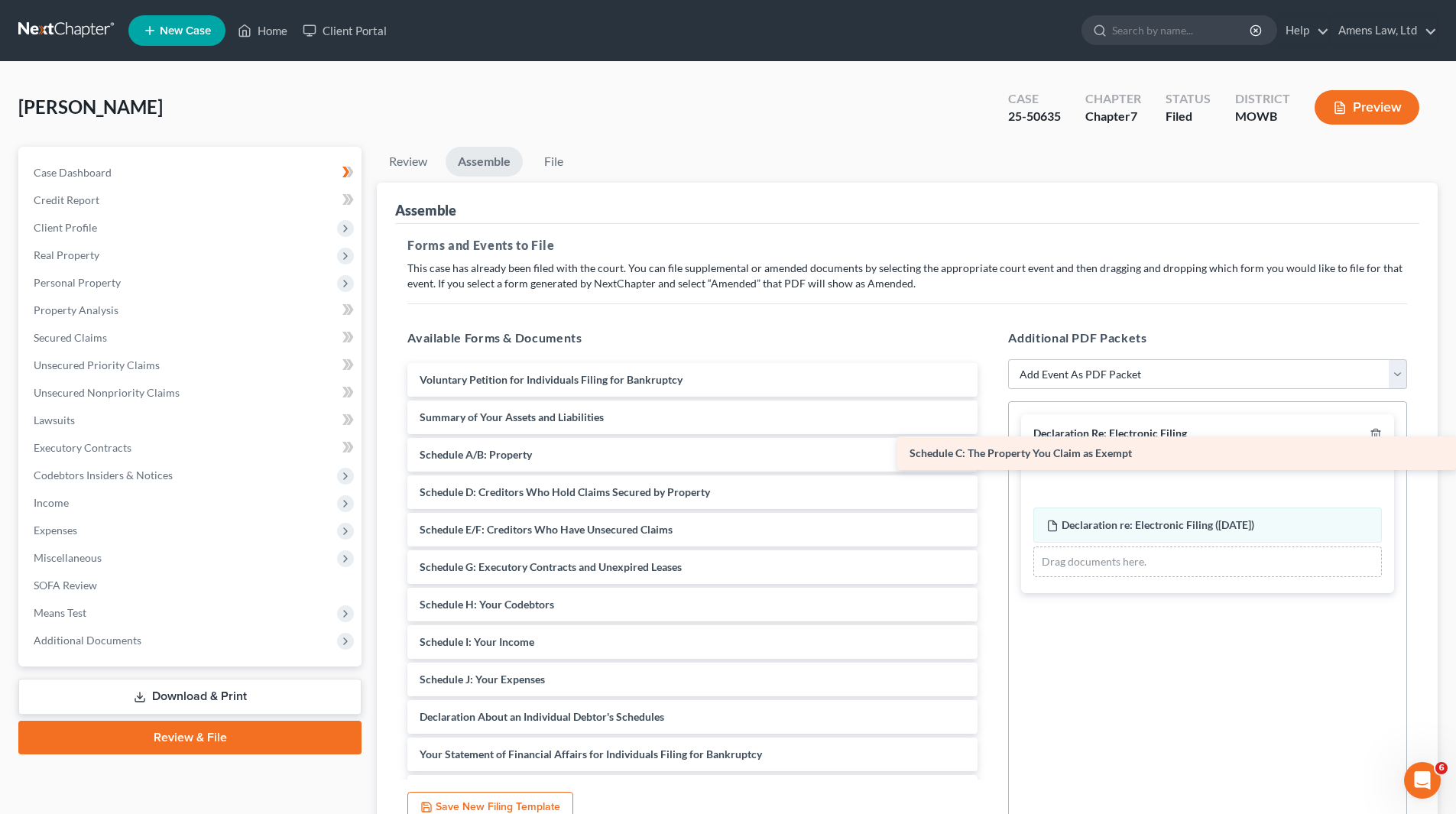
drag, startPoint x: 623, startPoint y: 491, endPoint x: 1263, endPoint y: 452, distance: 641.2
click at [729, 373] on div "Schedule C: The Property You Claim as Exempt Voluntary Petition for Individuals…" at bounding box center [692, 679] width 594 height 633
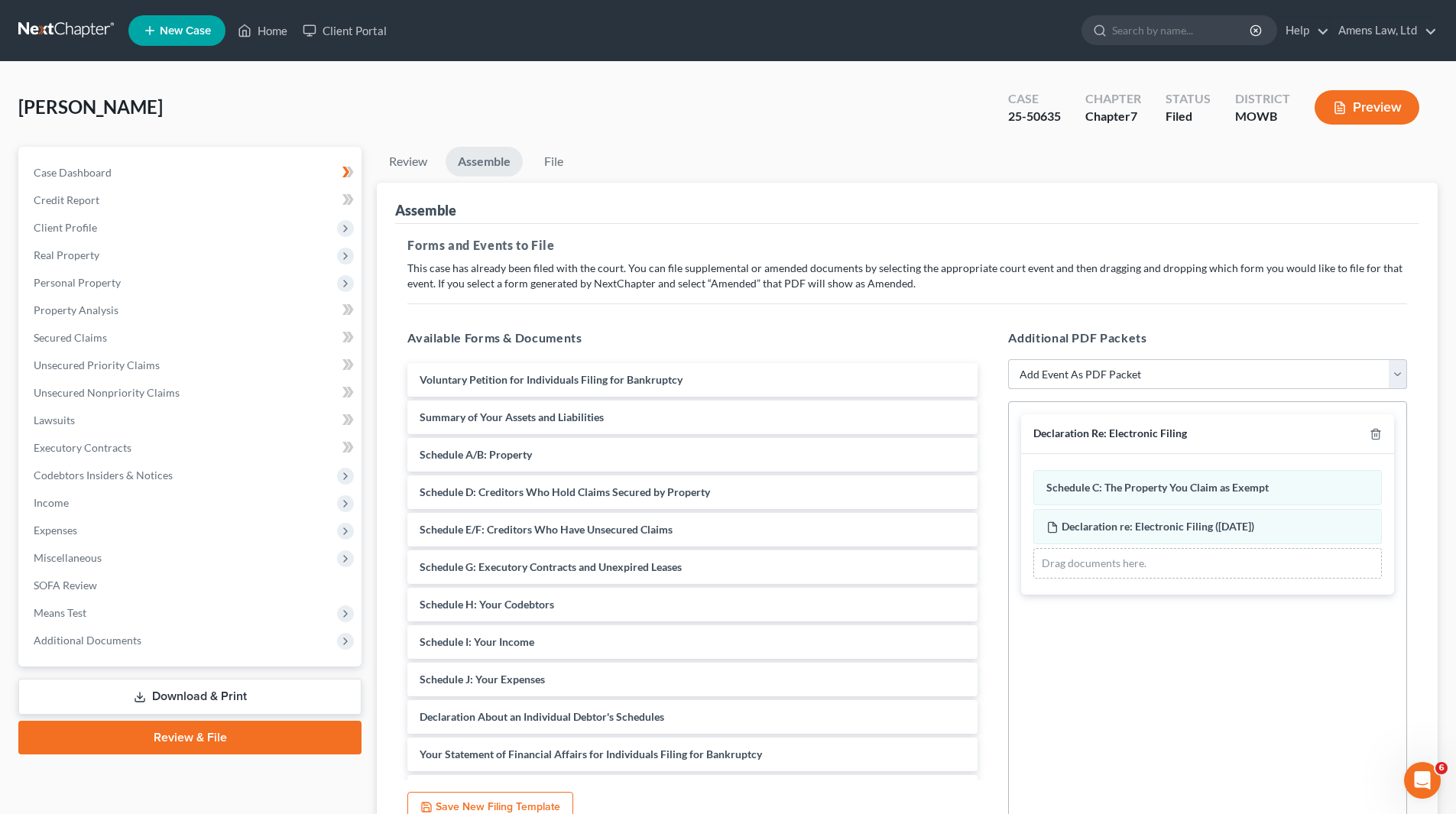
click at [729, 373] on select "Add Event As PDF Packet Affidavit re: NO Tax Returns Amended Matrix Adding Cred…" at bounding box center [1208, 374] width 399 height 30
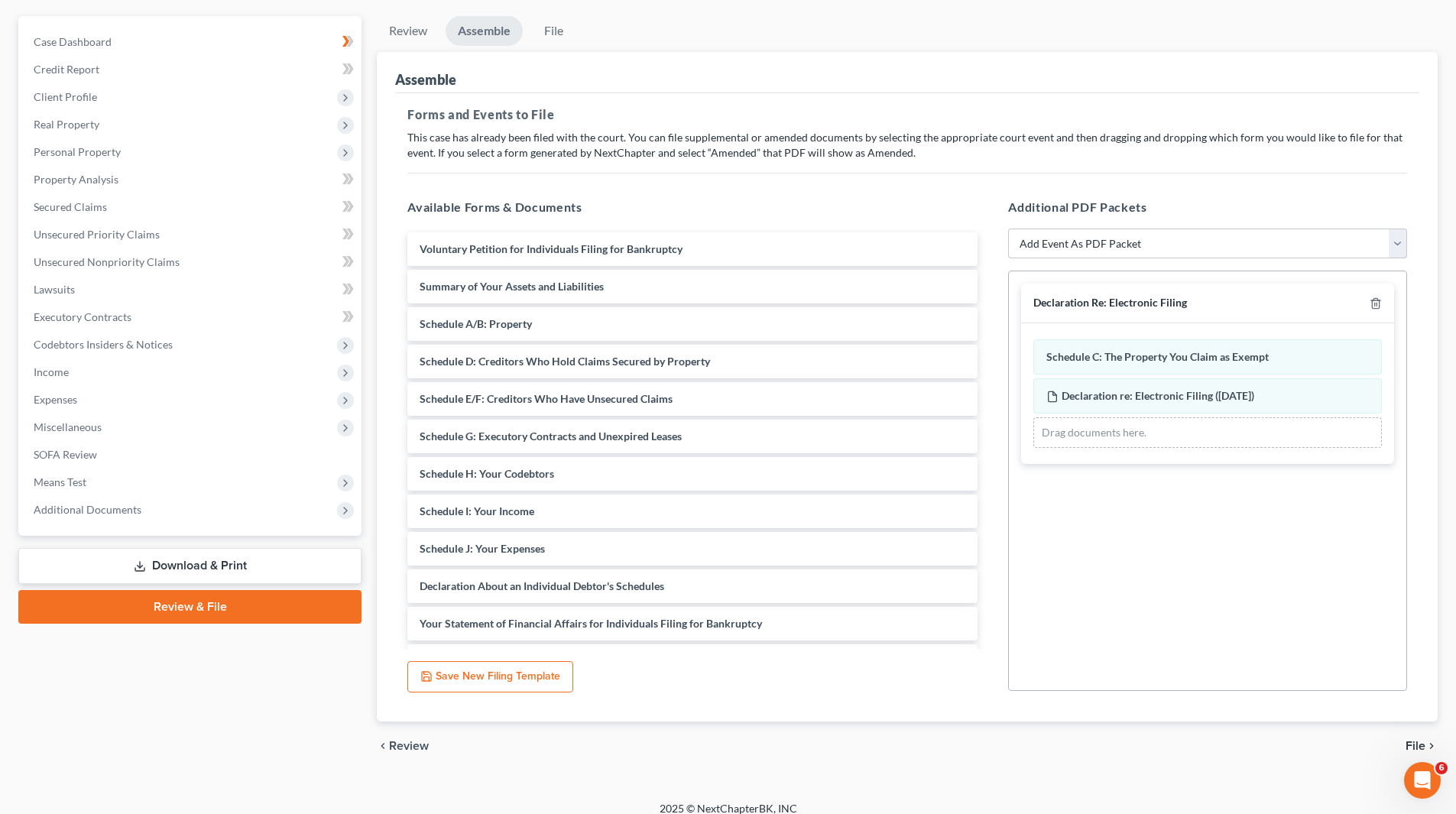
scroll to position [145, 0]
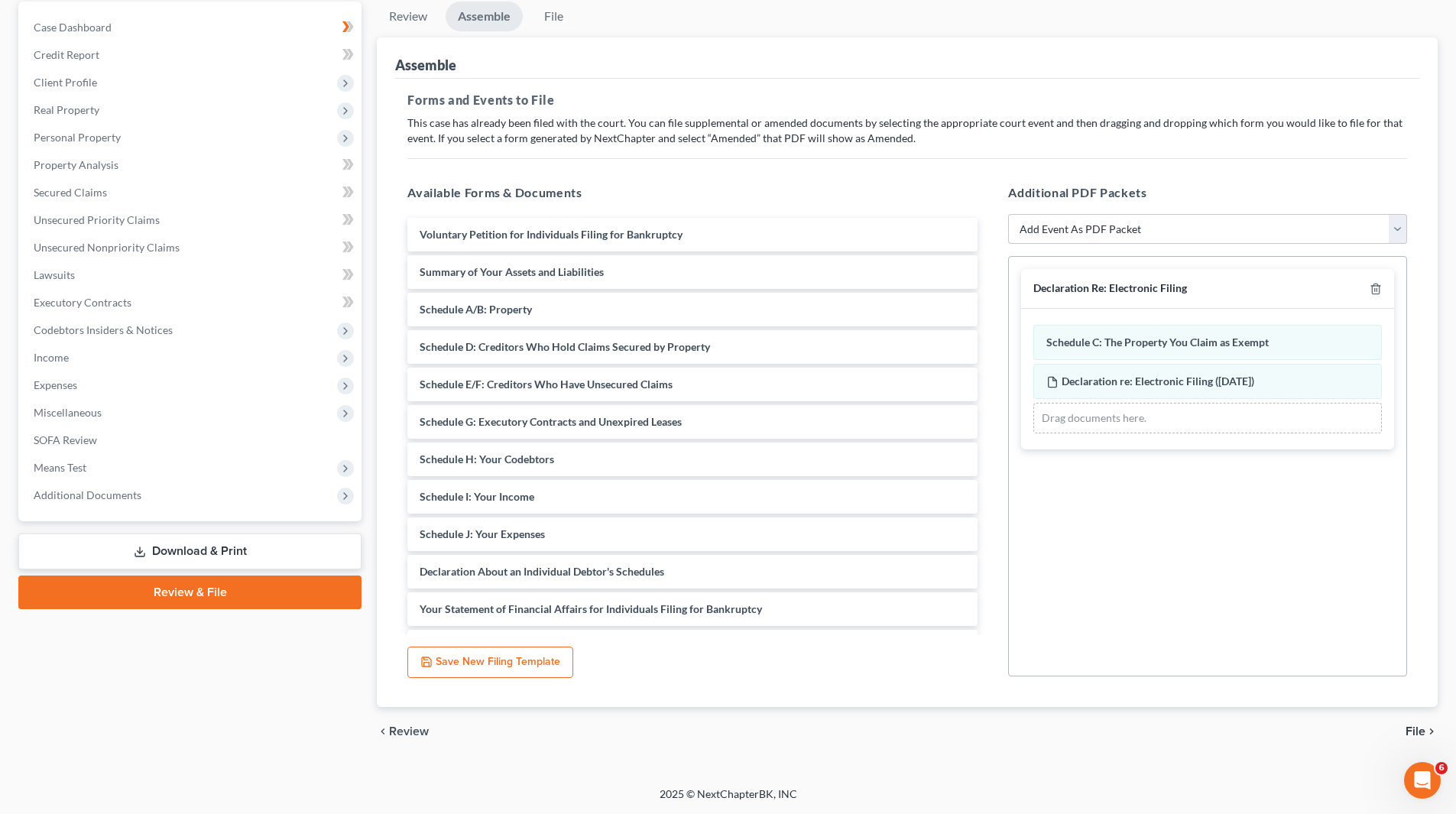
click at [729, 373] on span "File" at bounding box center [1415, 732] width 20 height 12
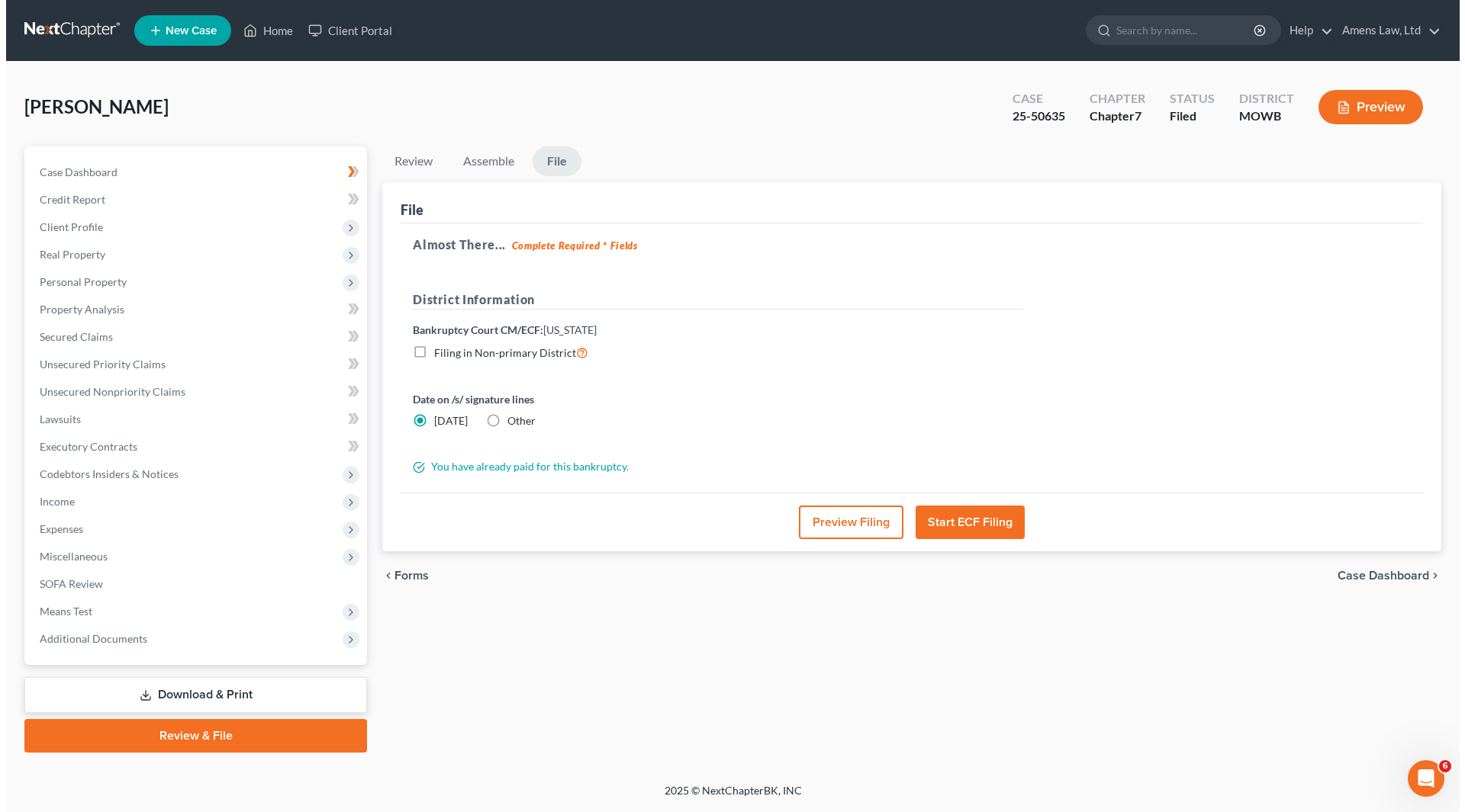
scroll to position [0, 0]
click at [727, 372] on button "Start ECF Filing" at bounding box center [971, 522] width 109 height 34
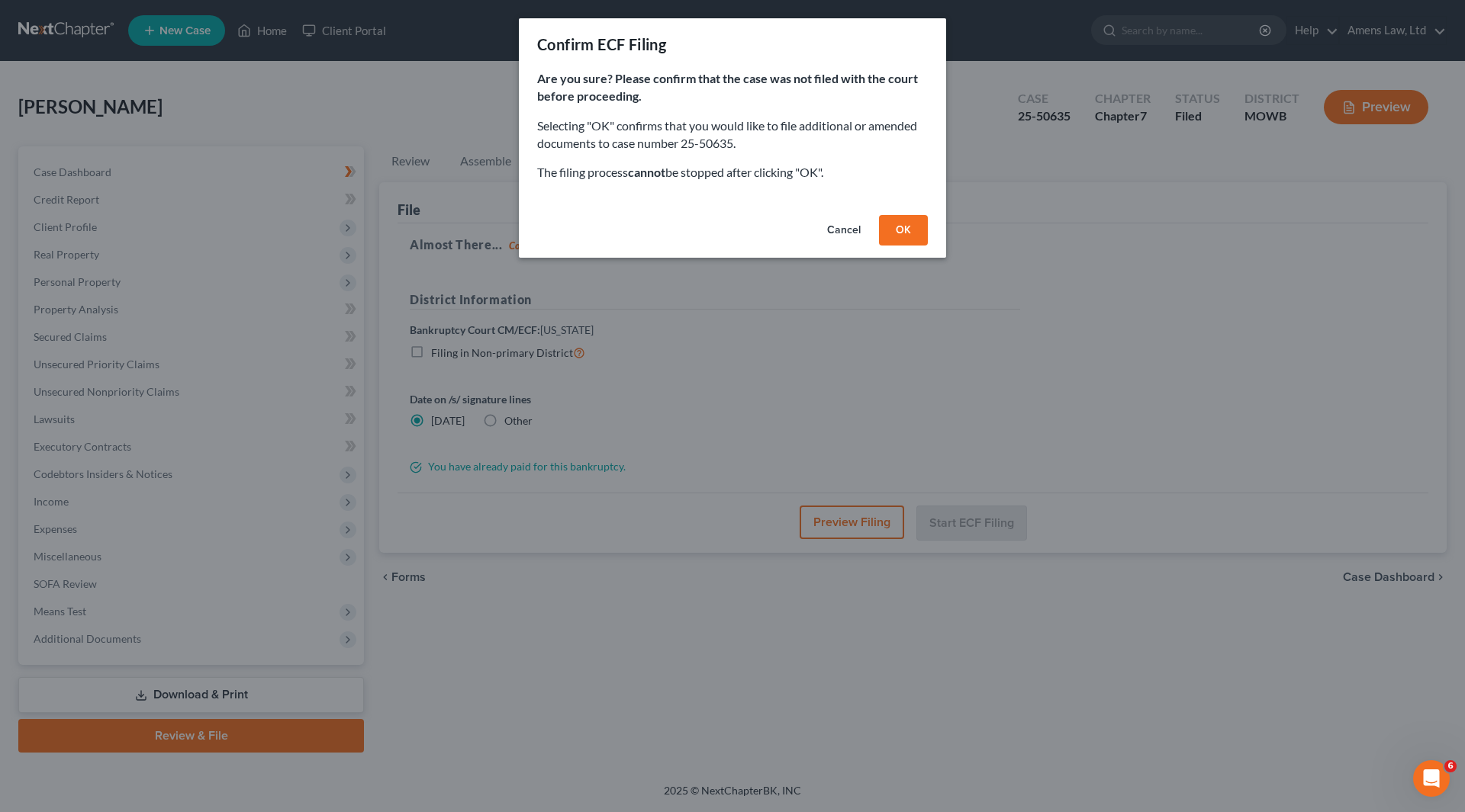
click at [727, 232] on button "OK" at bounding box center [903, 229] width 48 height 30
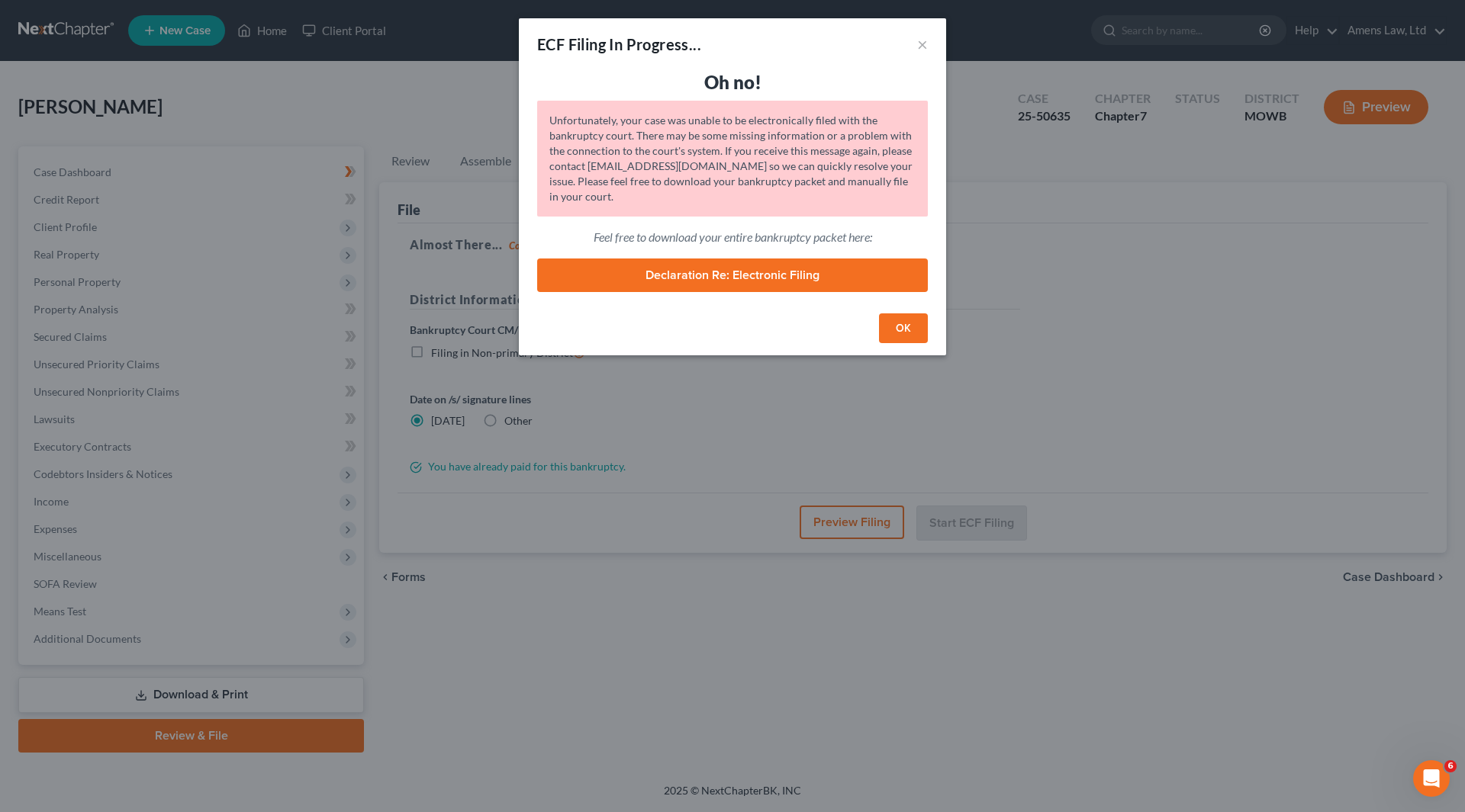
click at [727, 336] on button "OK" at bounding box center [903, 328] width 48 height 30
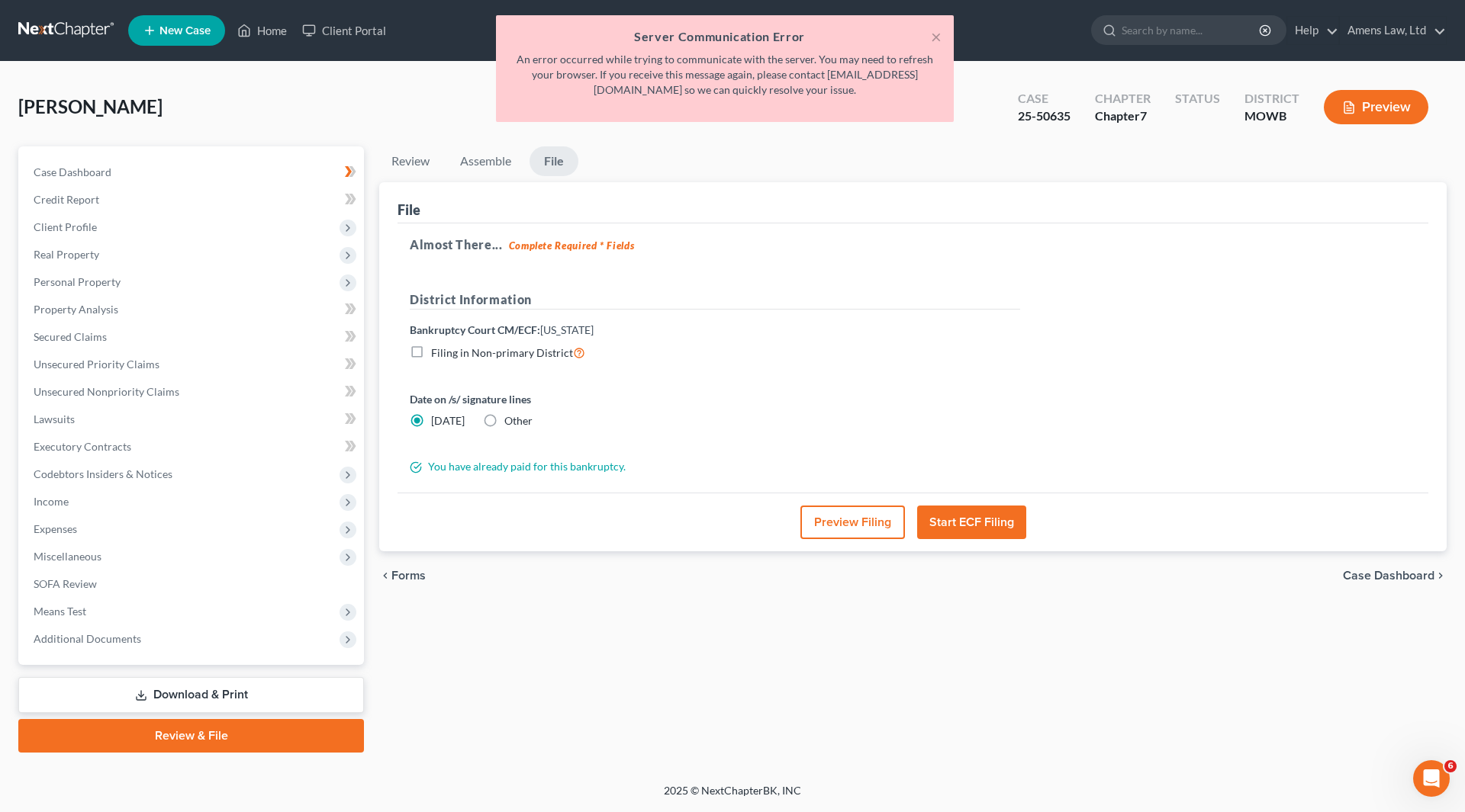
click at [727, 24] on div "× Server Communication Error An error occurred while trying to communicate with…" at bounding box center [725, 73] width 1465 height 114
click at [727, 35] on button "×" at bounding box center [936, 36] width 10 height 18
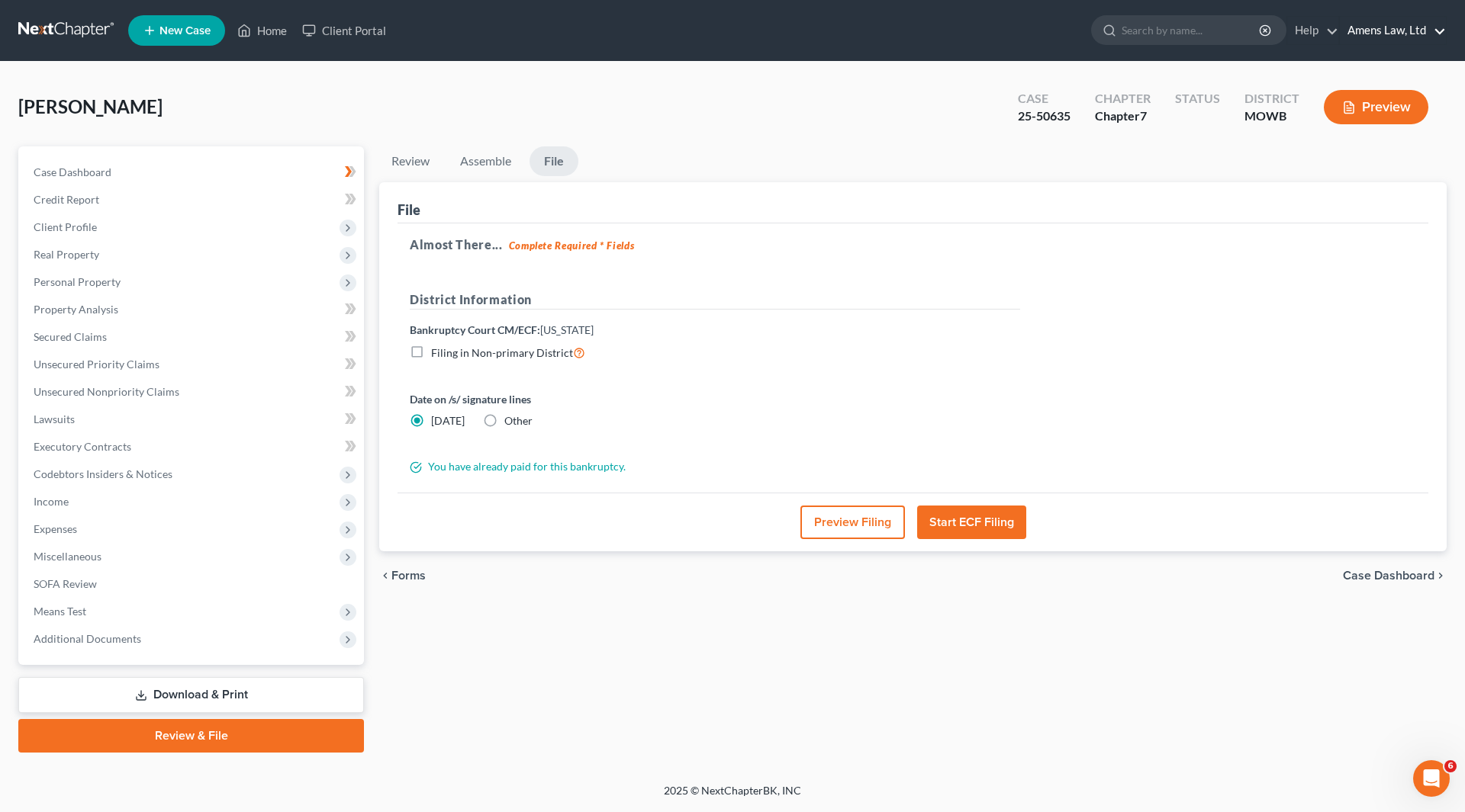
click at [727, 29] on link "Amens Law, Ltd" at bounding box center [1392, 30] width 106 height 28
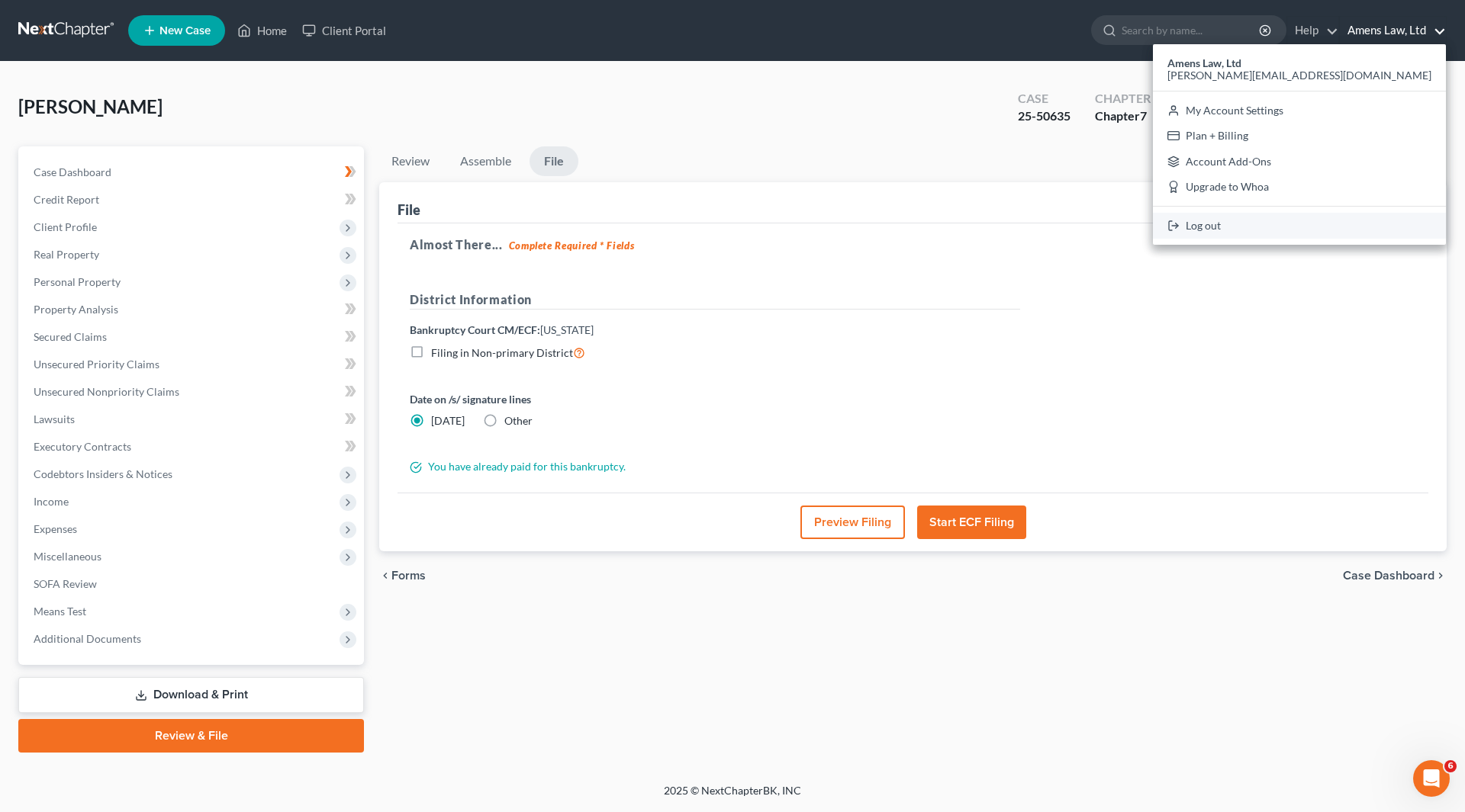
click at [727, 226] on link "Log out" at bounding box center [1299, 226] width 293 height 26
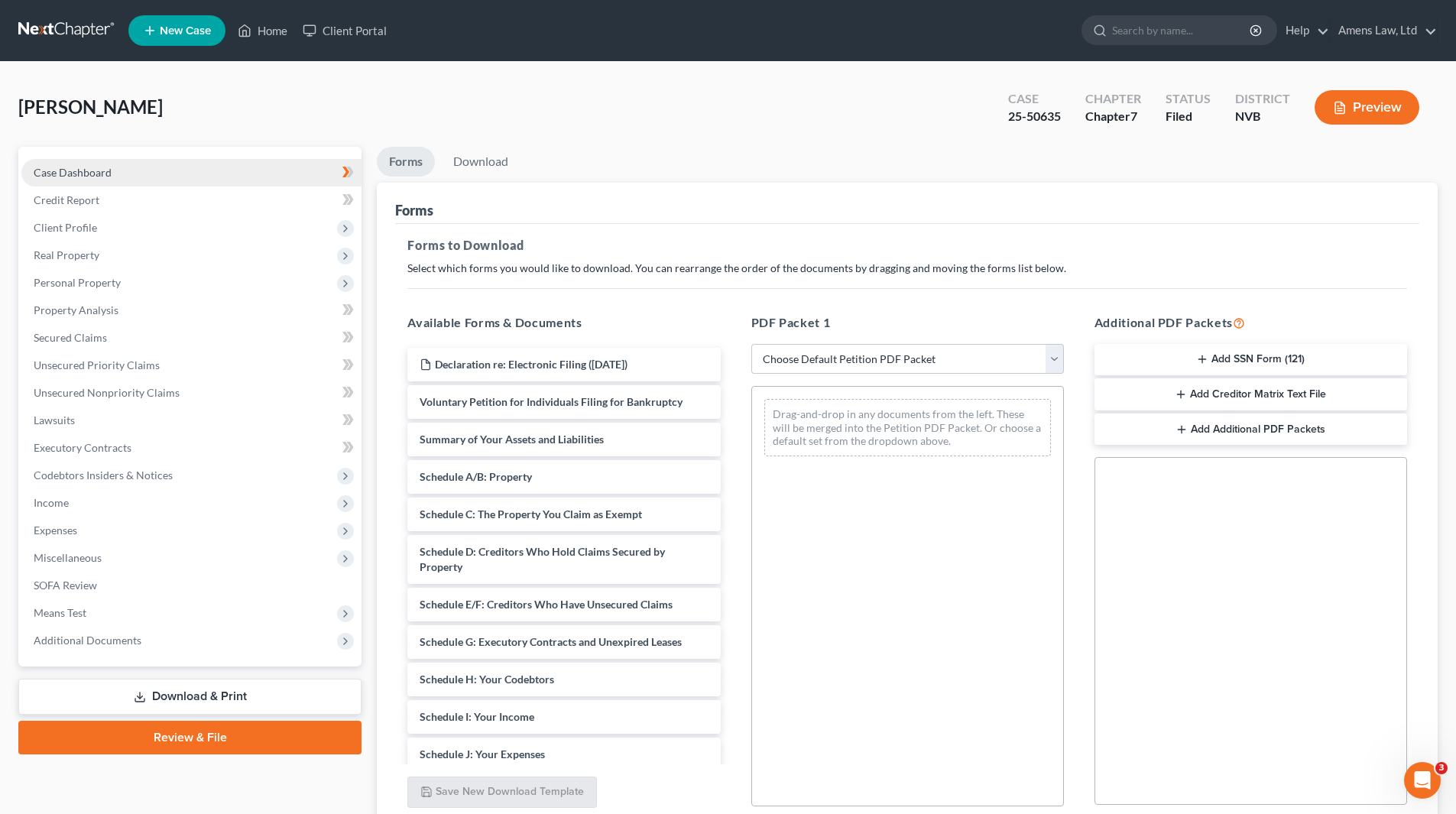
click at [76, 175] on span "Case Dashboard" at bounding box center [73, 172] width 78 height 13
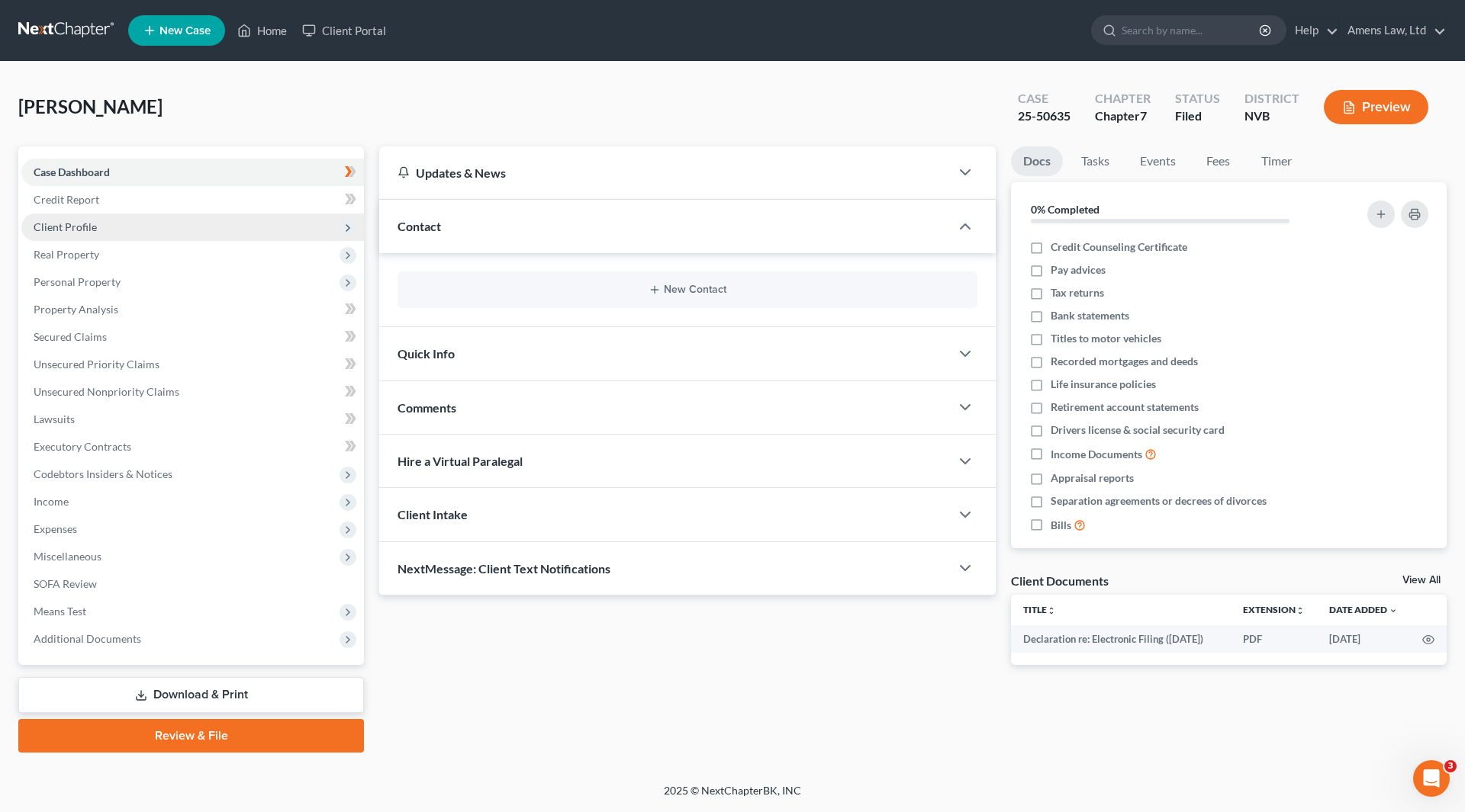
click at [81, 229] on span "Client Profile" at bounding box center [65, 227] width 63 height 13
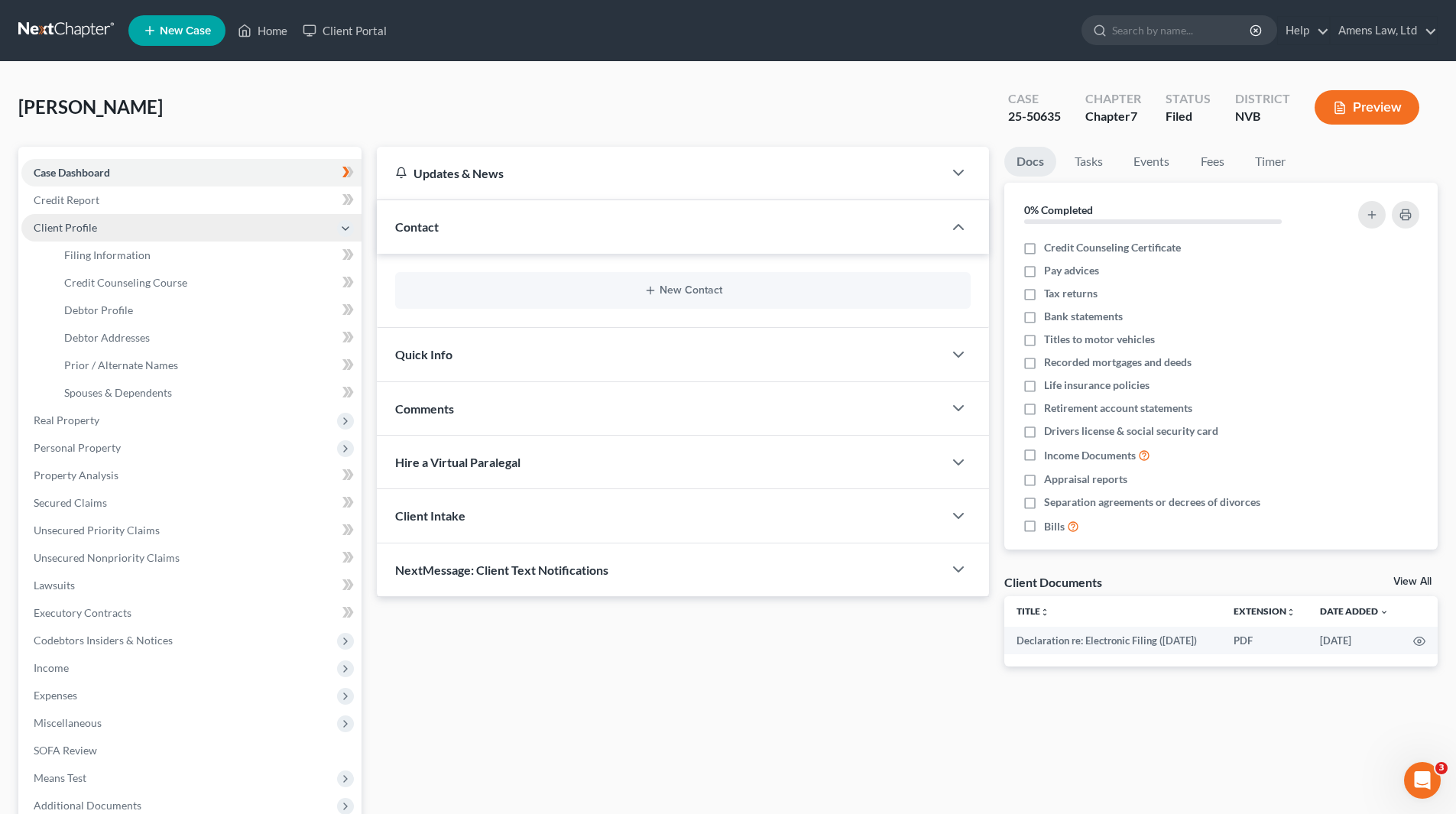
click at [117, 233] on span "Client Profile" at bounding box center [192, 228] width 340 height 28
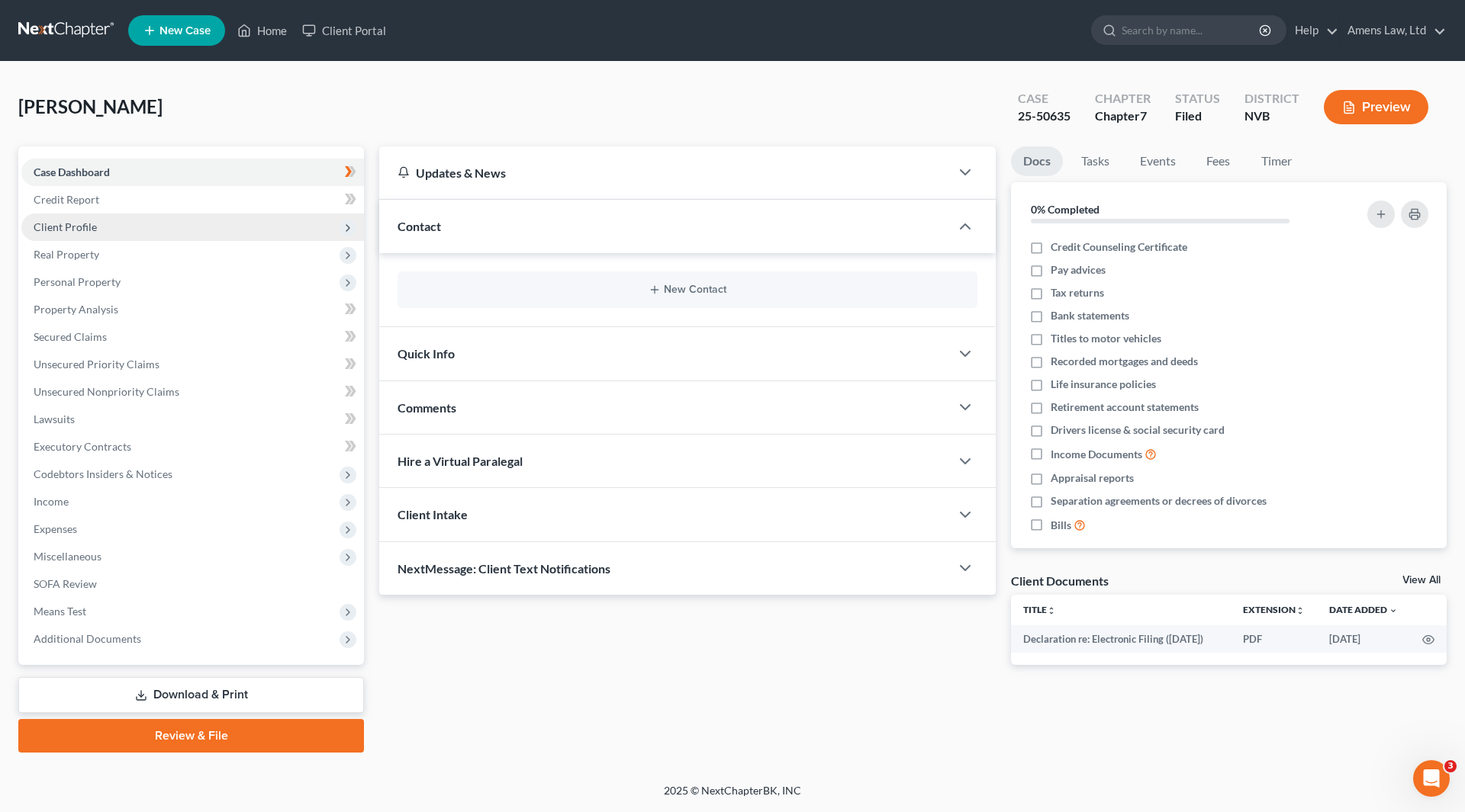
click at [117, 231] on span "Client Profile" at bounding box center [193, 228] width 343 height 28
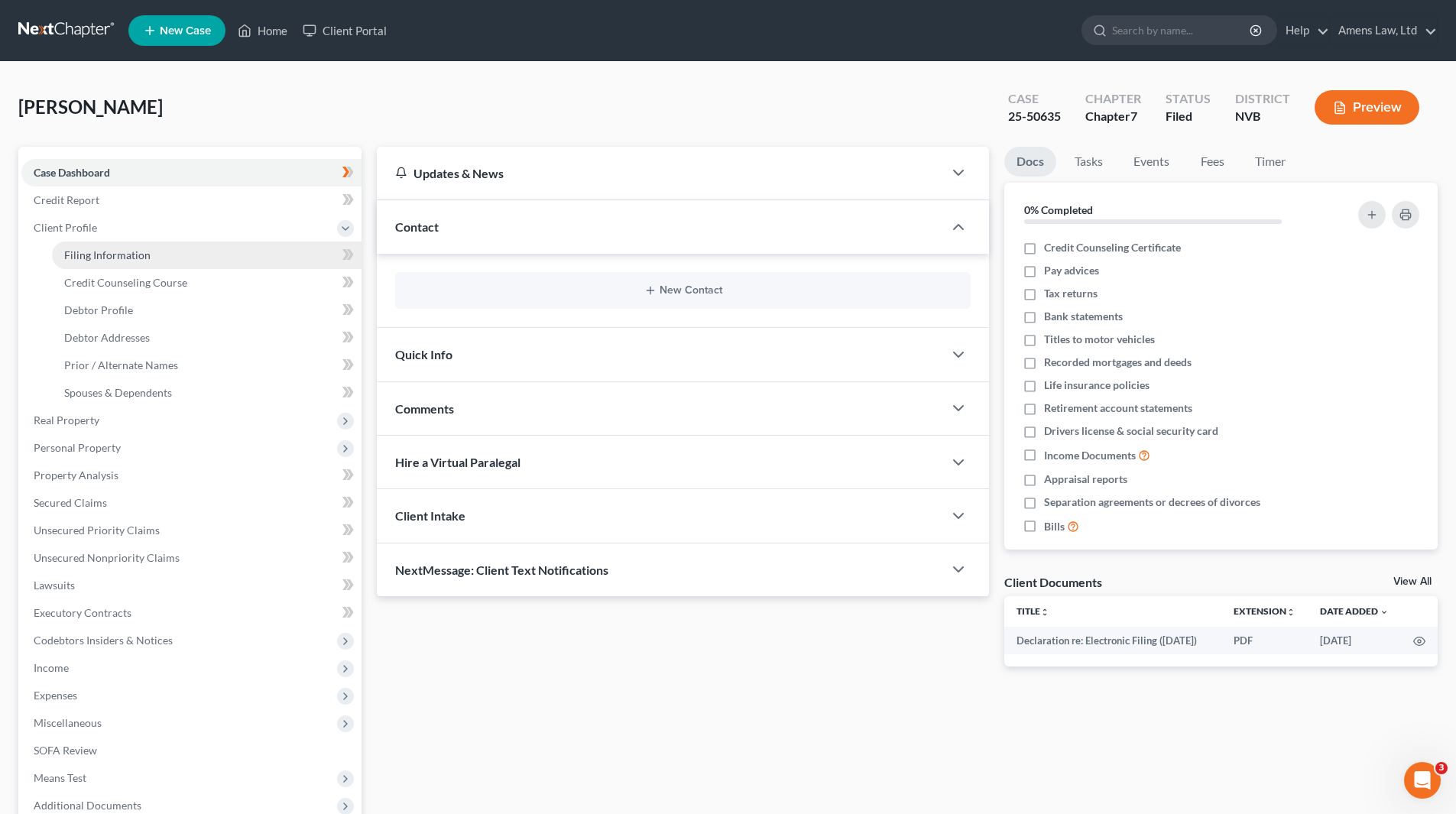
click at [120, 257] on span "Filing Information" at bounding box center [108, 254] width 87 height 13
select select "1"
select select "0"
select select "31"
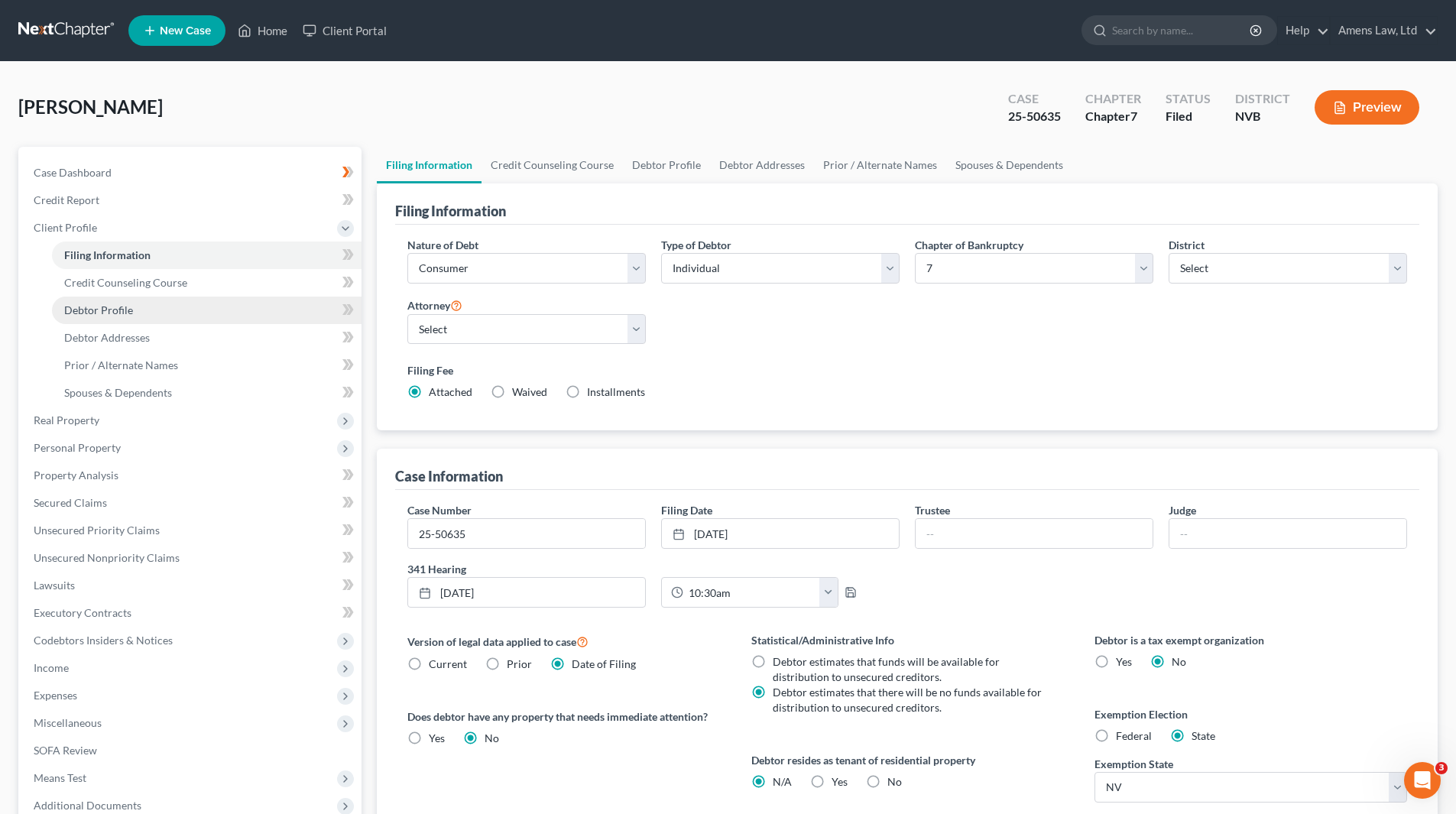
click at [108, 305] on span "Debtor Profile" at bounding box center [98, 310] width 69 height 13
select select "4"
select select "0"
